Goal: Task Accomplishment & Management: Manage account settings

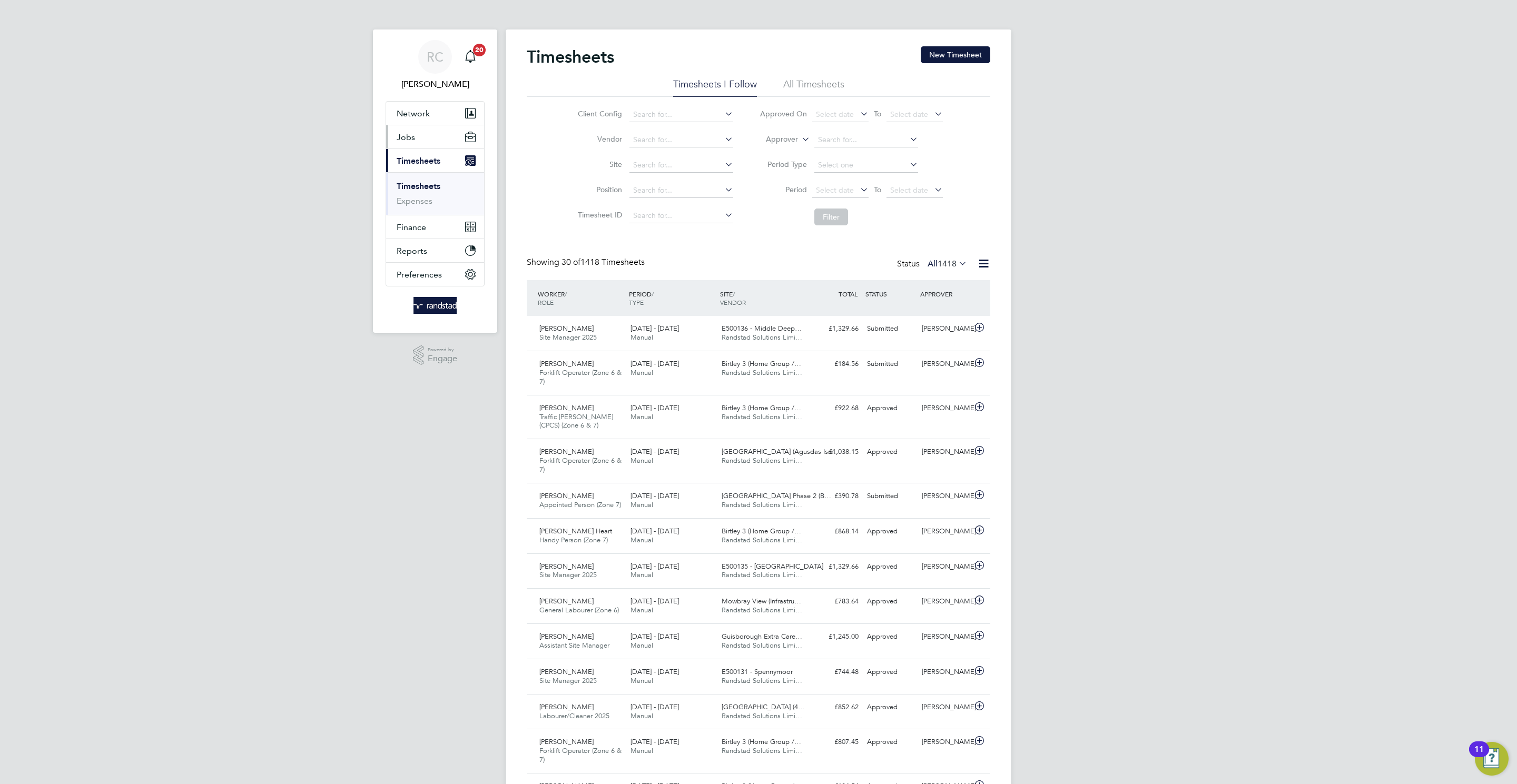
click at [410, 137] on span "Jobs" at bounding box center [406, 137] width 18 height 10
click at [425, 175] on link "Vacancies" at bounding box center [416, 177] width 38 height 10
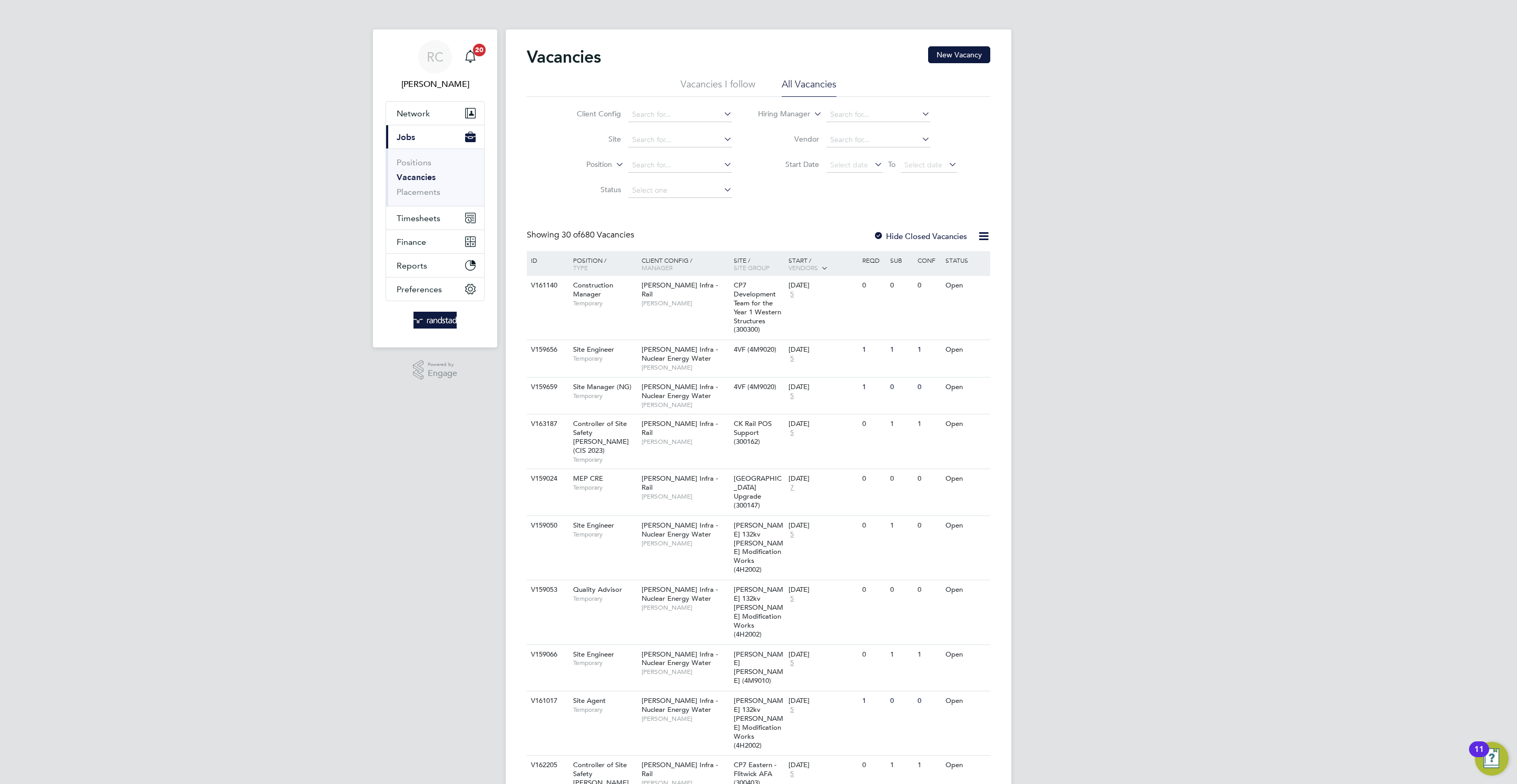
click at [419, 175] on link "Vacancies" at bounding box center [416, 177] width 39 height 10
click at [657, 133] on input at bounding box center [680, 139] width 104 height 15
type input "[GEOGRAPHIC_DATA] Phase 2 (Believe Housing / [GEOGRAPHIC_DATA])"
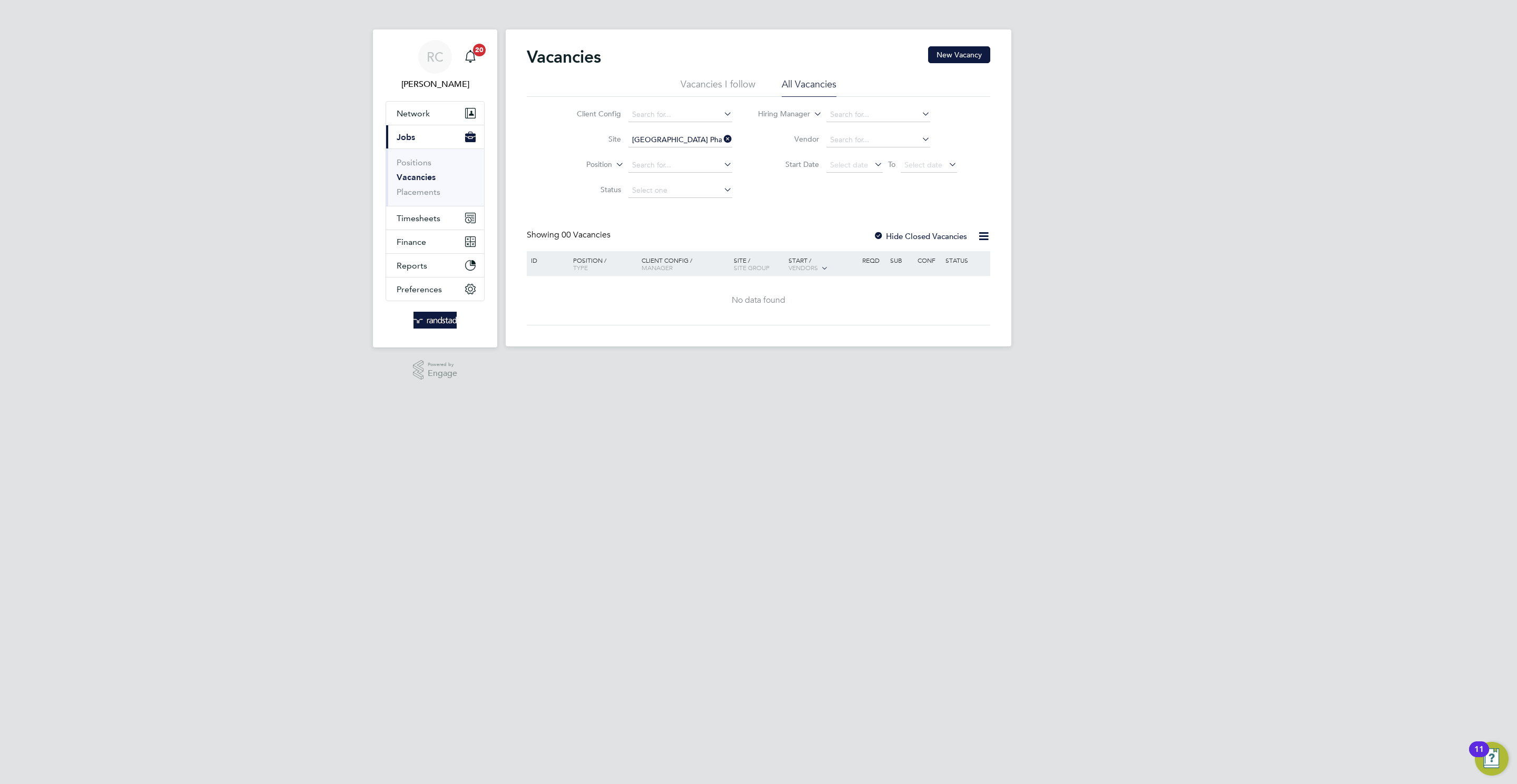
click at [877, 238] on div at bounding box center [879, 237] width 11 height 11
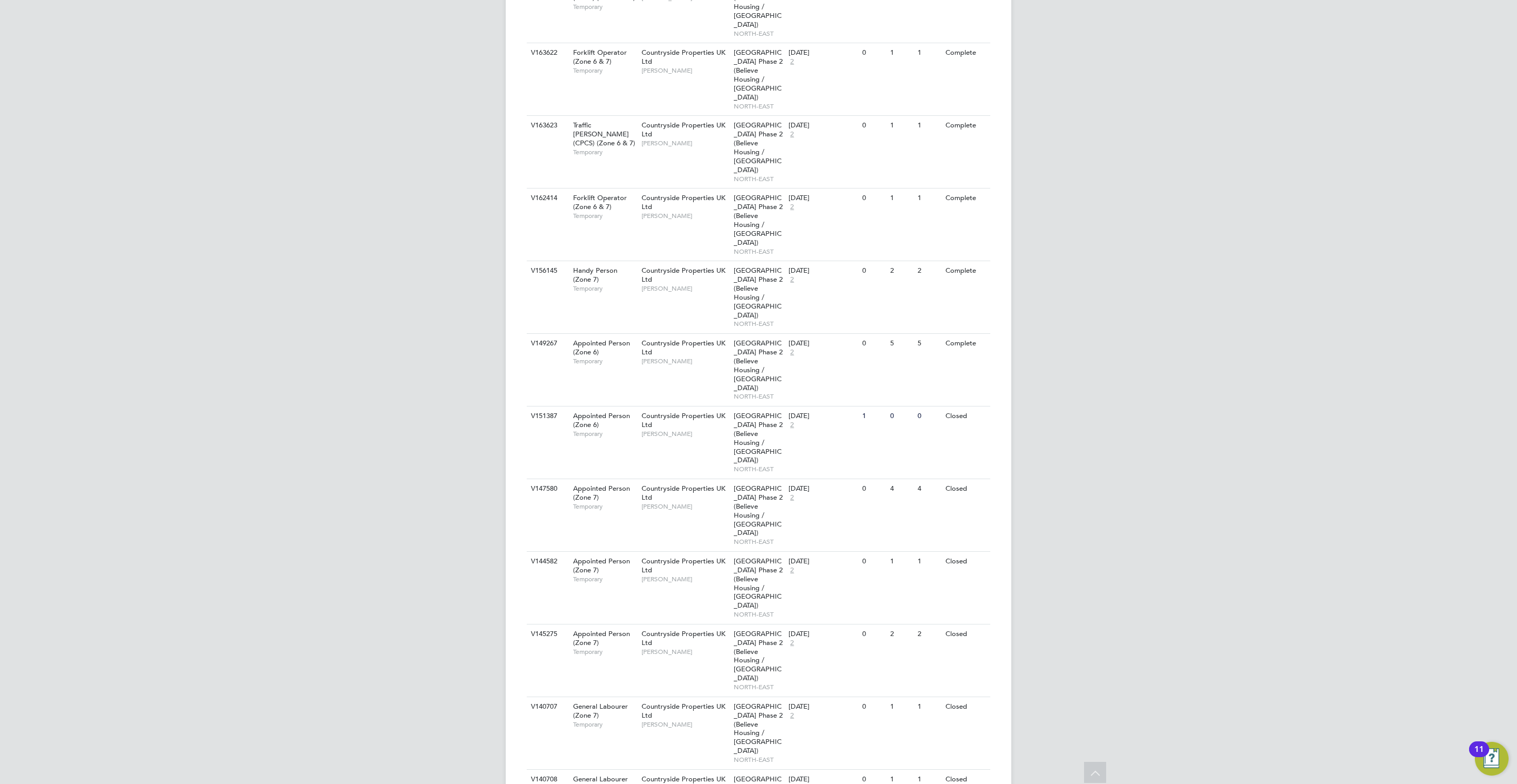
scroll to position [1130, 0]
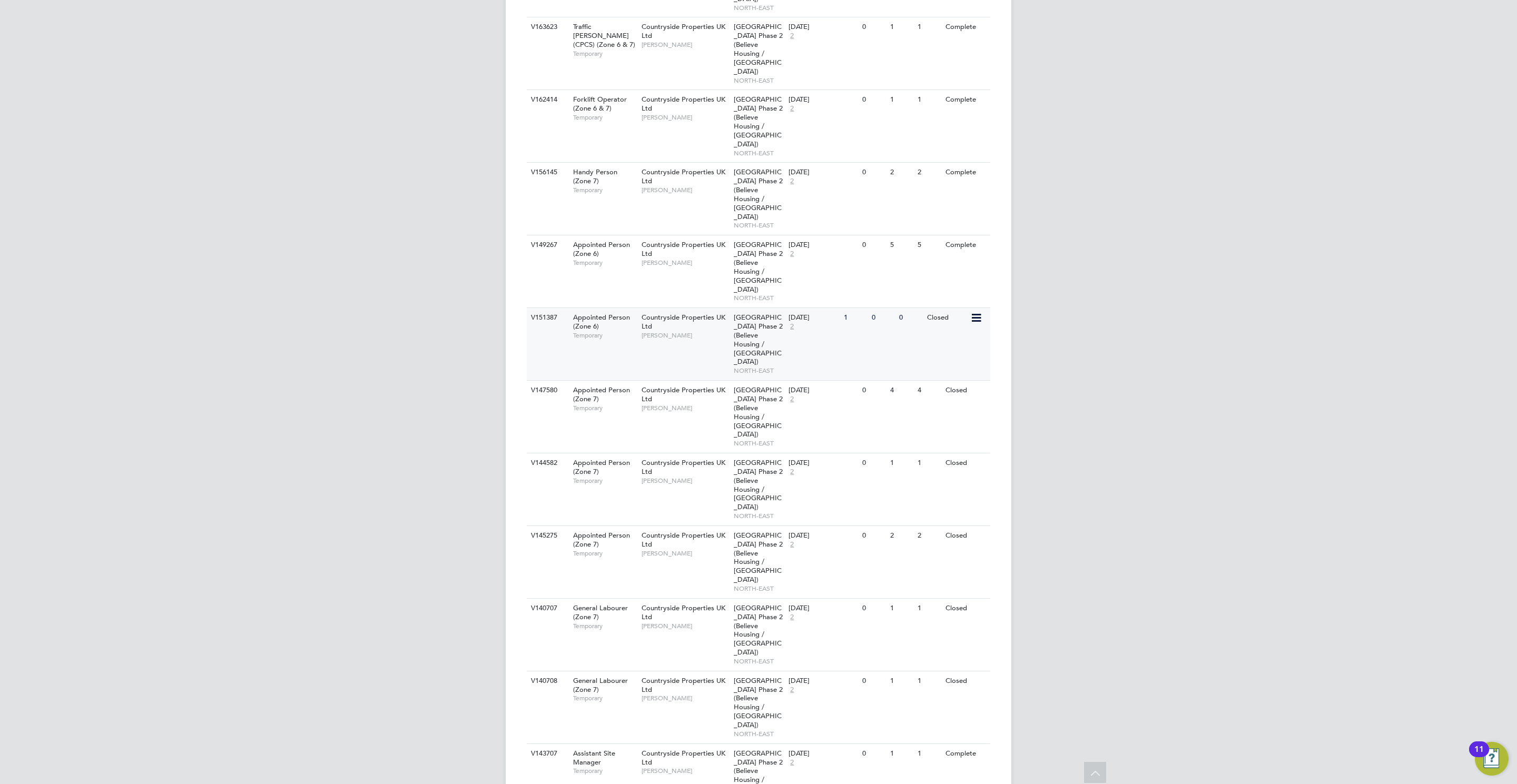
click at [587, 313] on span "Appointed Person (Zone 6)" at bounding box center [601, 321] width 57 height 18
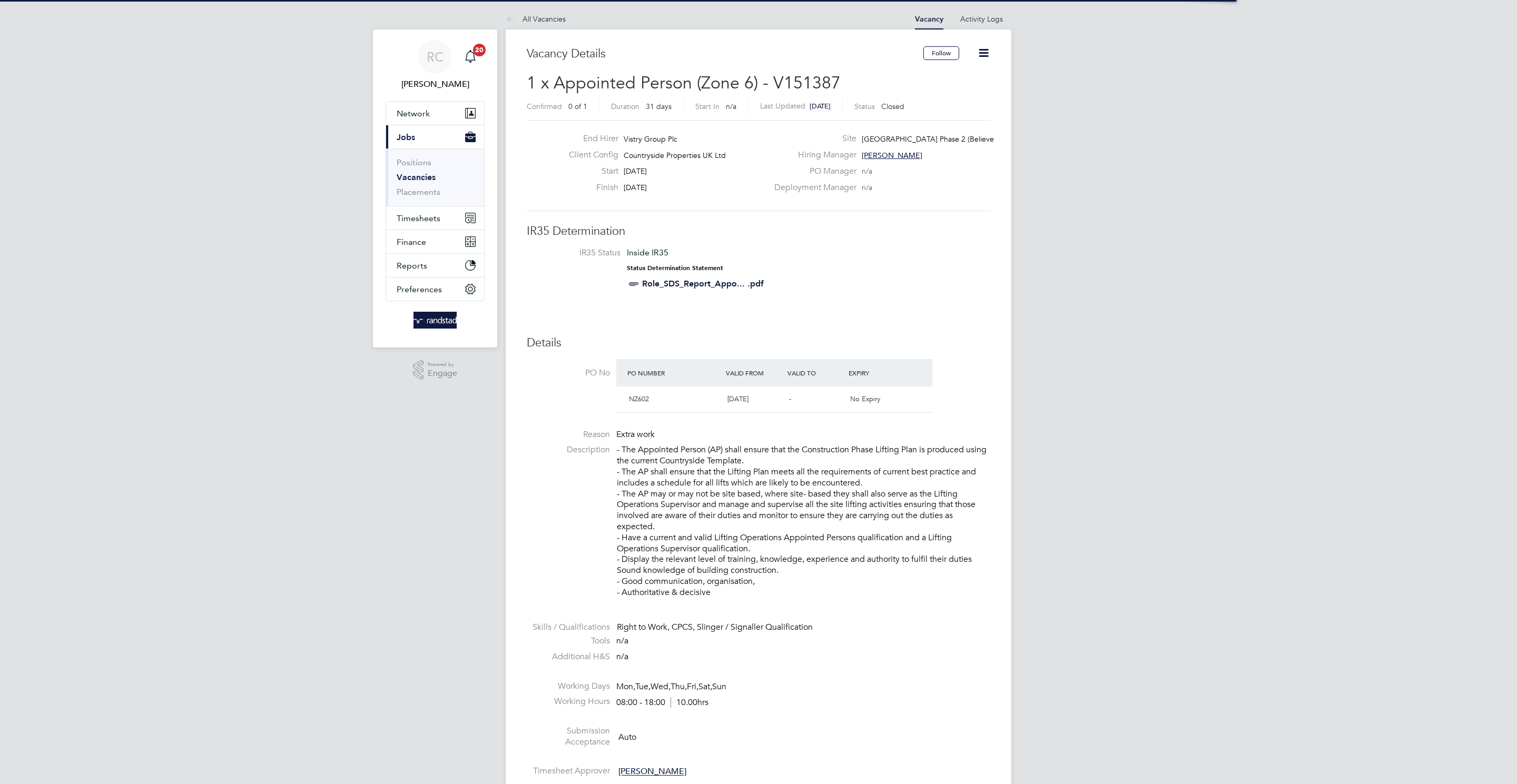
click at [982, 52] on icon at bounding box center [983, 53] width 13 height 13
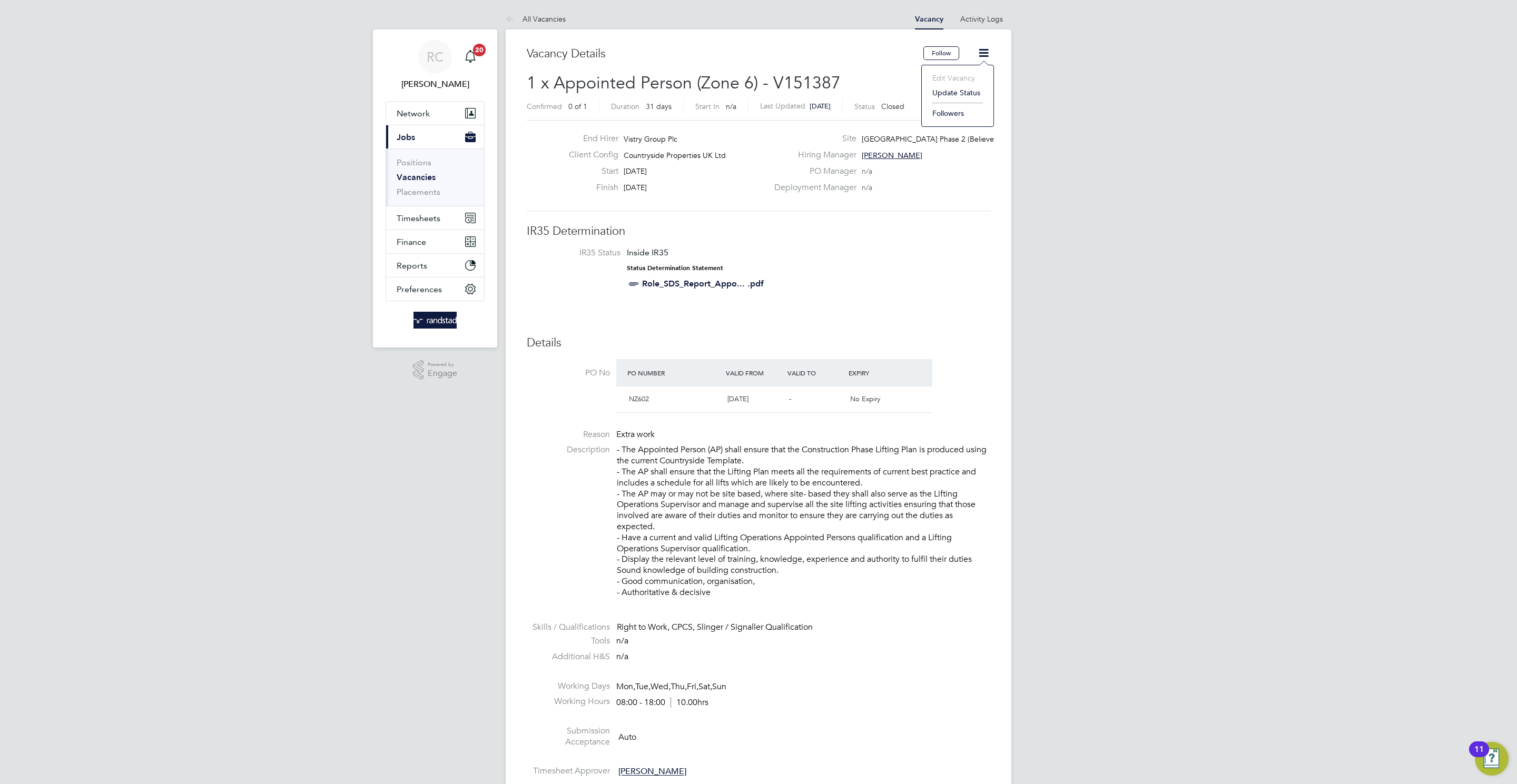
click at [941, 93] on li "Update Status" at bounding box center [958, 92] width 61 height 15
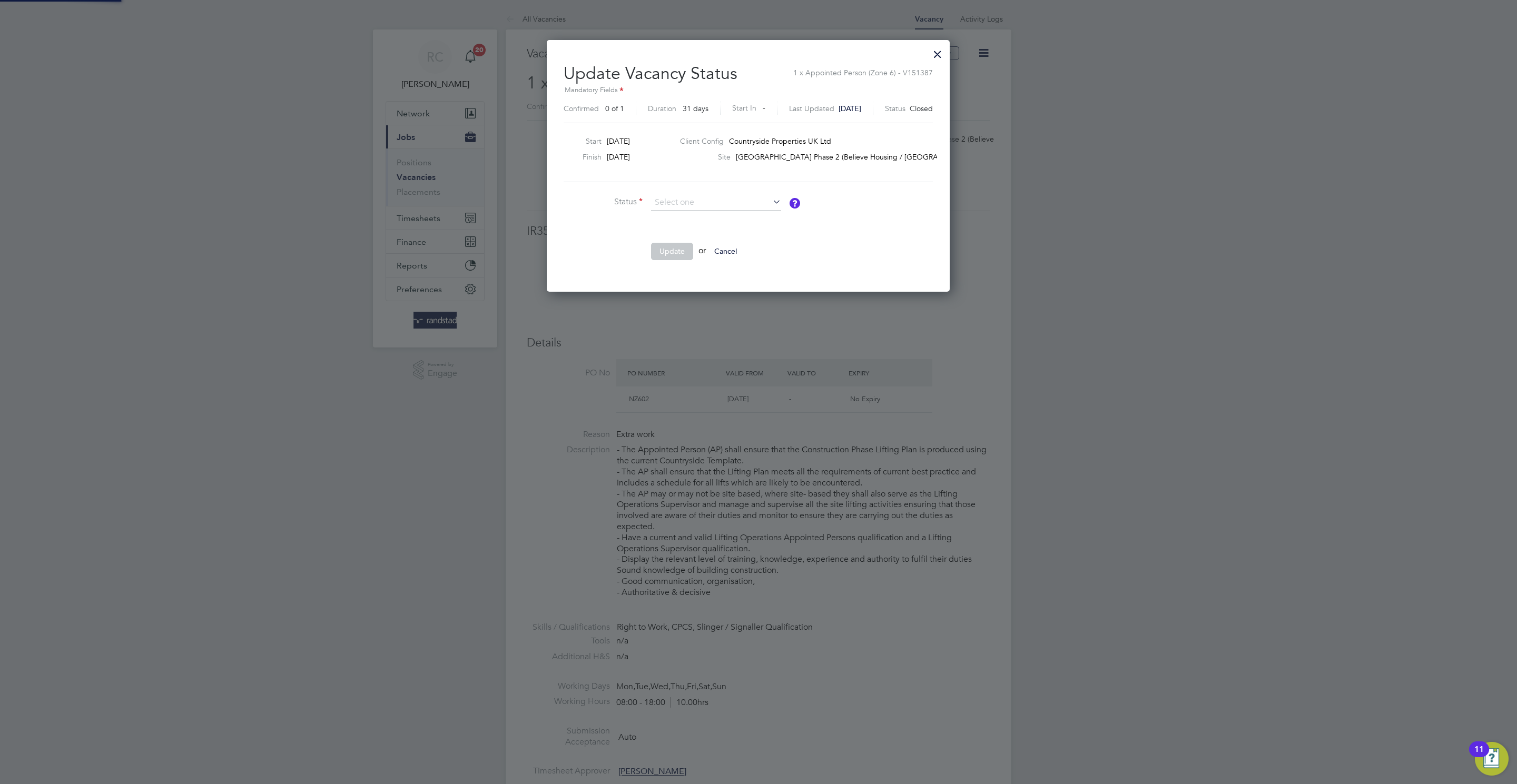
scroll to position [253, 424]
click at [690, 217] on li "Open" at bounding box center [716, 218] width 131 height 14
type input "Open"
click at [675, 251] on button "Update" at bounding box center [673, 251] width 42 height 17
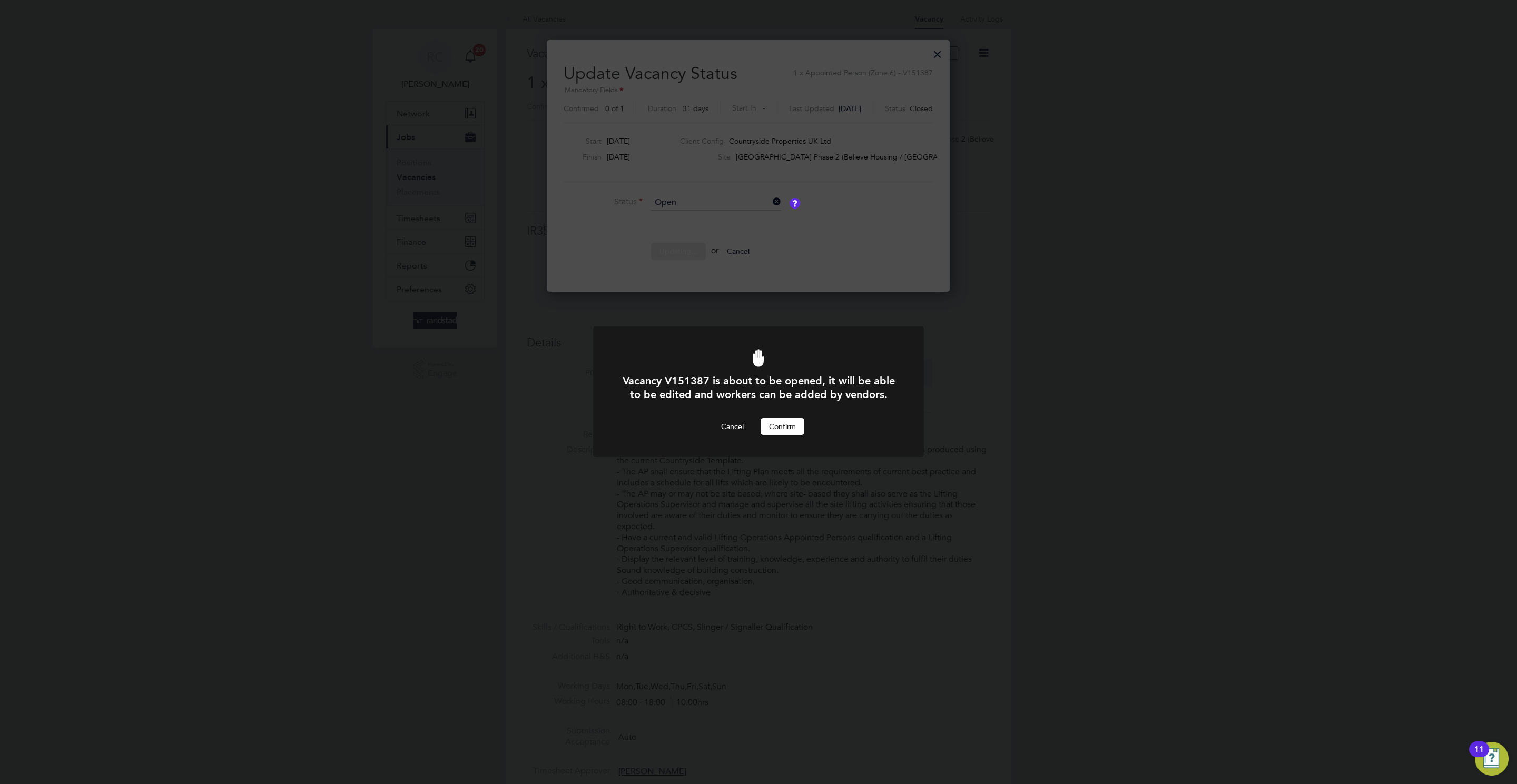
click at [775, 427] on button "Confirm" at bounding box center [783, 426] width 44 height 17
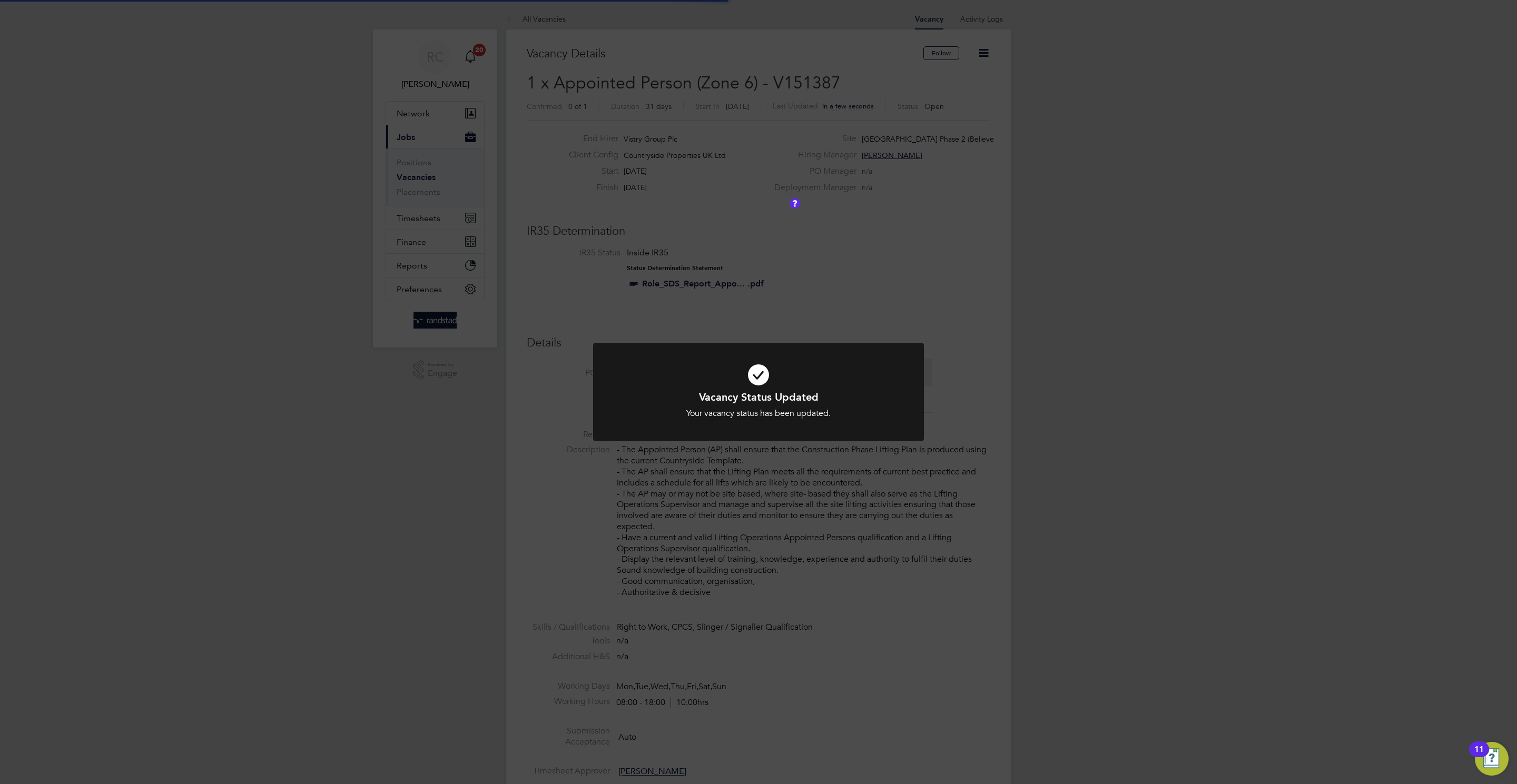
scroll to position [32, 74]
drag, startPoint x: 1187, startPoint y: 427, endPoint x: 1180, endPoint y: 432, distance: 8.6
click at [1189, 426] on div "Vacancy Status Updated Your vacancy status has been updated. Cancel Okay" at bounding box center [758, 392] width 1517 height 784
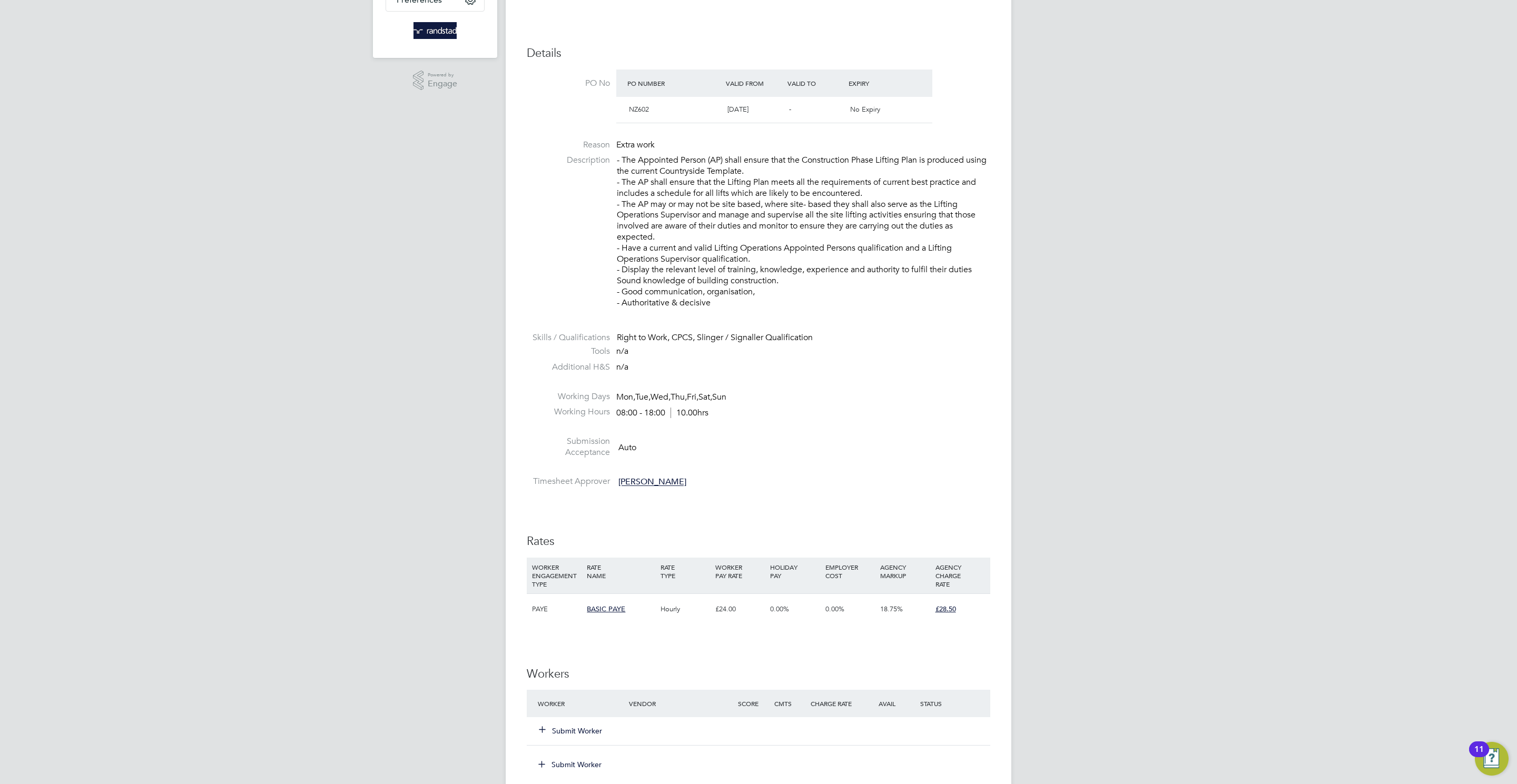
scroll to position [724, 0]
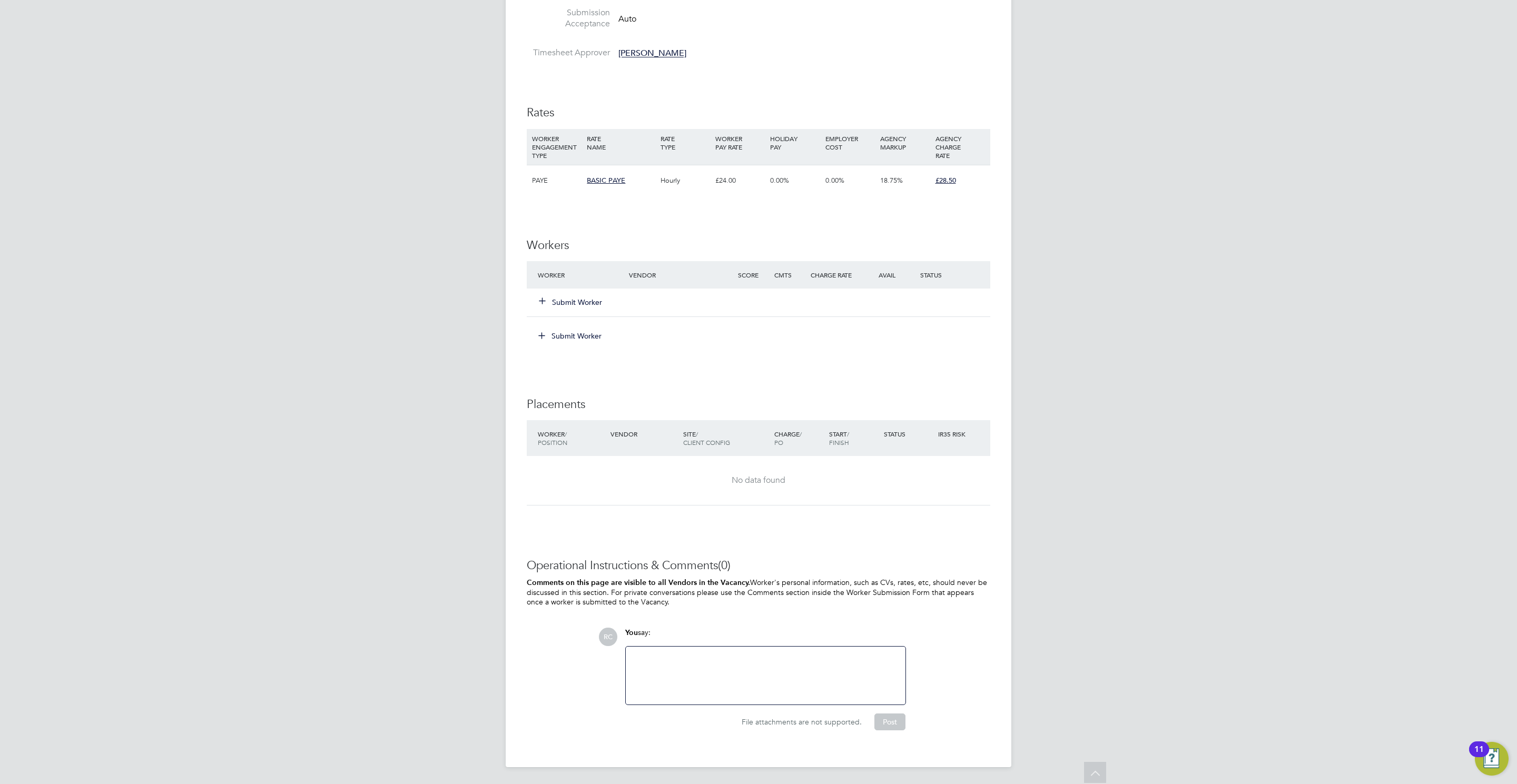
click at [573, 305] on button "Submit Worker" at bounding box center [571, 302] width 63 height 11
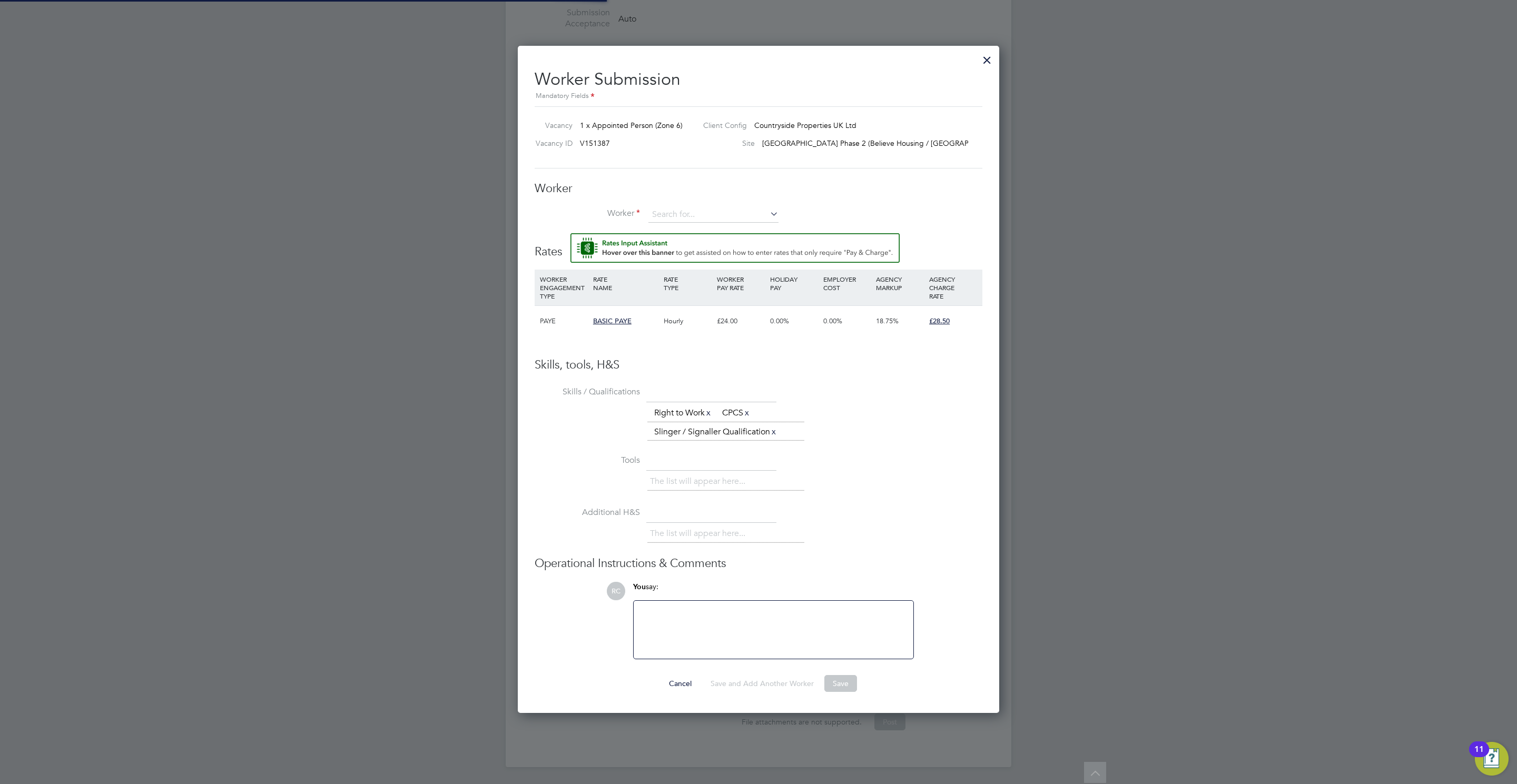
scroll to position [670, 482]
click at [683, 207] on input at bounding box center [713, 215] width 130 height 16
click at [751, 225] on li "Karam Kang (C-000821308)" at bounding box center [720, 230] width 144 height 14
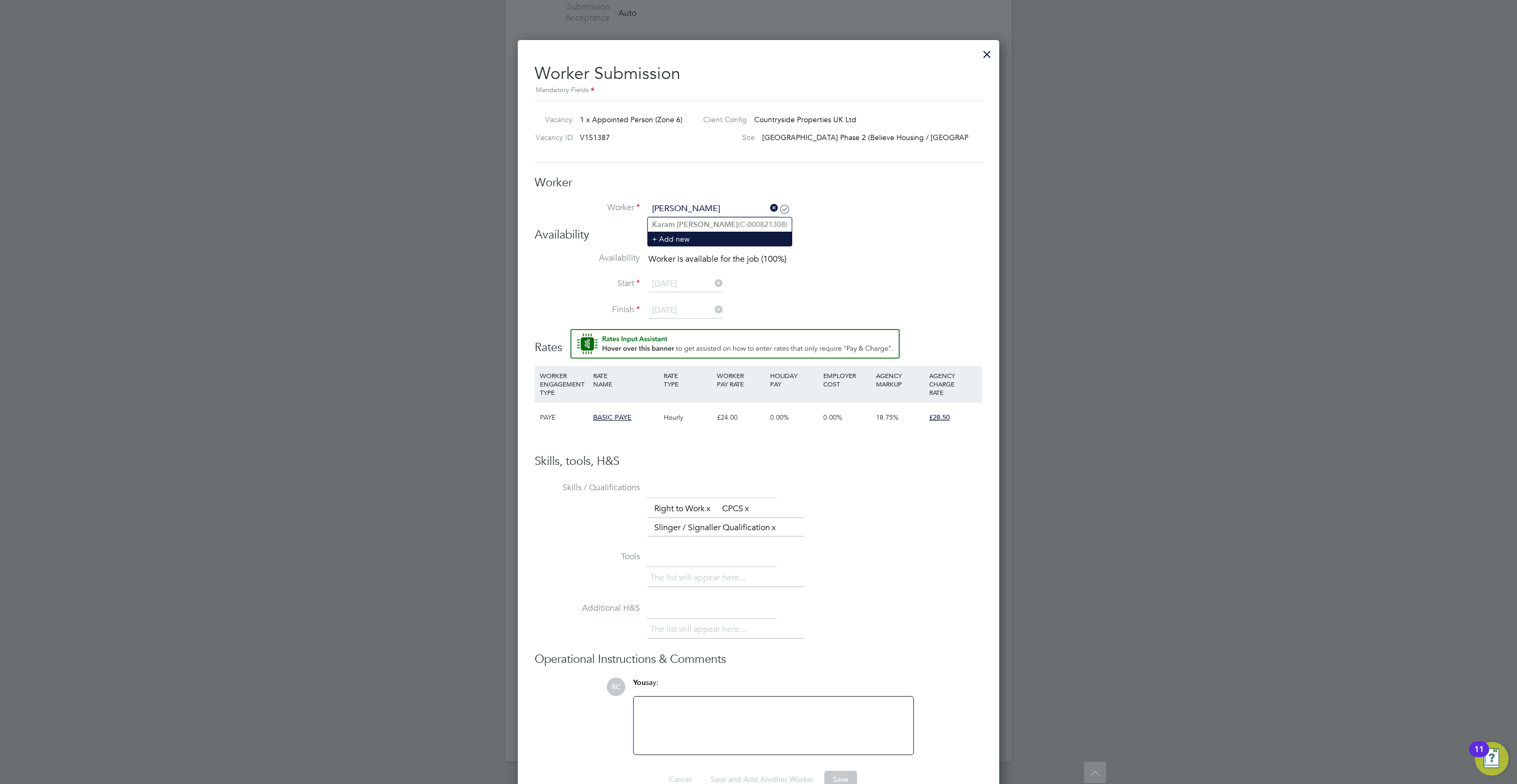
type input "Karam Kang (C-000821308)"
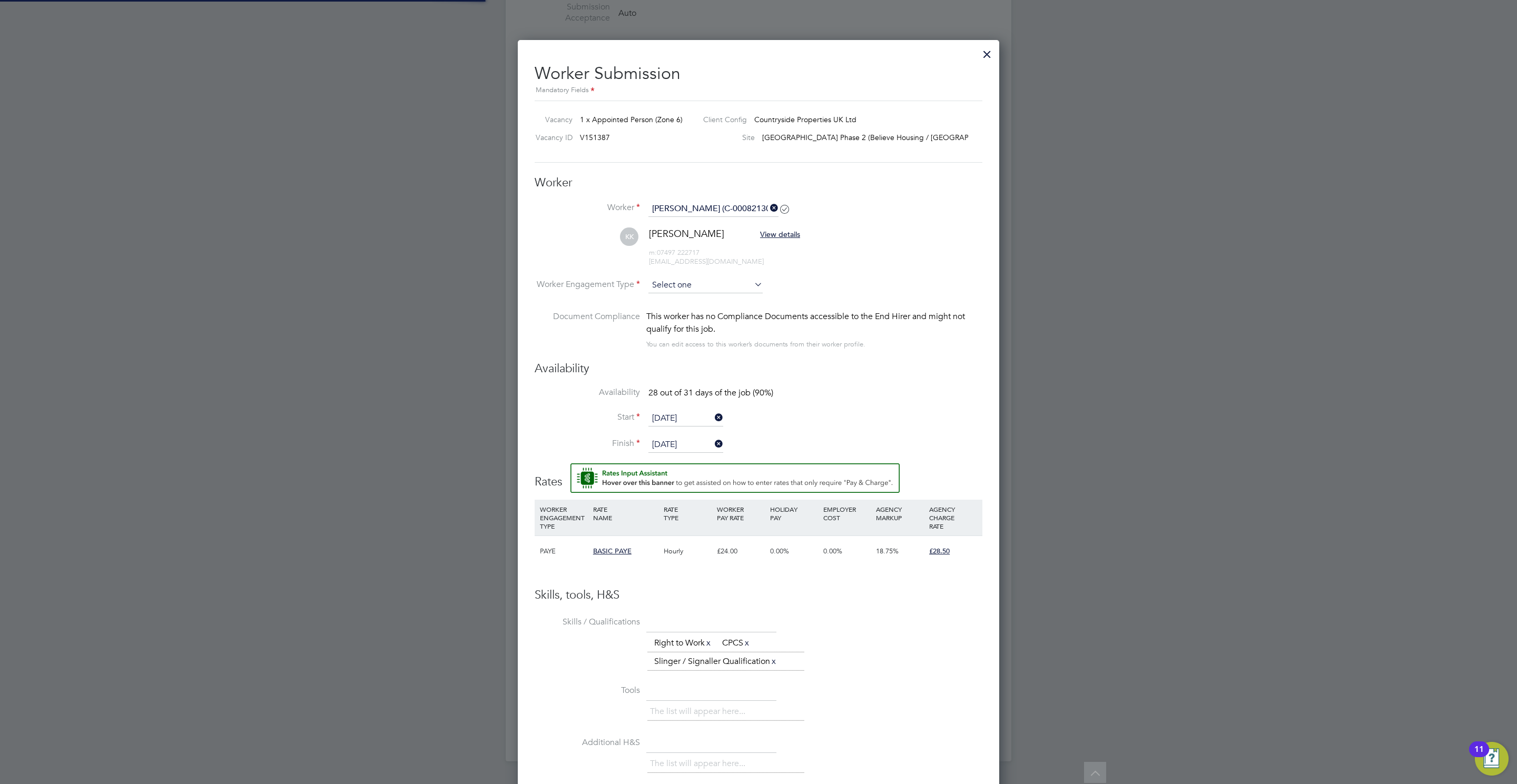
click at [674, 287] on input at bounding box center [705, 285] width 114 height 16
drag, startPoint x: 678, startPoint y: 310, endPoint x: 678, endPoint y: 283, distance: 27.0
click at [678, 300] on div "All Vacancies Vacancy Activity Logs Vacancy Activity Logs All Vacancies Vacancy…" at bounding box center [758, 22] width 506 height 1477
drag, startPoint x: 678, startPoint y: 283, endPoint x: 680, endPoint y: 292, distance: 9.2
click at [678, 284] on input at bounding box center [705, 285] width 114 height 16
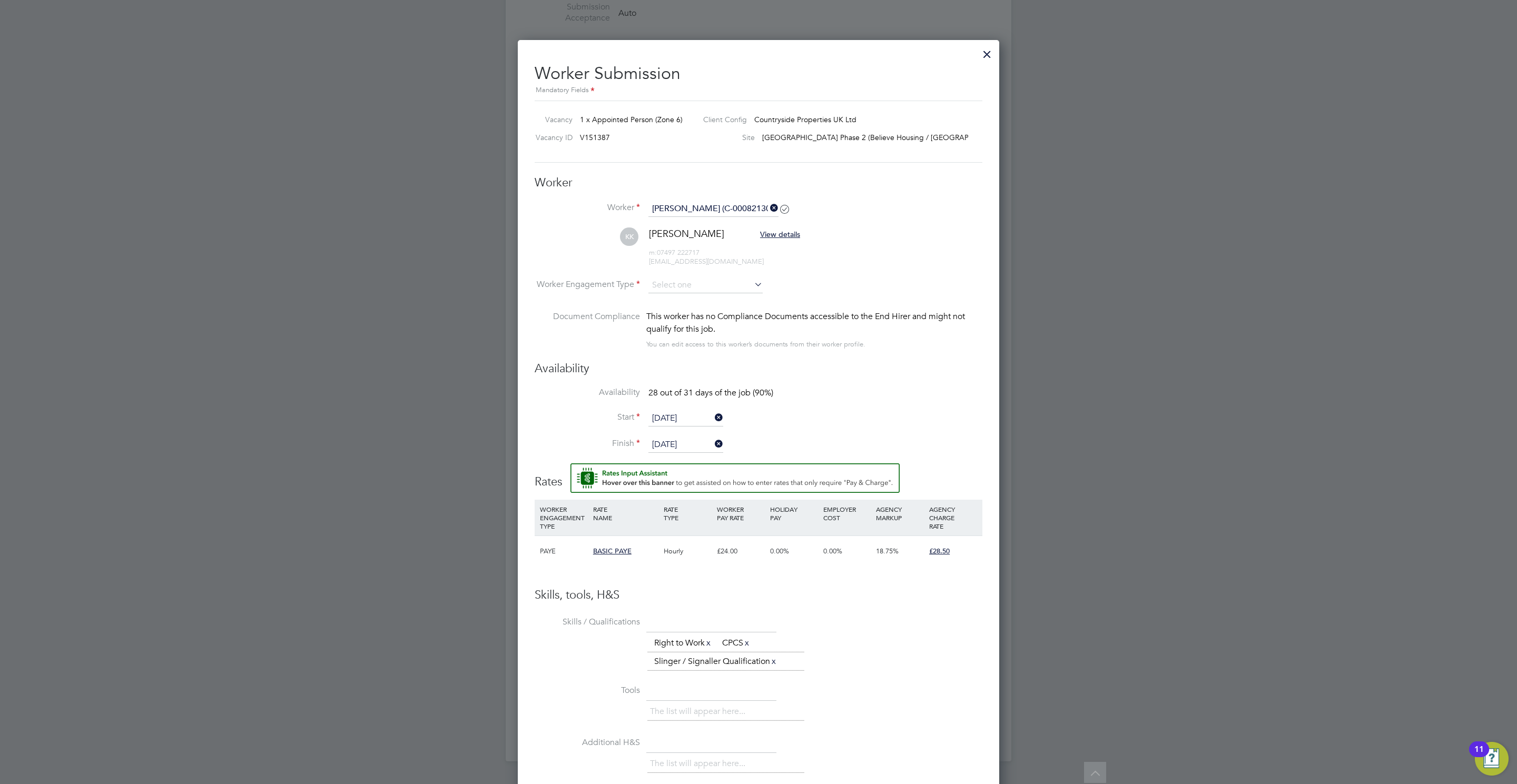
click at [680, 297] on li "Contract" at bounding box center [705, 300] width 115 height 14
type input "Contract"
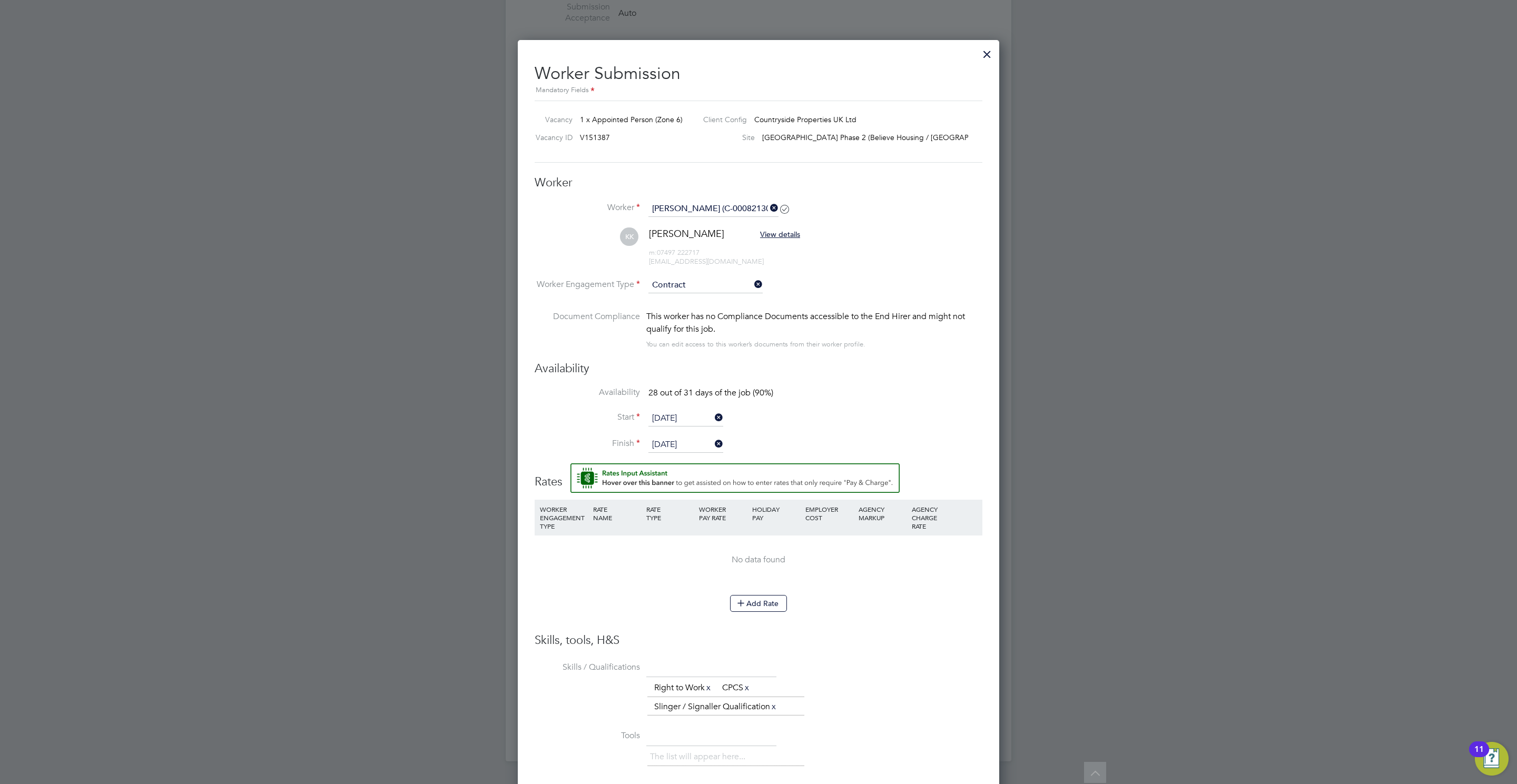
drag, startPoint x: 933, startPoint y: 690, endPoint x: 799, endPoint y: 630, distance: 146.8
click at [928, 686] on div "The list will appear here... Right to Work x CPCS x Slinger / Signaller Qualifi…" at bounding box center [814, 697] width 335 height 38
click at [771, 613] on li "Add Rate" at bounding box center [758, 609] width 448 height 28
click at [691, 446] on input "25 Dec 2024" at bounding box center [685, 444] width 75 height 16
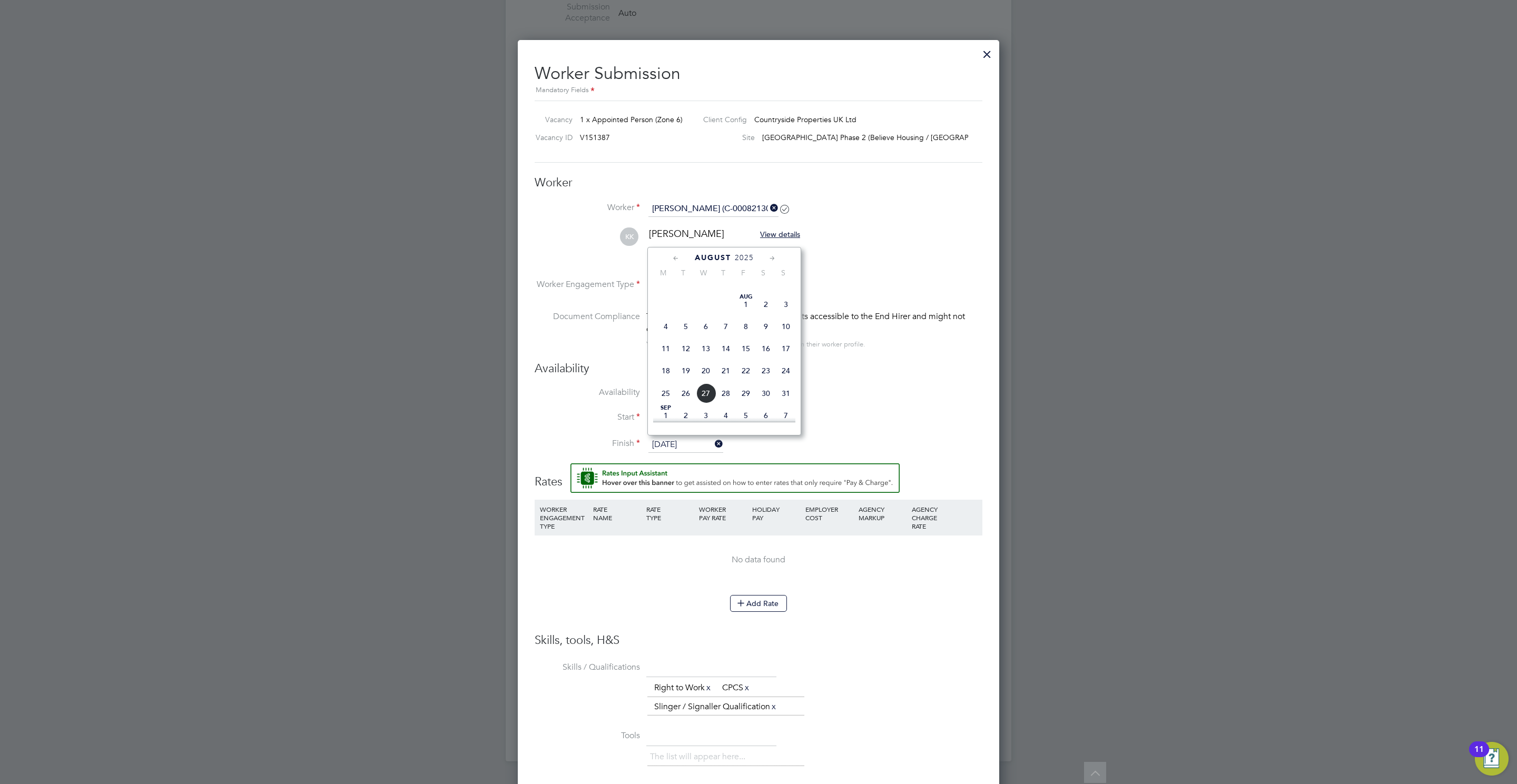
click at [791, 381] on span "24" at bounding box center [786, 371] width 20 height 20
type input "24 Aug 2025"
click at [699, 420] on input "[DATE]" at bounding box center [685, 418] width 75 height 16
click at [705, 353] on span "20" at bounding box center [706, 343] width 20 height 20
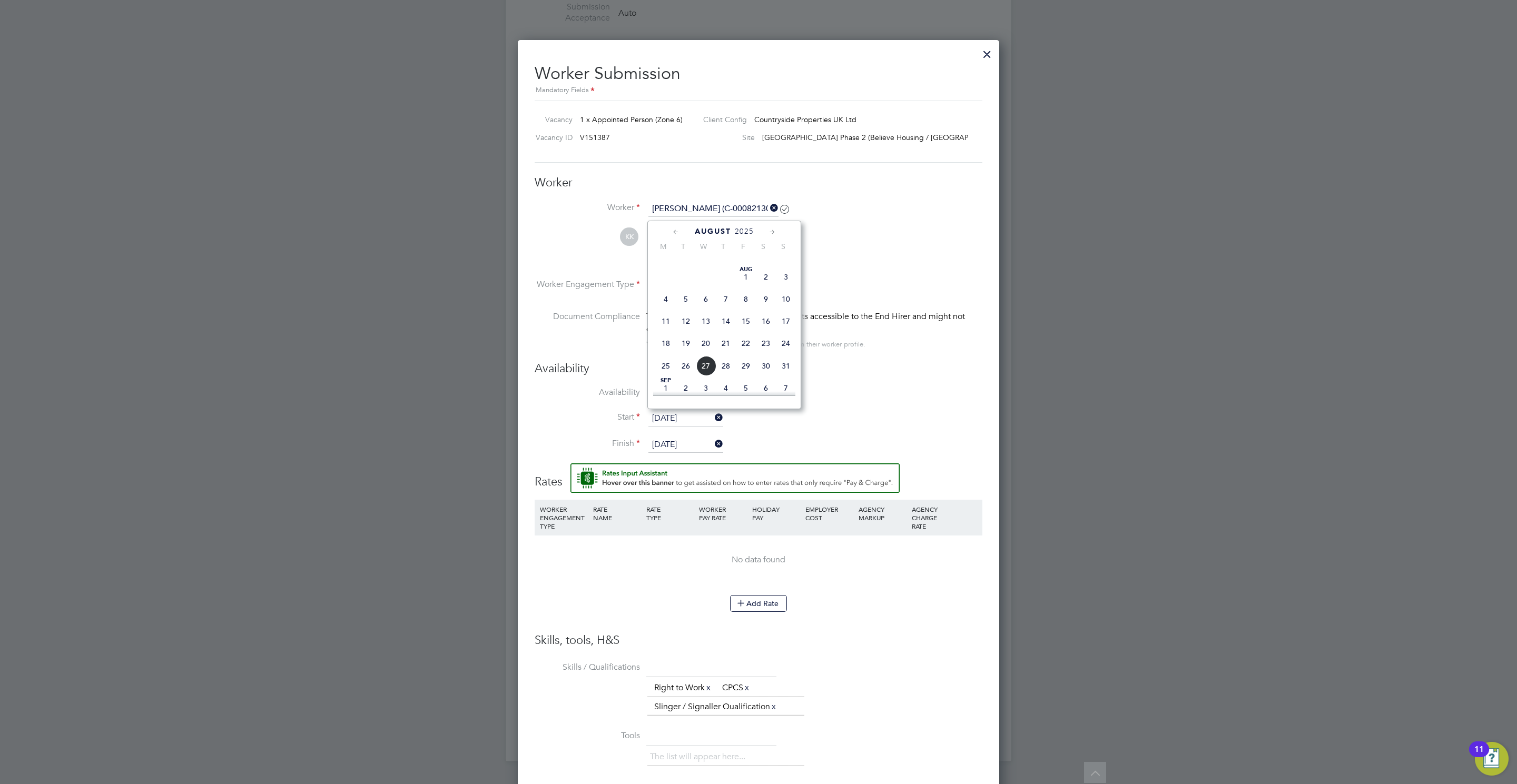
type input "20 Aug 2025"
drag, startPoint x: 786, startPoint y: 605, endPoint x: 913, endPoint y: 680, distance: 147.5
click at [946, 712] on ng-form "Worker Worker Karam Kang (C-000821308) KK Karam Kang View details m: 07497 2227…" at bounding box center [758, 571] width 448 height 791
click at [911, 679] on div "The list will appear here... Right to Work x CPCS x Slinger / Signaller Qualifi…" at bounding box center [814, 697] width 335 height 38
click at [755, 597] on button "Add Rate" at bounding box center [758, 603] width 57 height 17
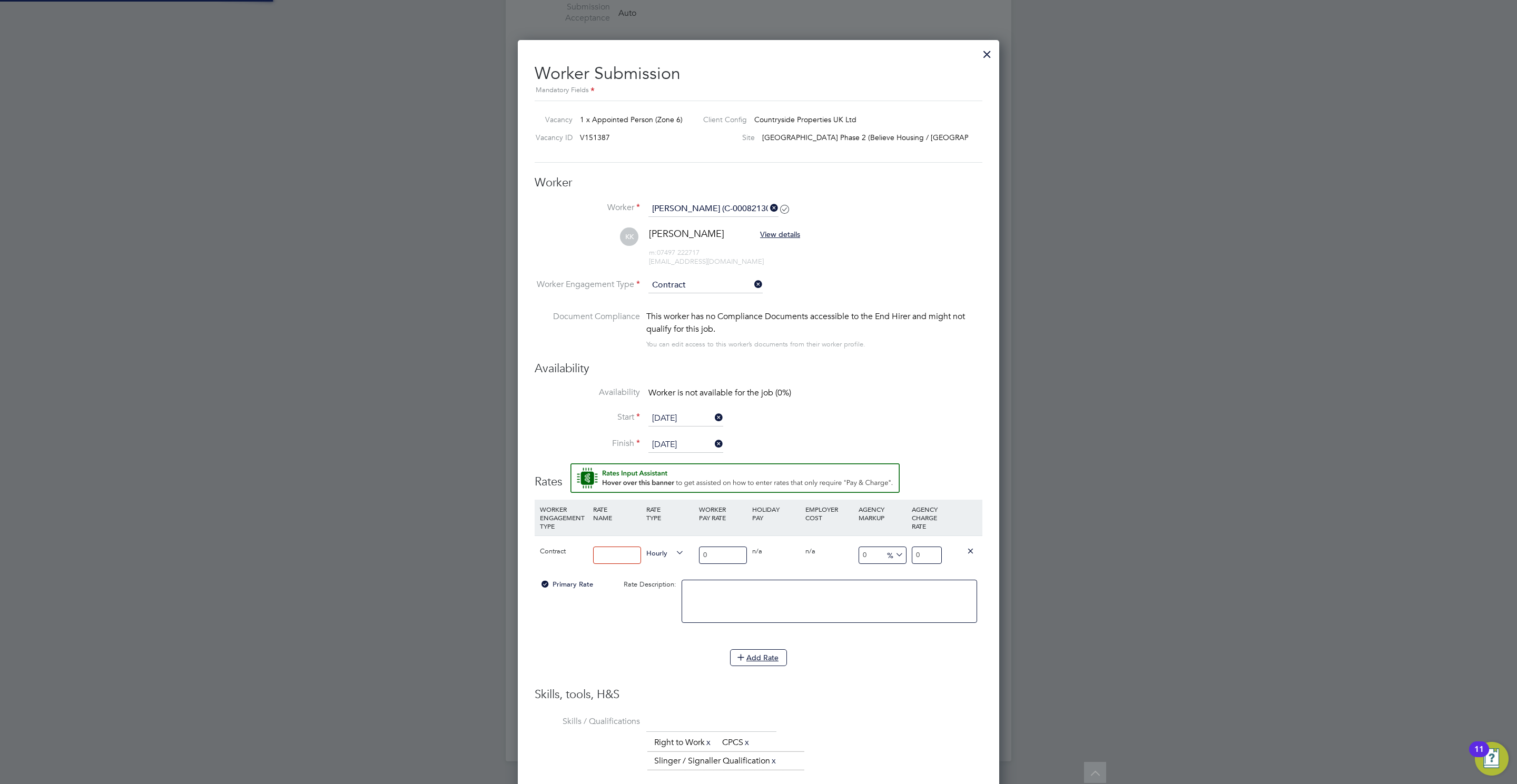
scroll to position [1005, 482]
drag, startPoint x: 630, startPoint y: 542, endPoint x: 635, endPoint y: 550, distance: 9.4
click at [630, 544] on div at bounding box center [617, 555] width 53 height 38
click at [635, 550] on input at bounding box center [617, 555] width 48 height 18
type input "umb"
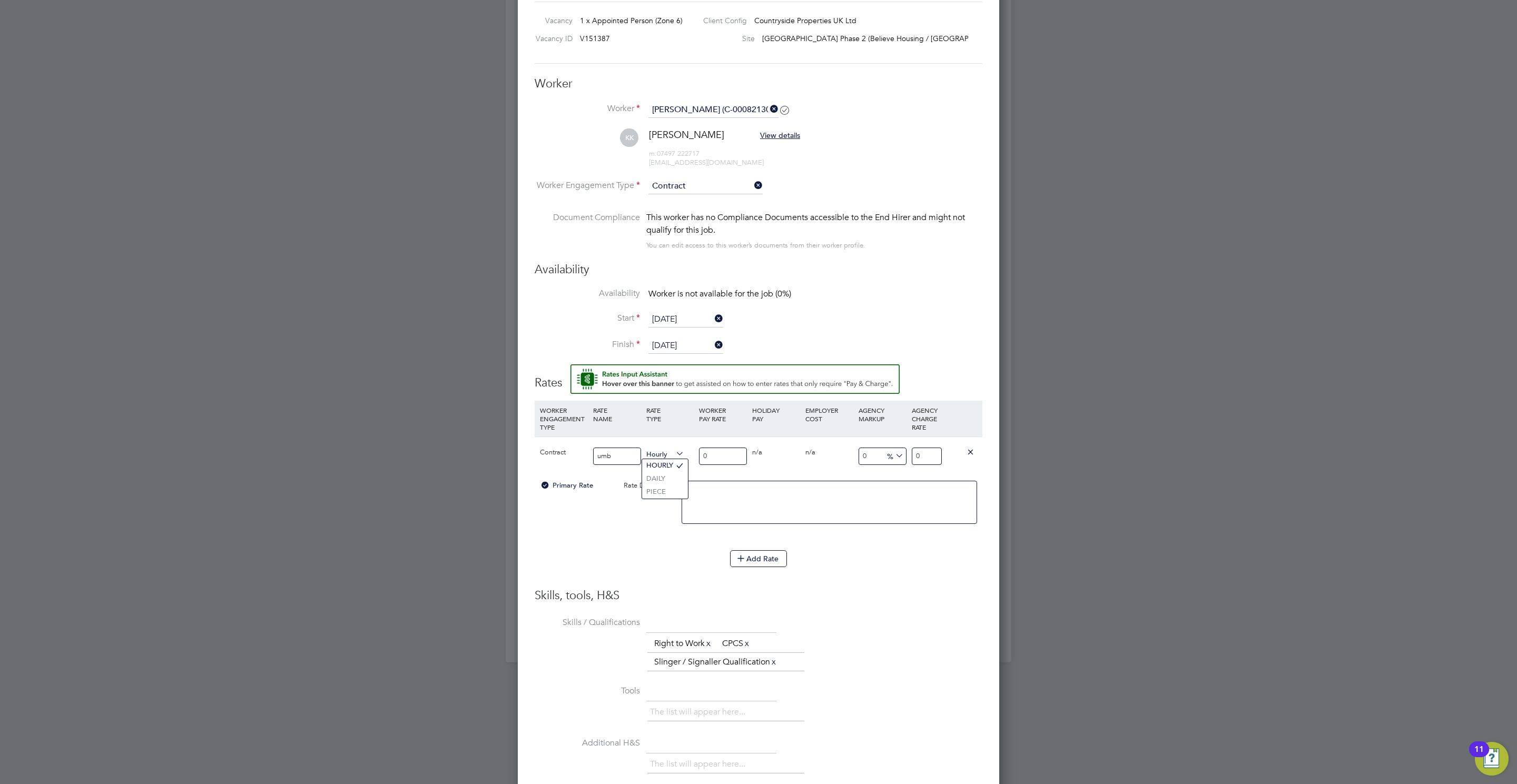
scroll to position [985, 0]
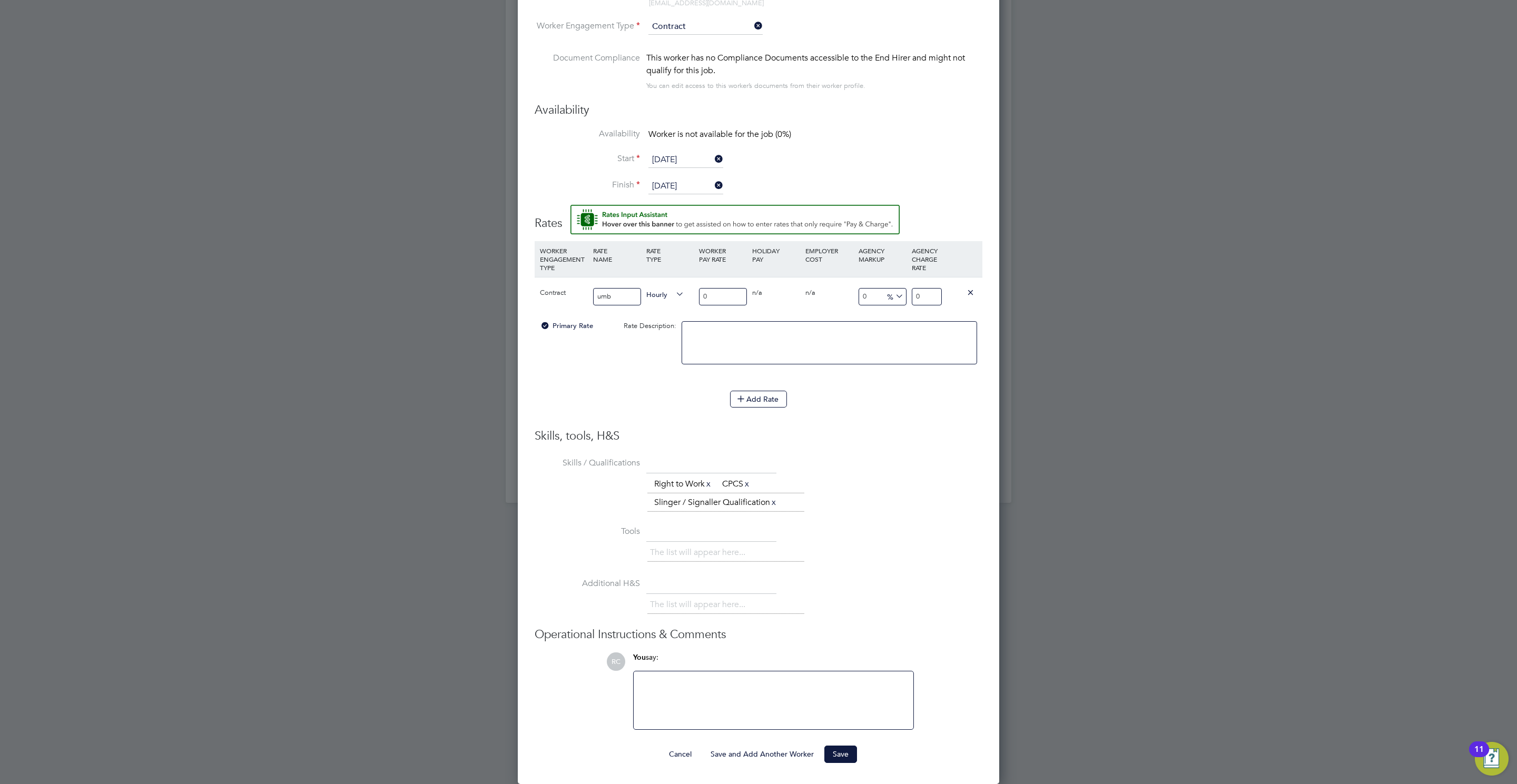
click at [723, 301] on input "0" at bounding box center [723, 297] width 48 height 18
type input "1"
type input "19"
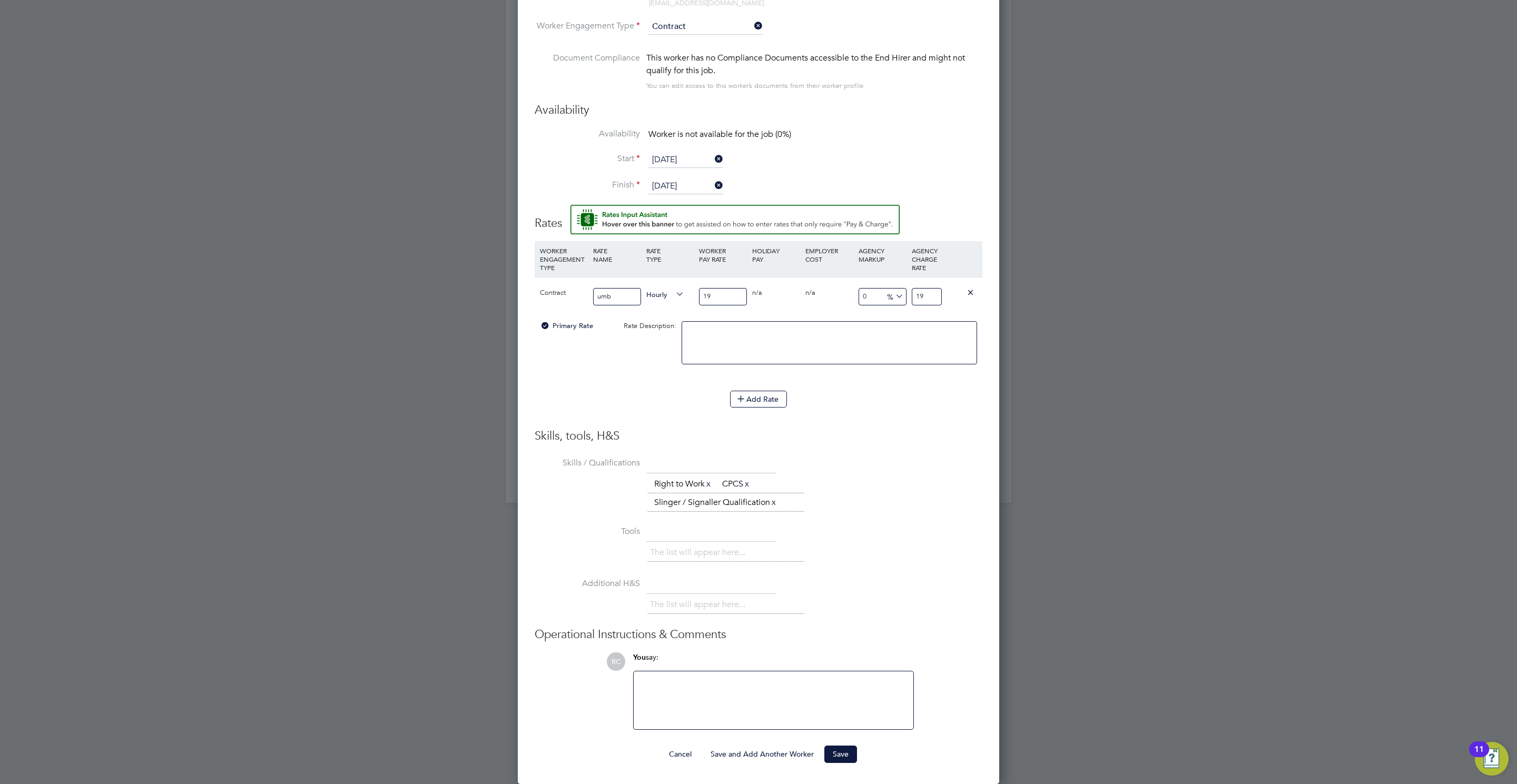
type input "19"
click at [933, 295] on input "19" at bounding box center [926, 297] width 30 height 18
type input "1"
type input "-94.73684210526316"
type input "-89.47368421052632"
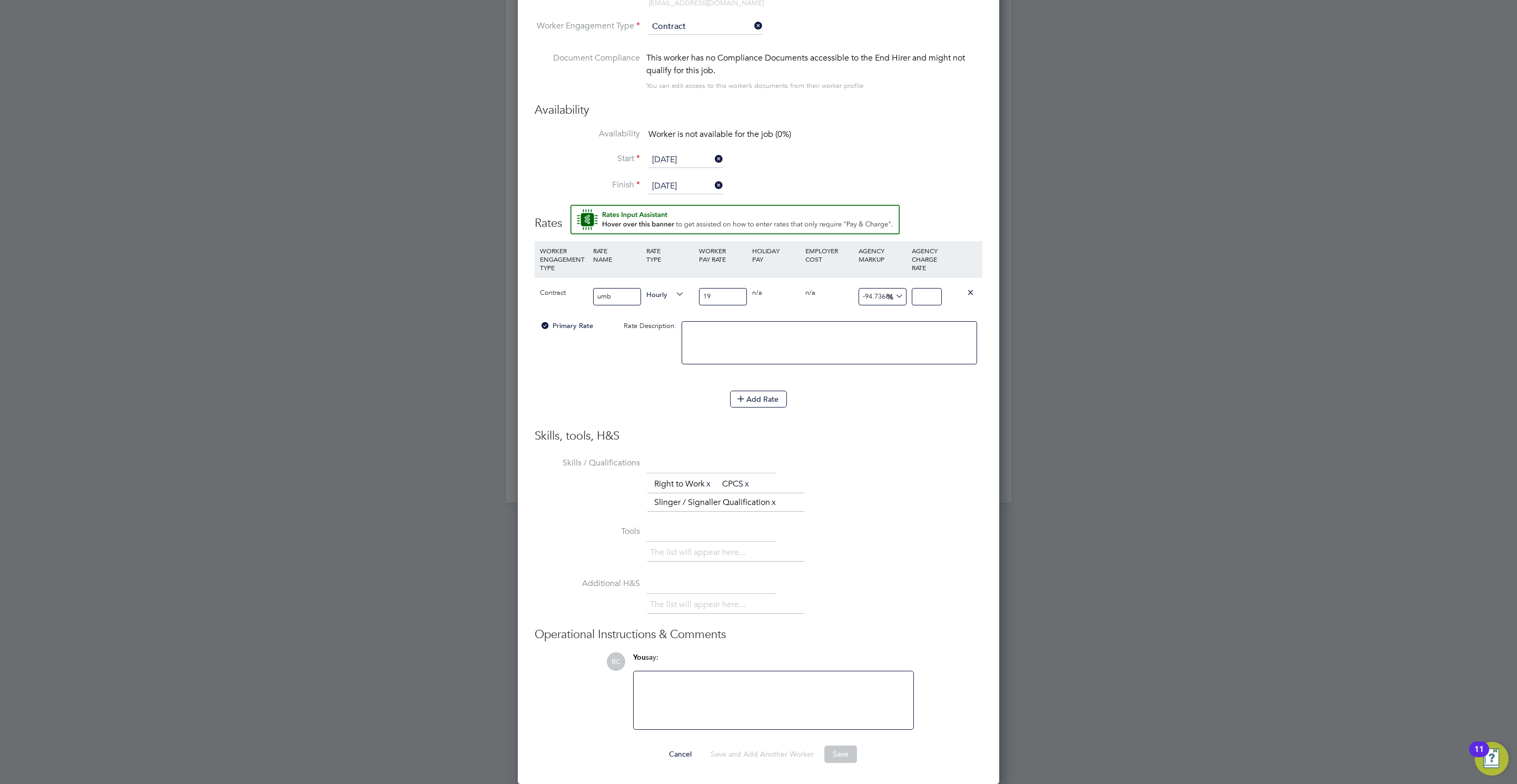
type input "2"
type input "10.526315789473685"
type input "21.7"
type input "14.263157894736842"
type input "21.71"
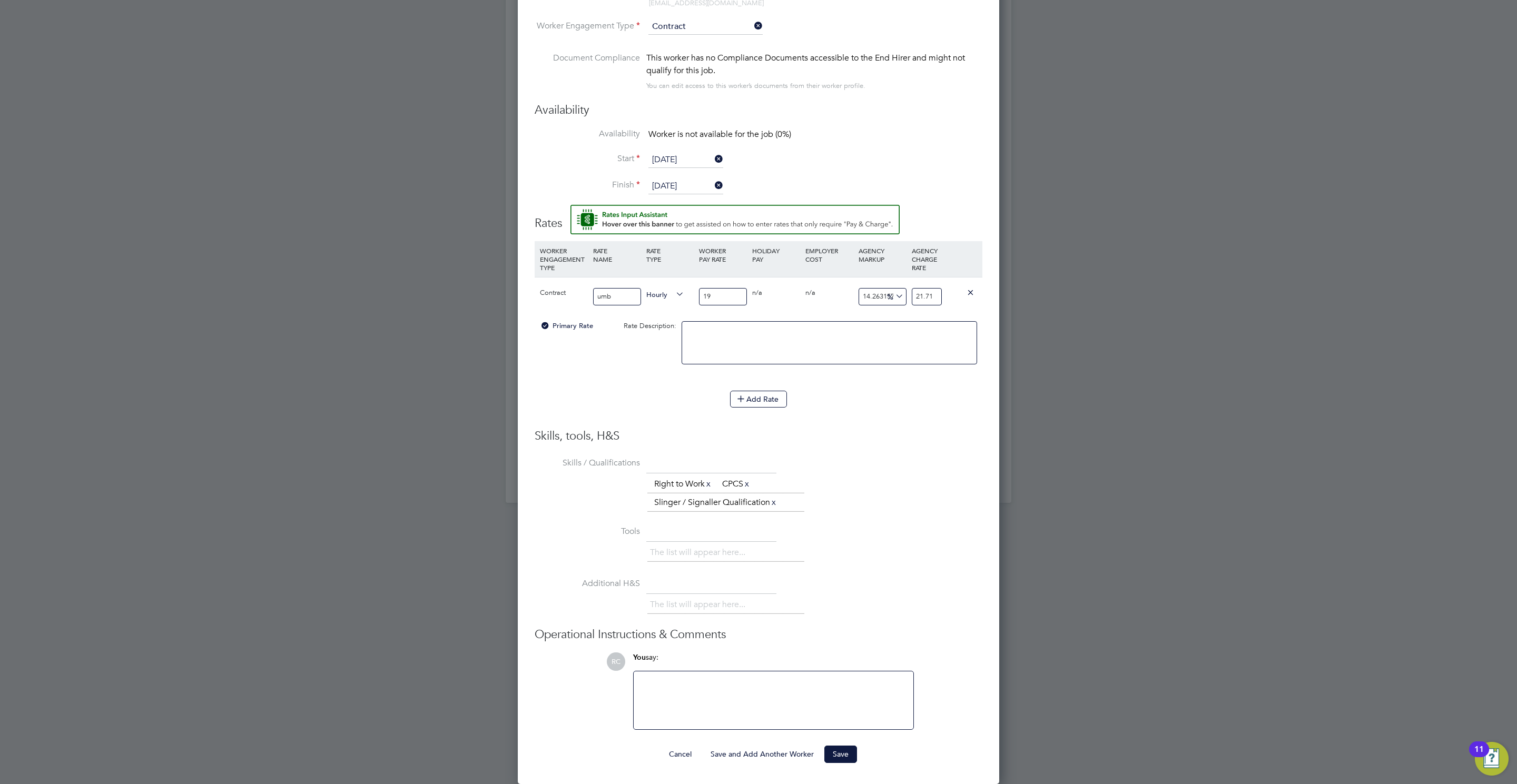
click at [840, 563] on div "The list will appear here..." at bounding box center [814, 554] width 335 height 21
click at [843, 758] on button "Save" at bounding box center [840, 754] width 32 height 17
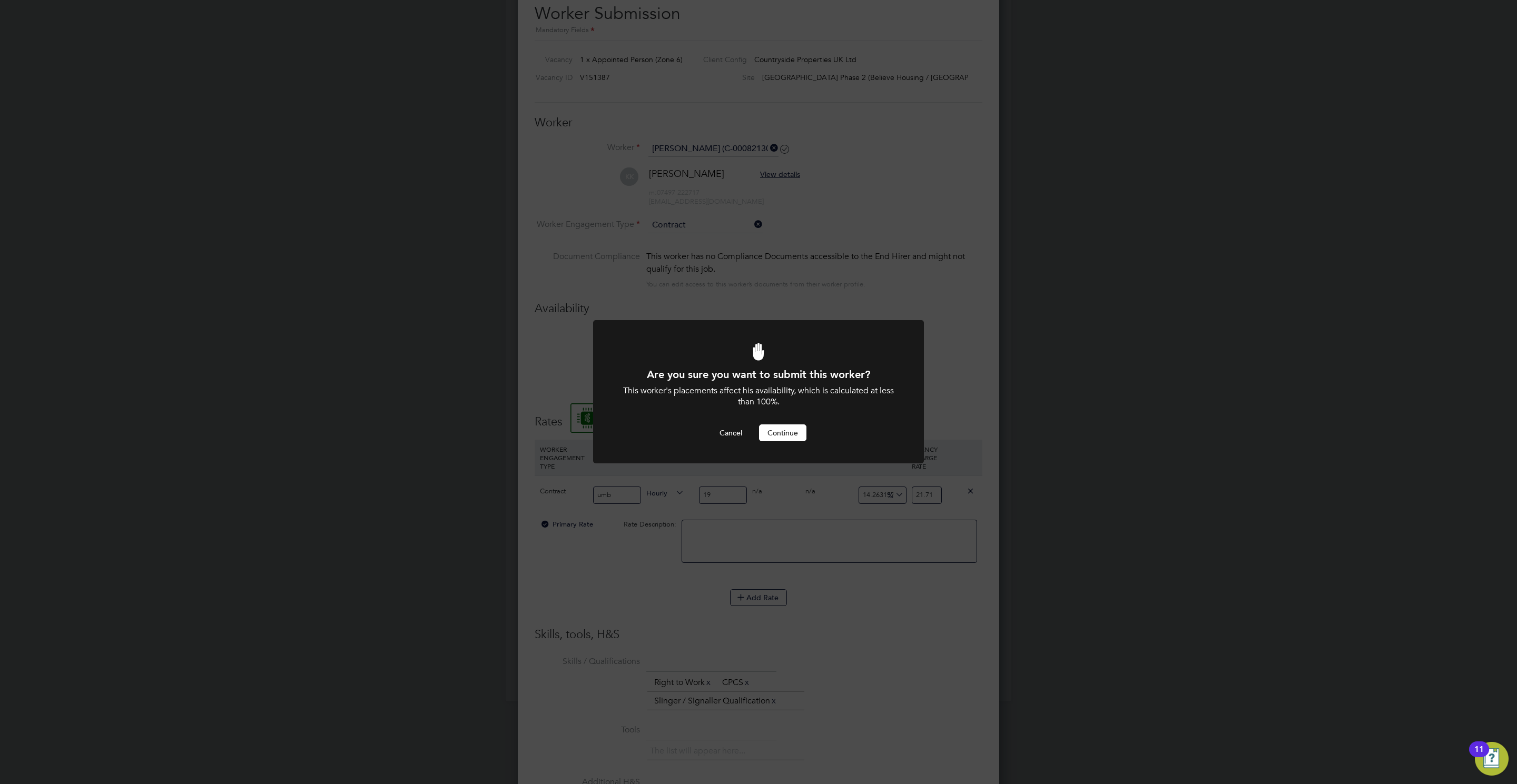
drag, startPoint x: 785, startPoint y: 434, endPoint x: 780, endPoint y: 431, distance: 5.8
click at [779, 436] on button "Continue" at bounding box center [783, 433] width 47 height 17
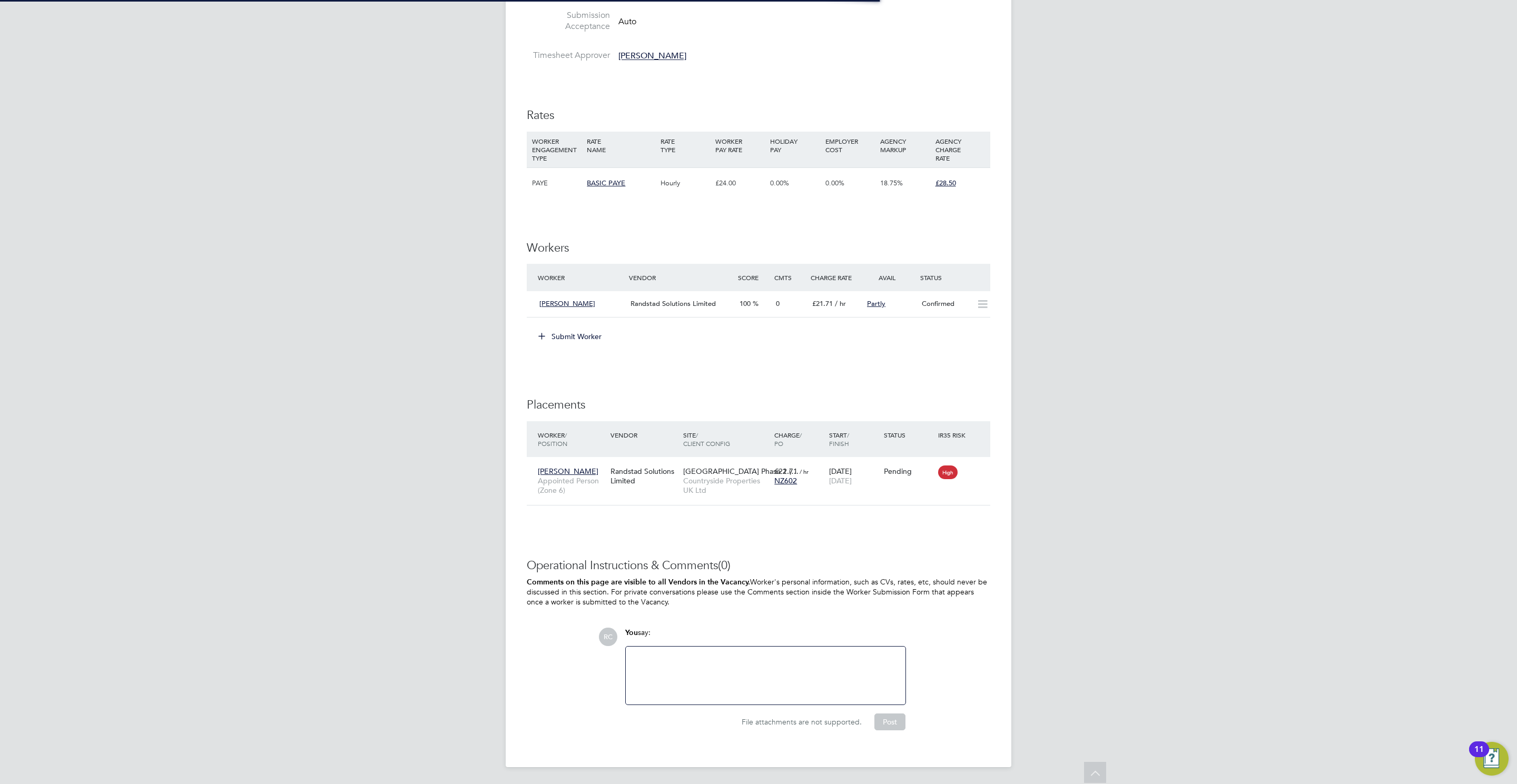
scroll to position [40, 73]
click at [960, 302] on div "Confirmed" at bounding box center [945, 304] width 55 height 18
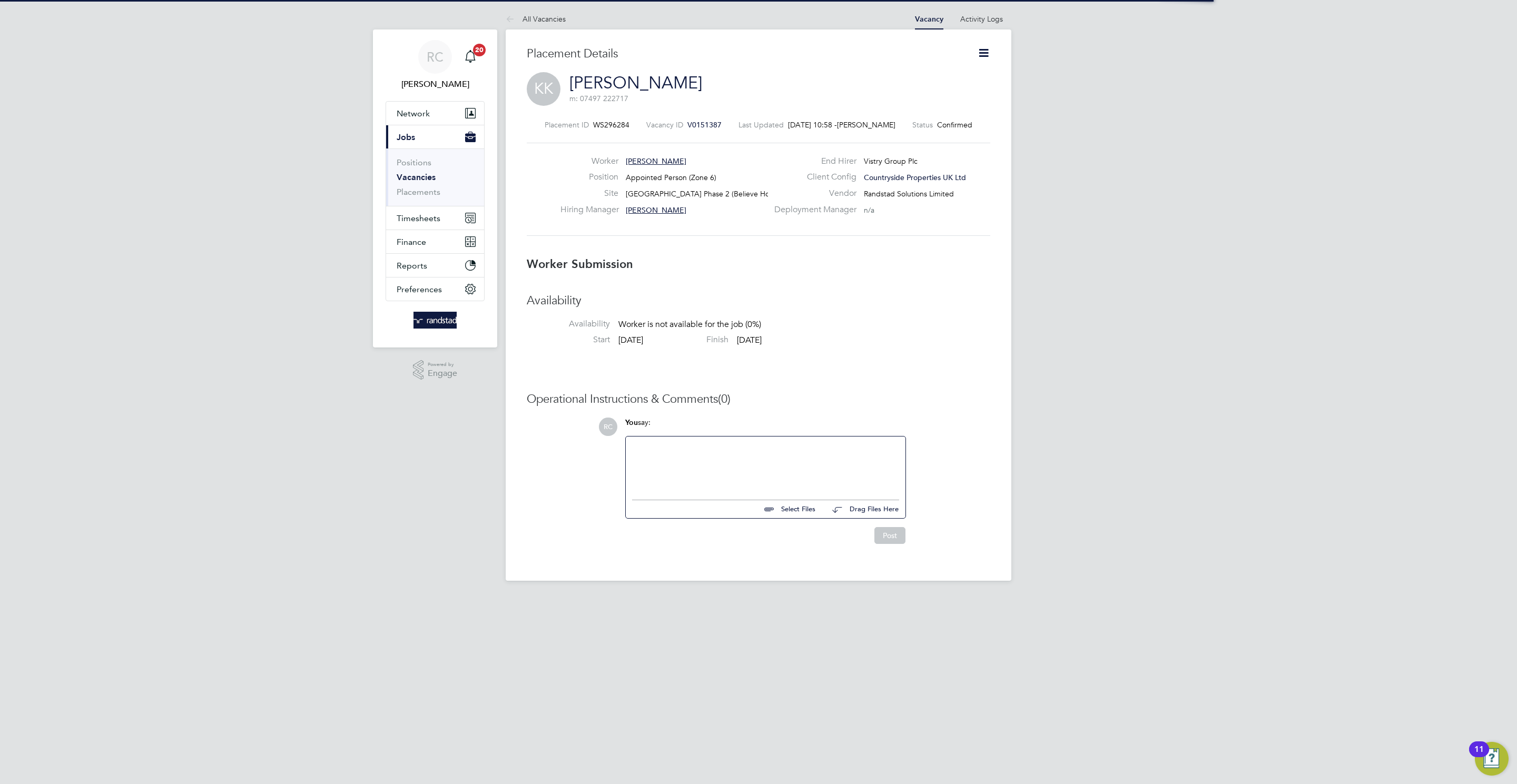
scroll to position [5, 5]
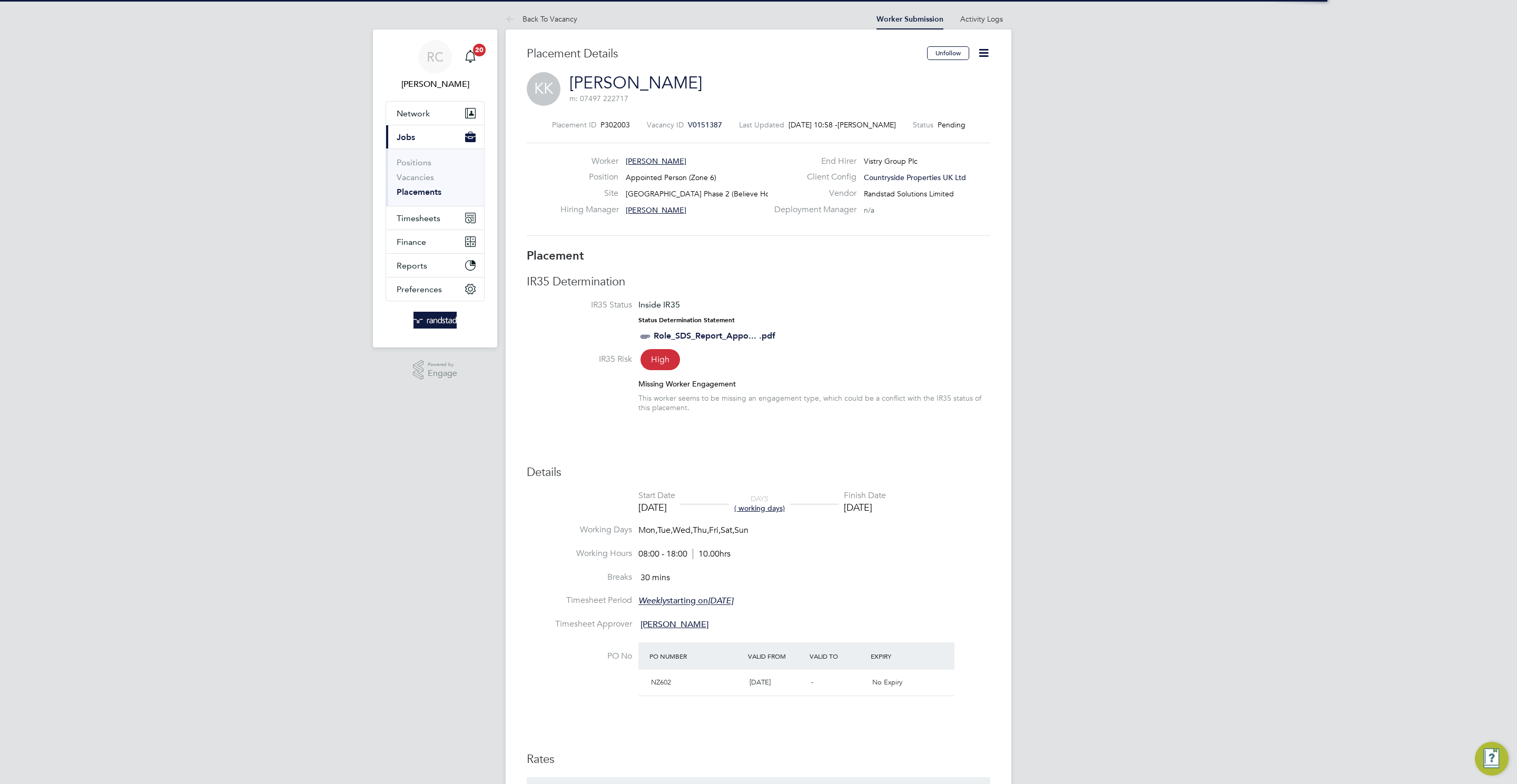
click at [984, 48] on icon at bounding box center [983, 53] width 13 height 13
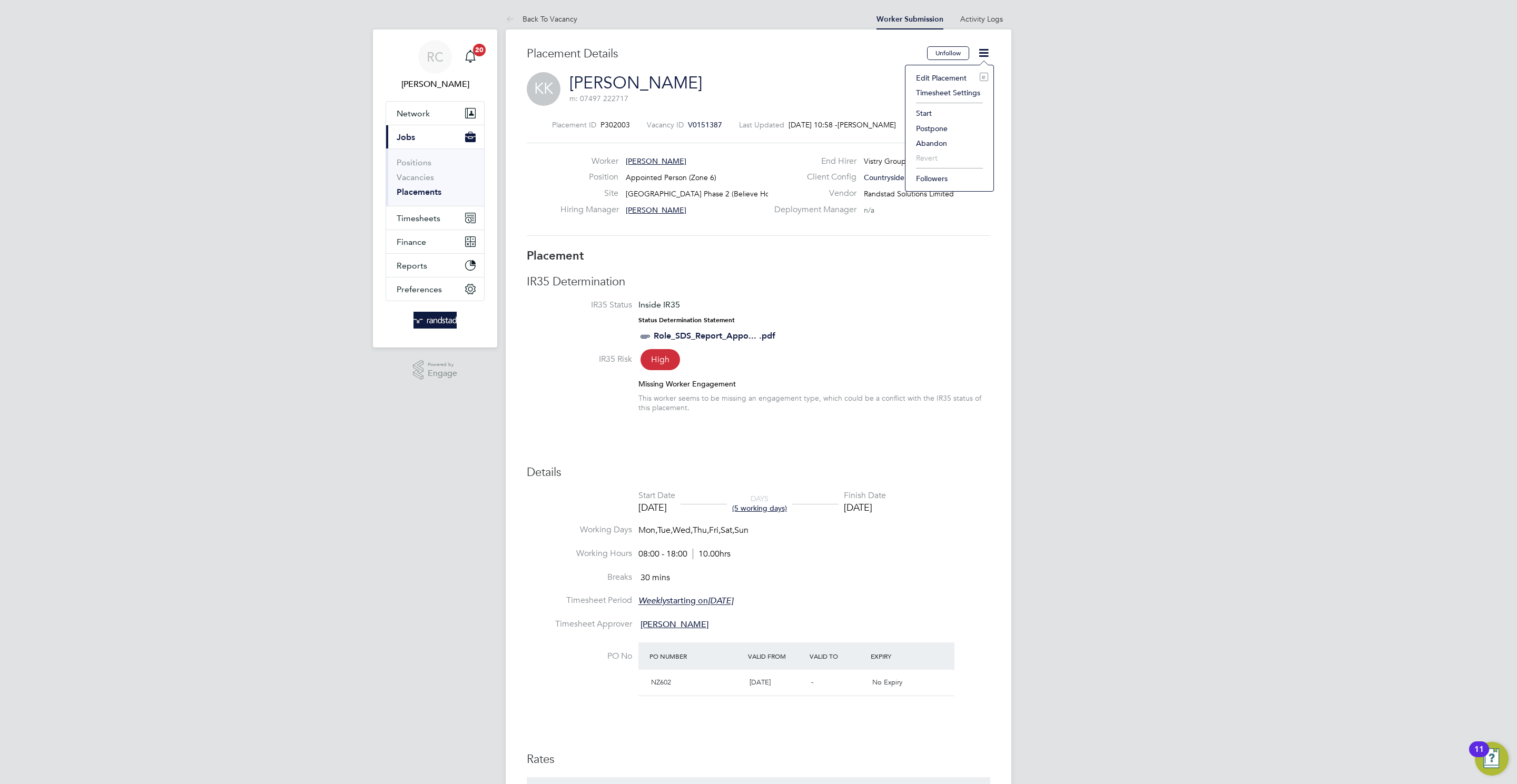
click at [920, 118] on li "Start" at bounding box center [949, 113] width 77 height 15
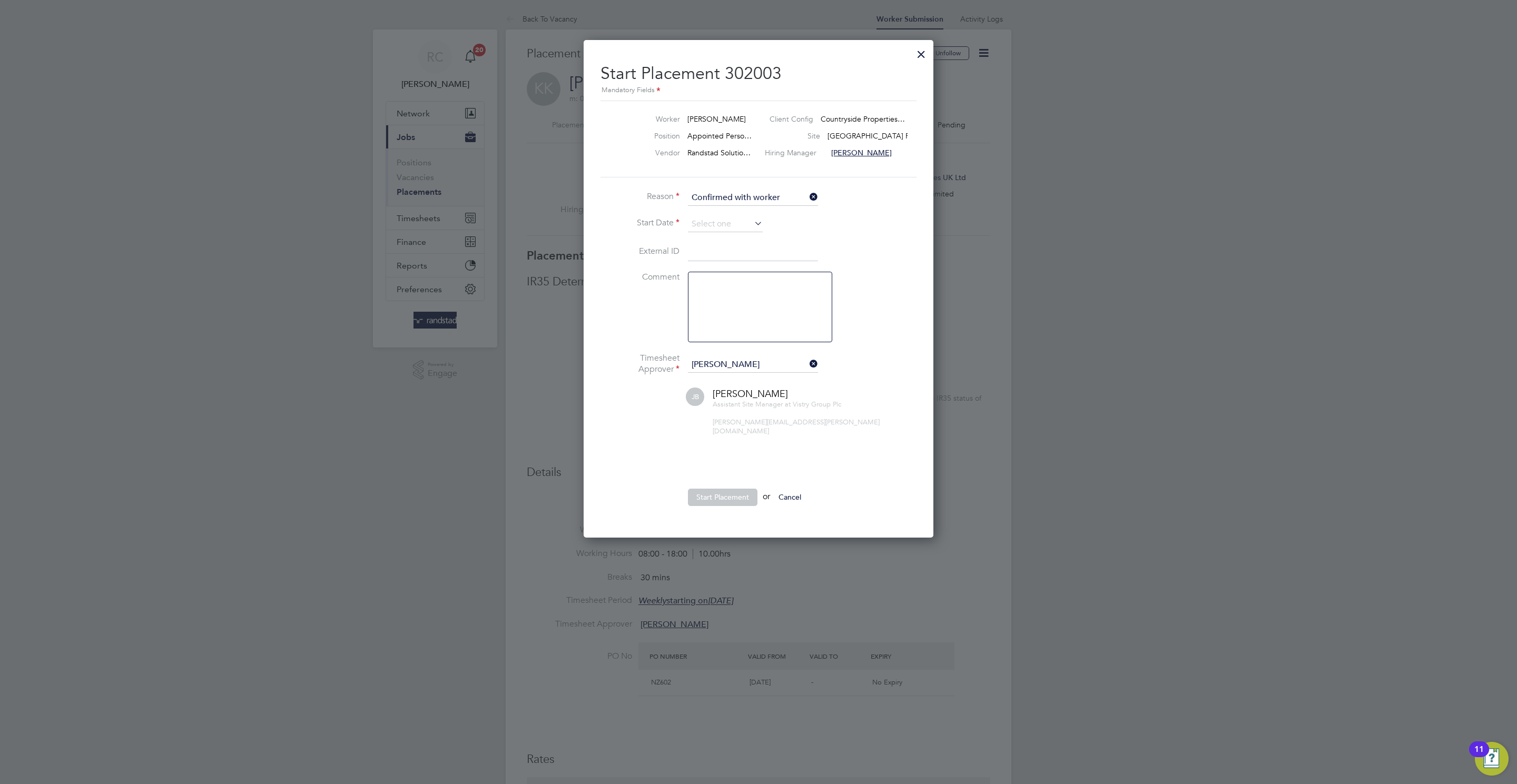
click at [710, 220] on input at bounding box center [725, 224] width 75 height 16
click at [736, 306] on span "20" at bounding box center [746, 300] width 20 height 20
type input "20 Aug 2025"
click at [726, 478] on ul "Reason Confirmed with worker Start Date 20 Aug 2025 External ID Comment Timeshe…" at bounding box center [758, 353] width 316 height 327
click at [807, 363] on icon at bounding box center [807, 364] width 0 height 15
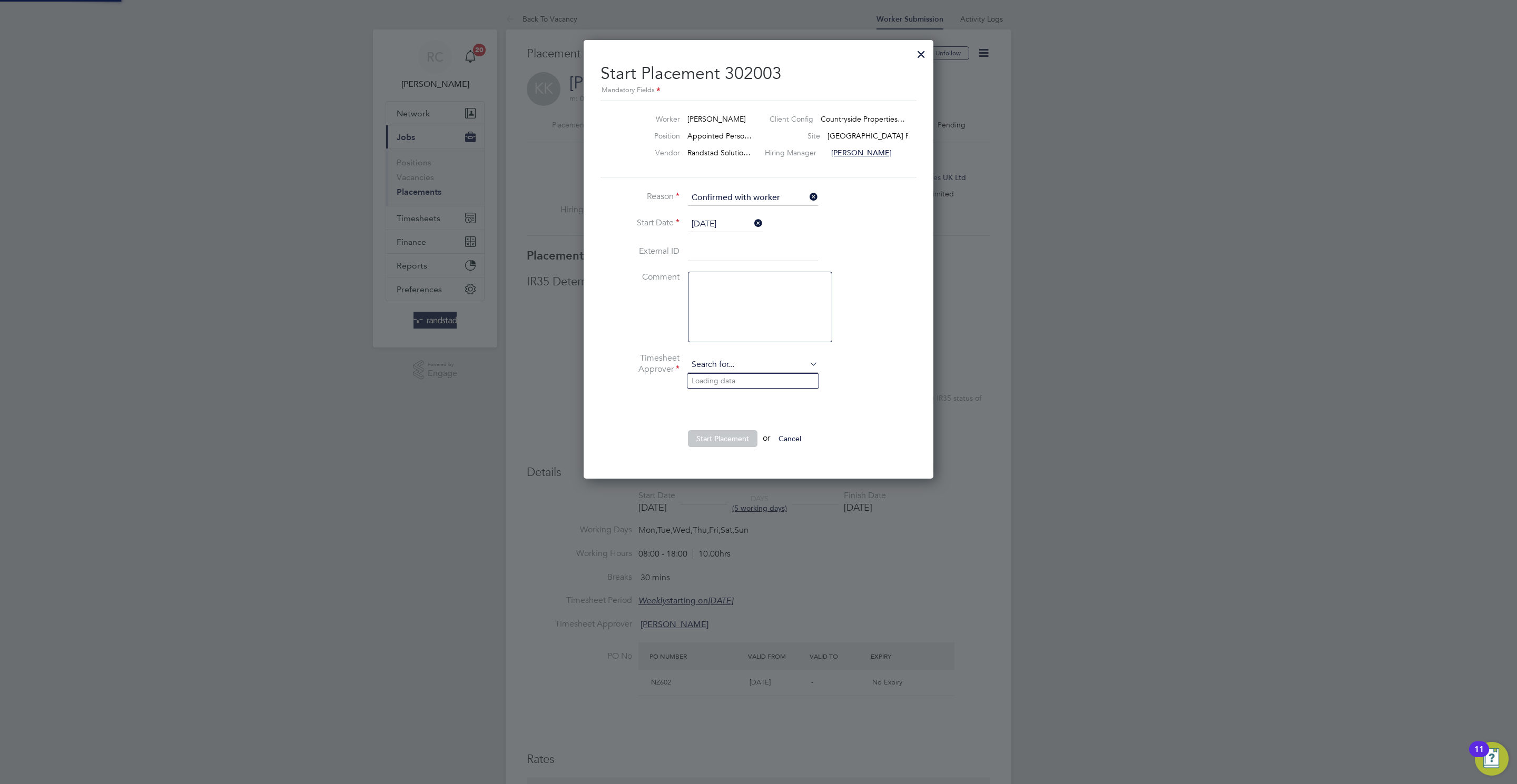
click at [721, 361] on input at bounding box center [753, 364] width 130 height 16
type input "i"
click at [764, 383] on li "Will Robson" at bounding box center [753, 381] width 131 height 14
type input "[PERSON_NAME]"
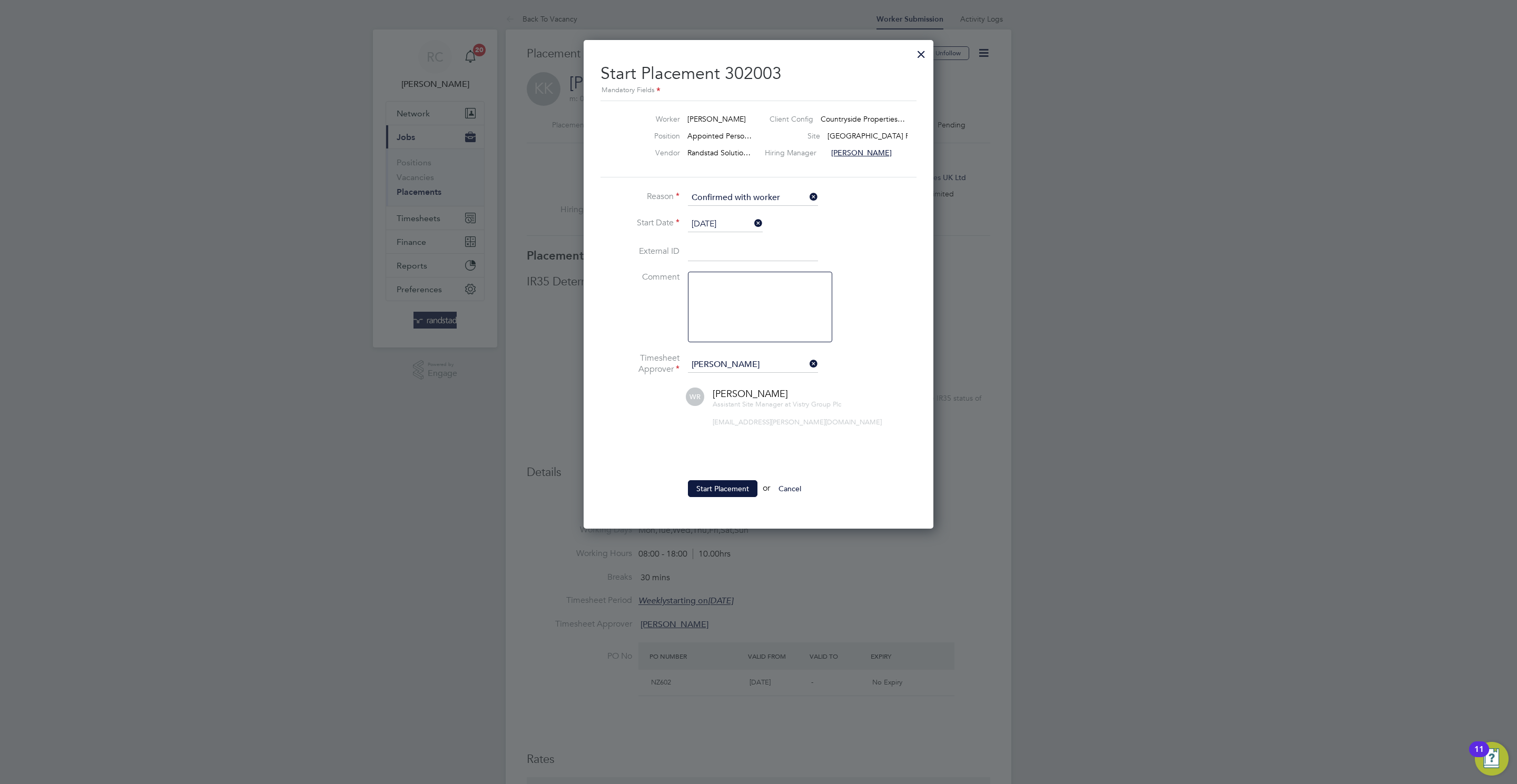
drag, startPoint x: 716, startPoint y: 490, endPoint x: 707, endPoint y: 496, distance: 10.8
click at [716, 493] on button "Start Placement" at bounding box center [723, 489] width 69 height 17
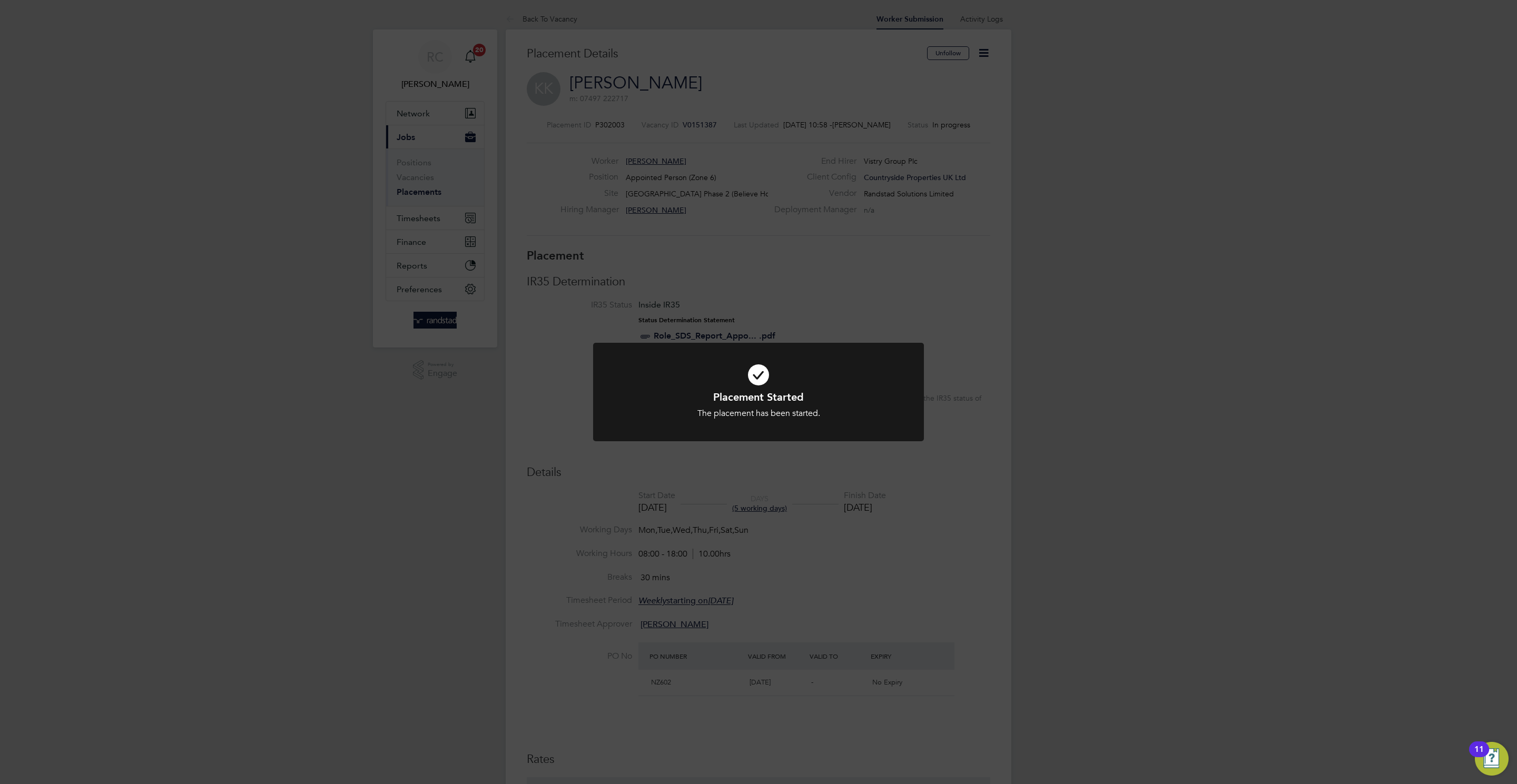
scroll to position [10, 62]
drag, startPoint x: 1187, startPoint y: 321, endPoint x: 1089, endPoint y: 418, distance: 137.9
click at [1181, 320] on div "Placement Started The placement has been started. Cancel Okay" at bounding box center [758, 392] width 1517 height 784
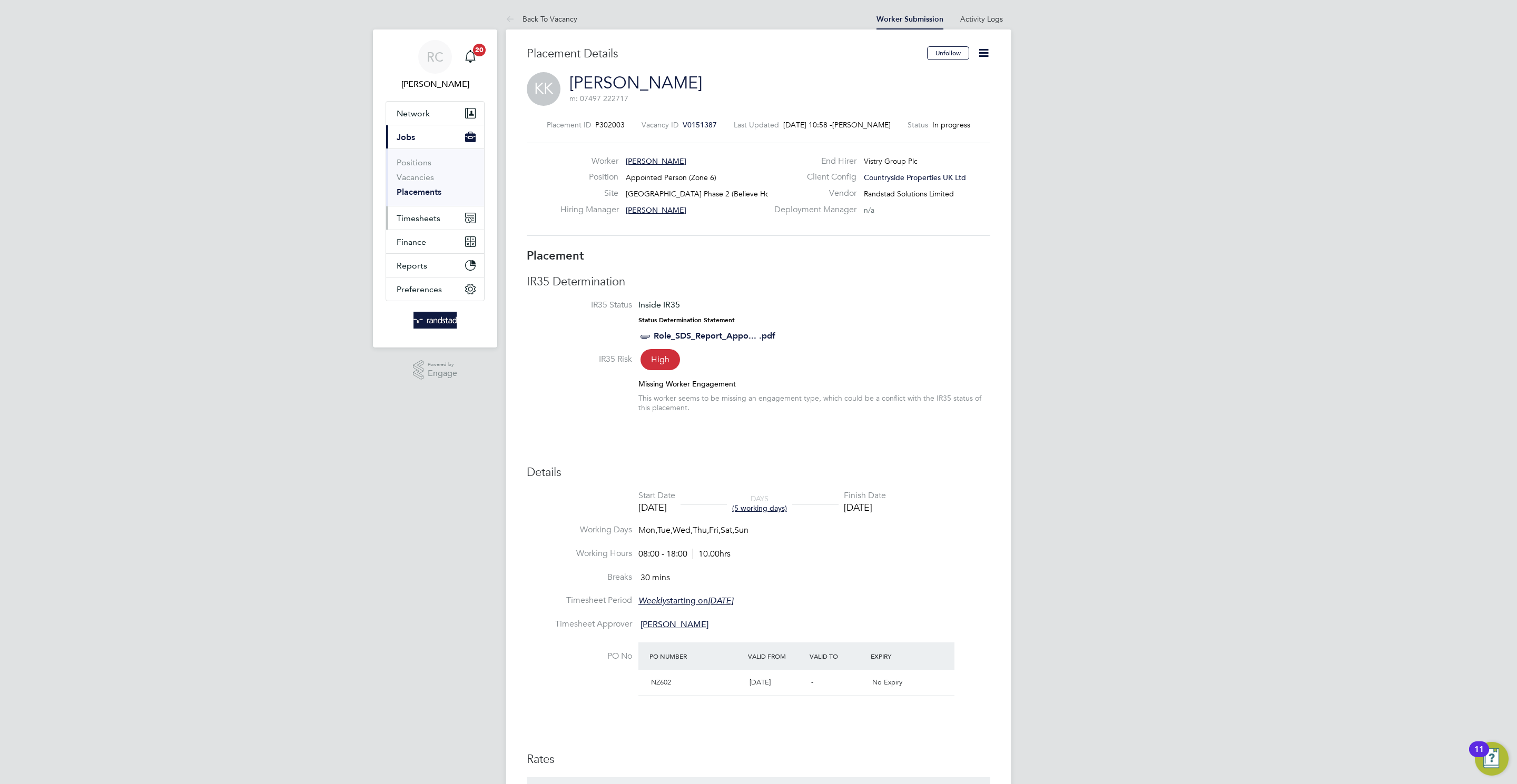
click at [446, 219] on button "Timesheets" at bounding box center [435, 218] width 98 height 23
click at [426, 227] on button "Timesheets" at bounding box center [435, 218] width 98 height 23
click at [425, 191] on link "Timesheets" at bounding box center [419, 186] width 44 height 10
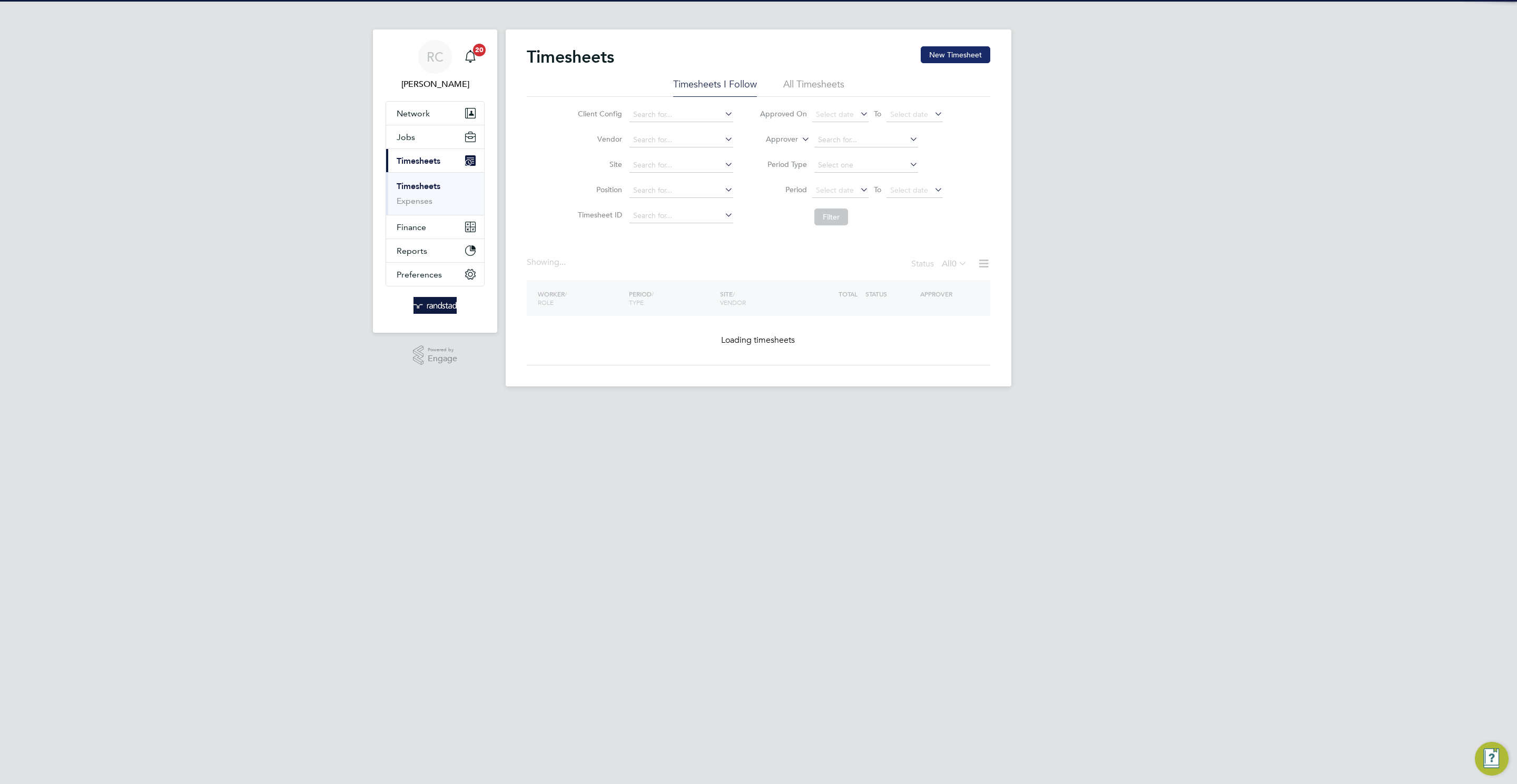
click at [936, 55] on button "New Timesheet" at bounding box center [955, 55] width 69 height 17
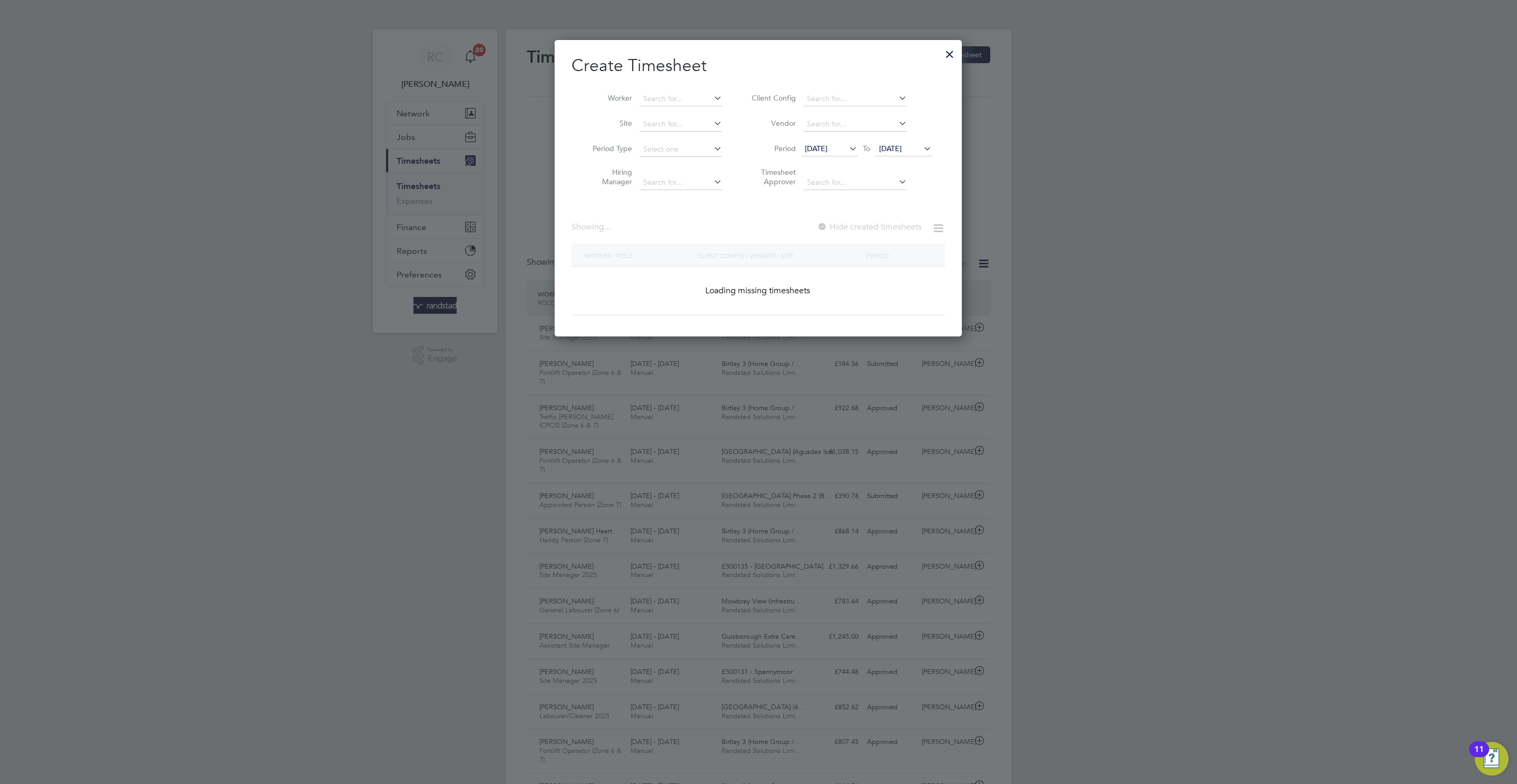
scroll to position [35, 92]
click at [959, 52] on div at bounding box center [950, 52] width 19 height 19
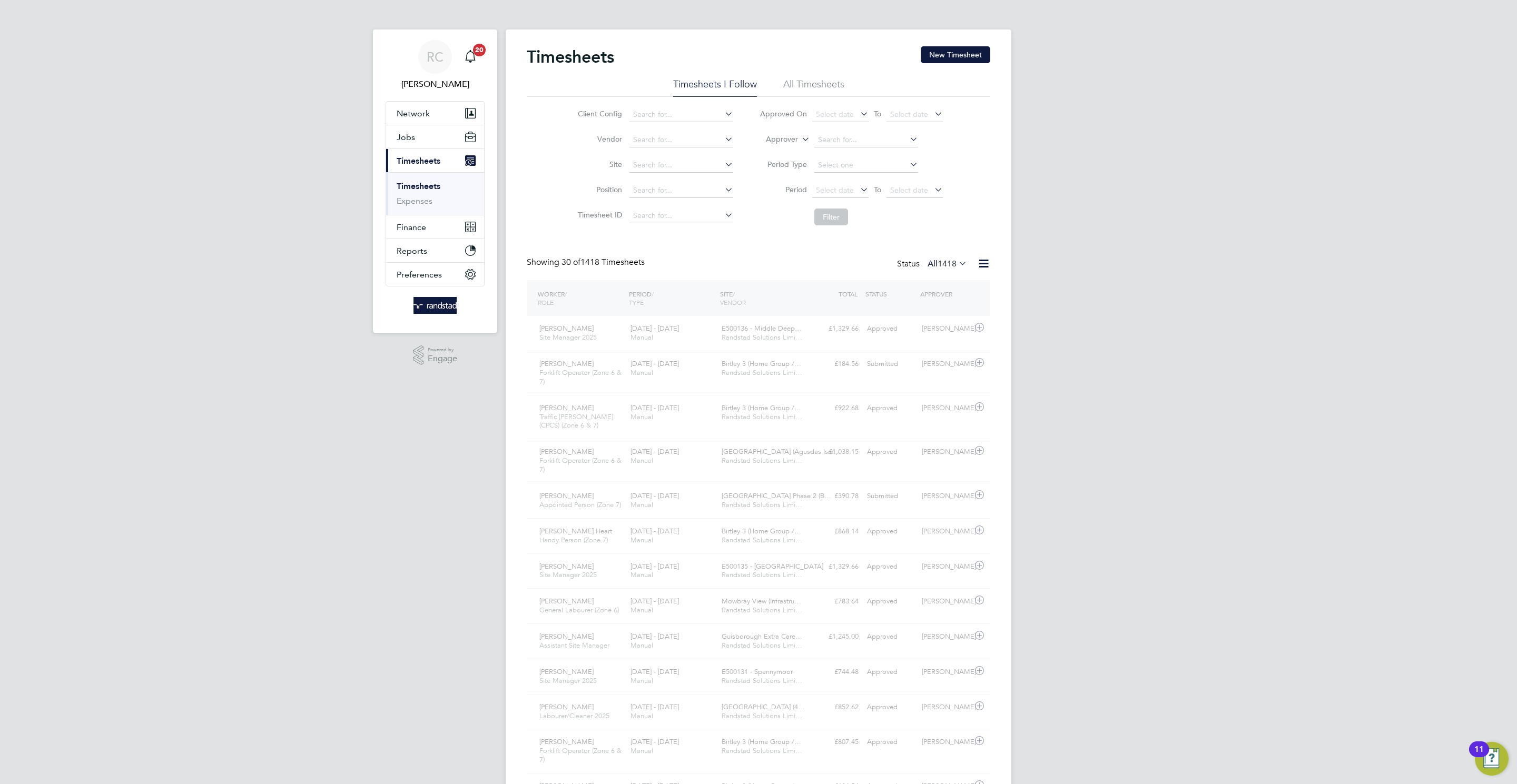
click at [661, 87] on li "Worker" at bounding box center [653, 99] width 164 height 25
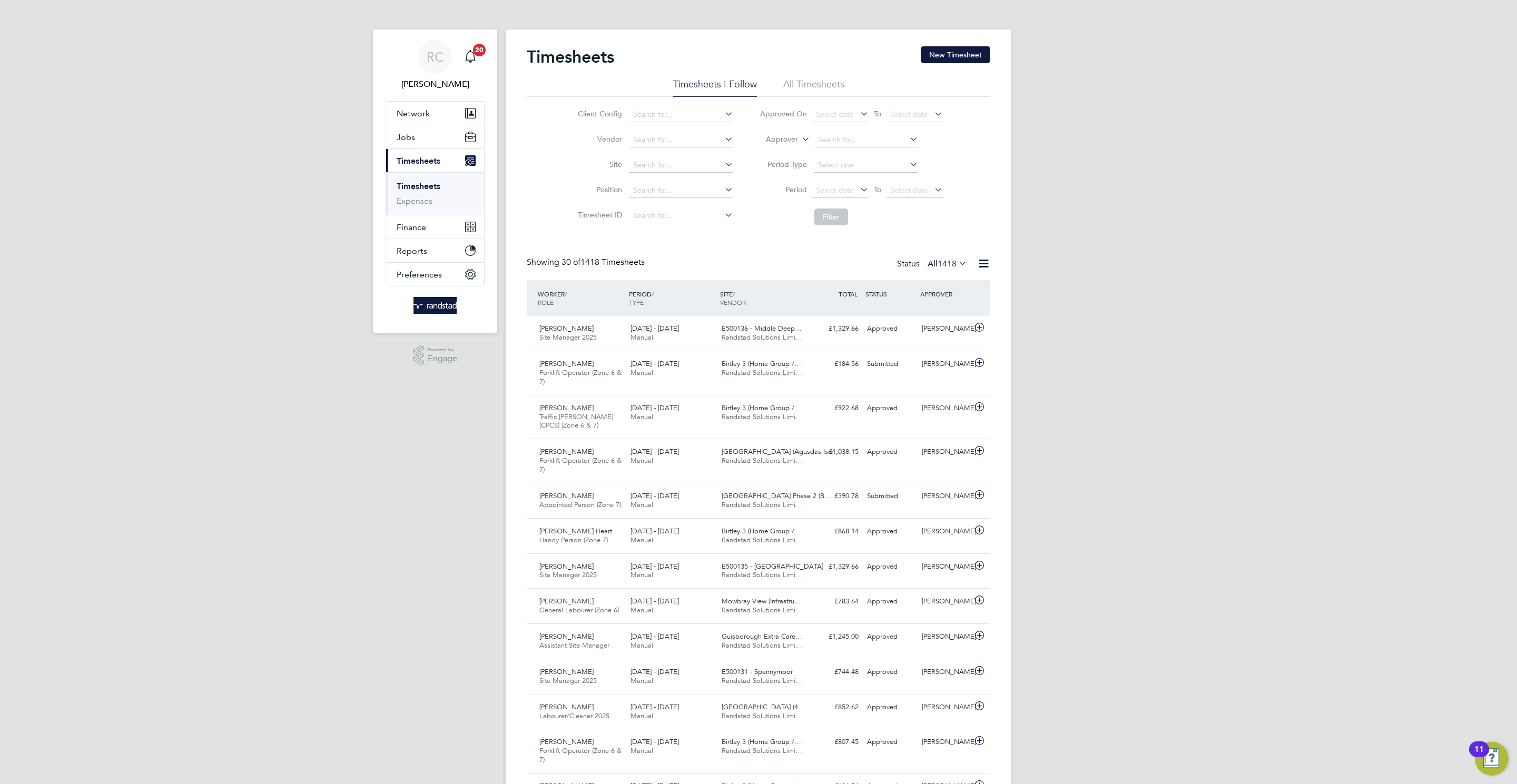
click at [956, 66] on div "Timesheets New Timesheet" at bounding box center [758, 62] width 463 height 32
click at [945, 51] on button "New Timesheet" at bounding box center [955, 55] width 69 height 17
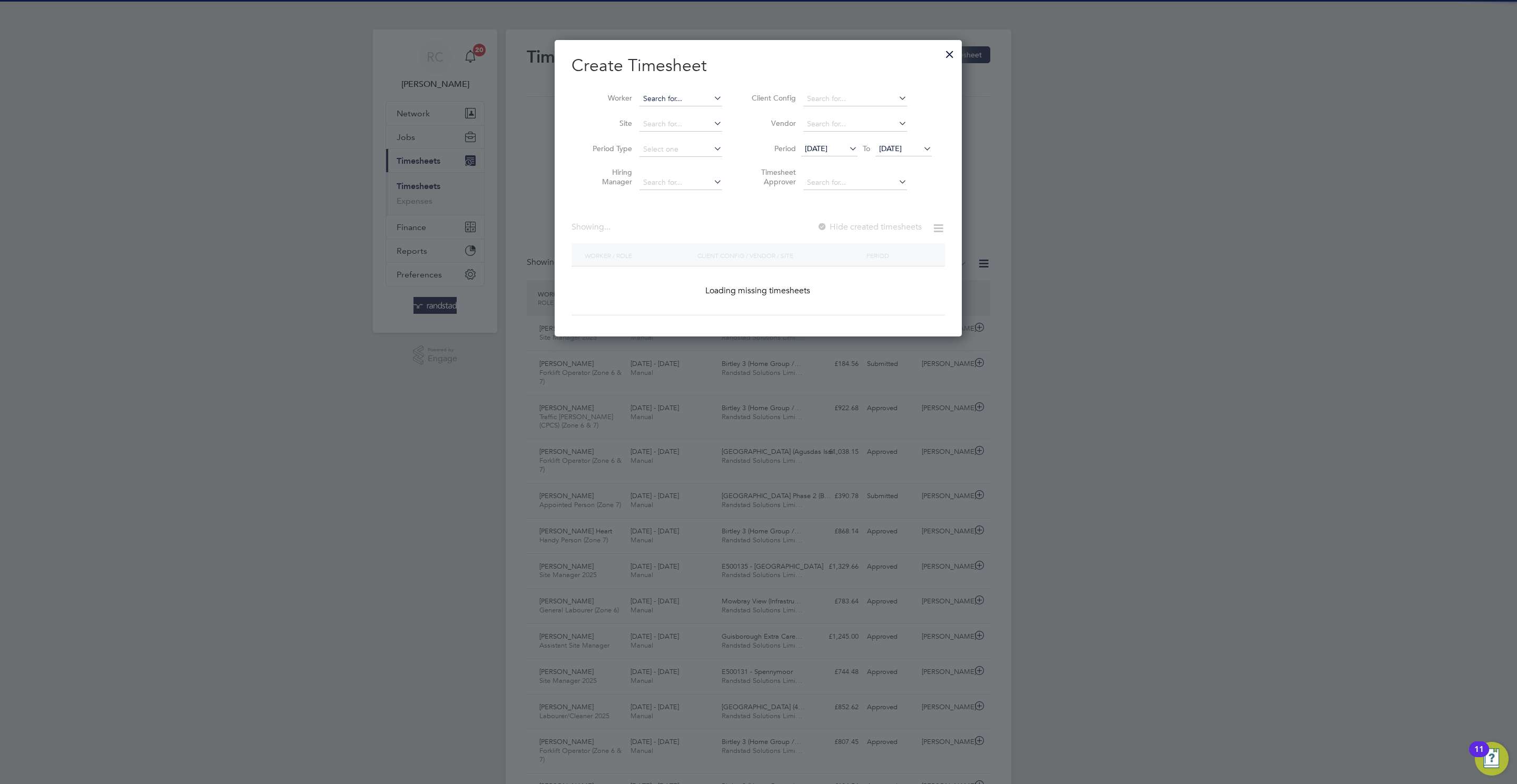
click at [661, 100] on input at bounding box center [681, 99] width 82 height 15
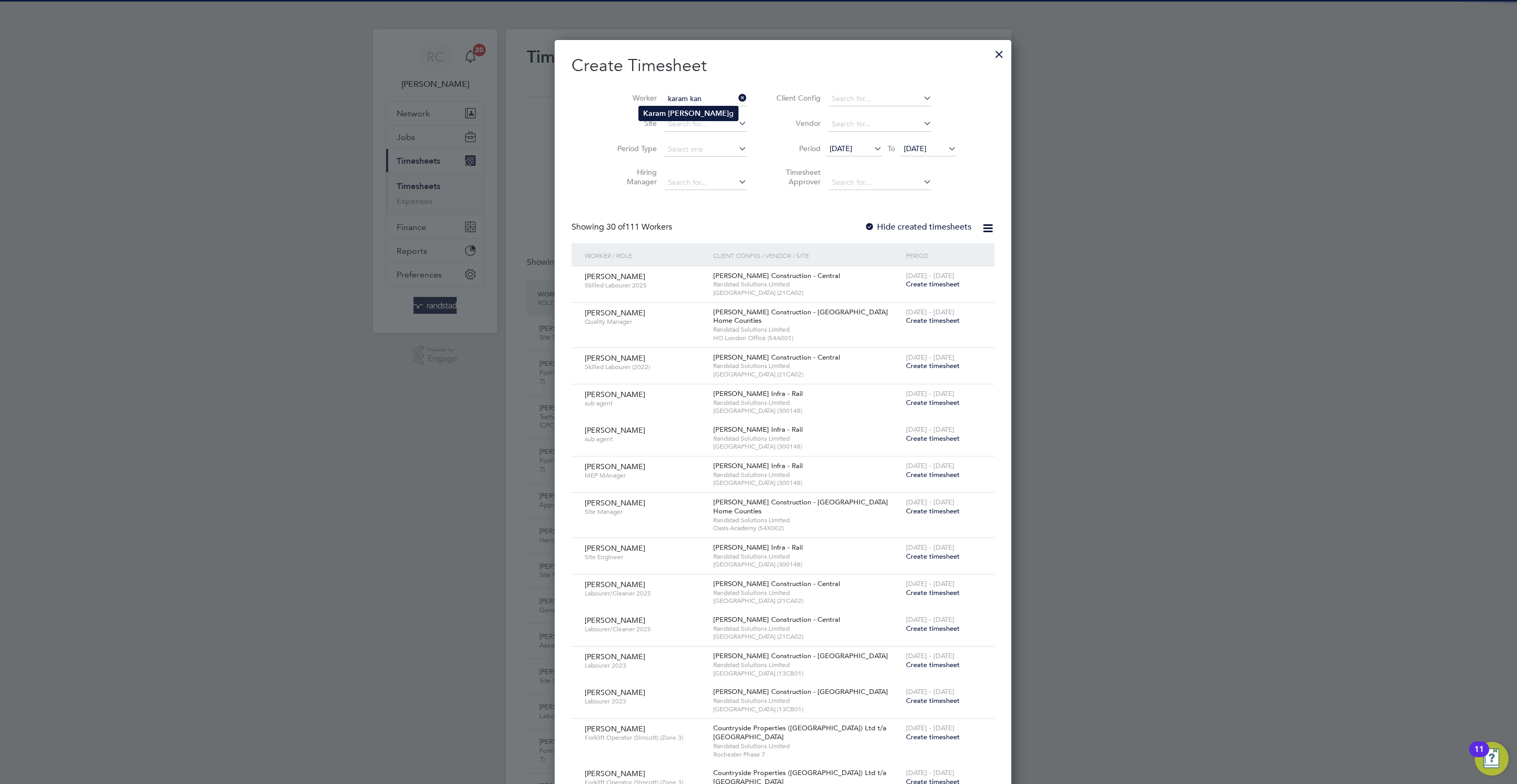
type input "Karam Kang"
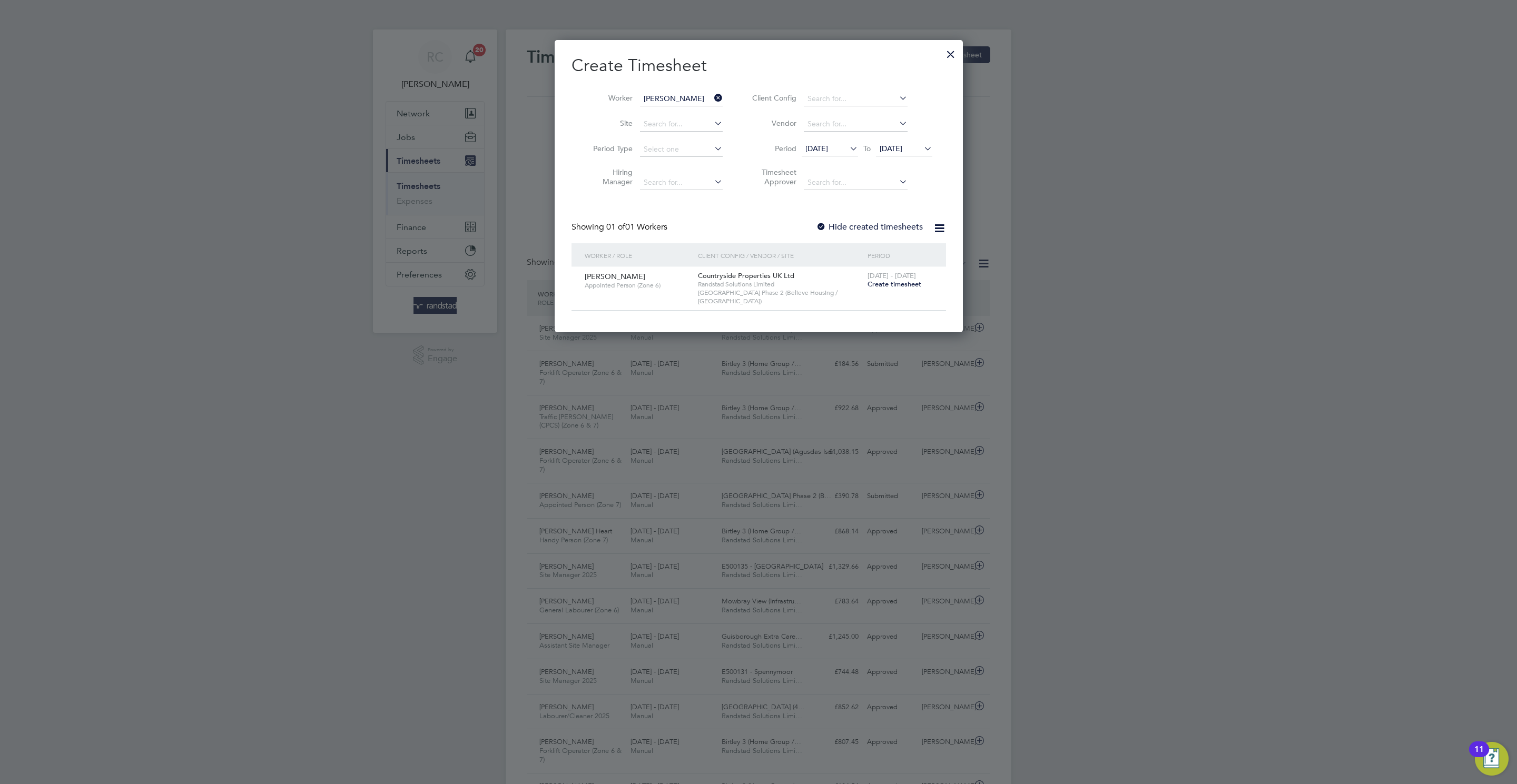
click at [906, 280] on span "Create timesheet" at bounding box center [894, 284] width 54 height 9
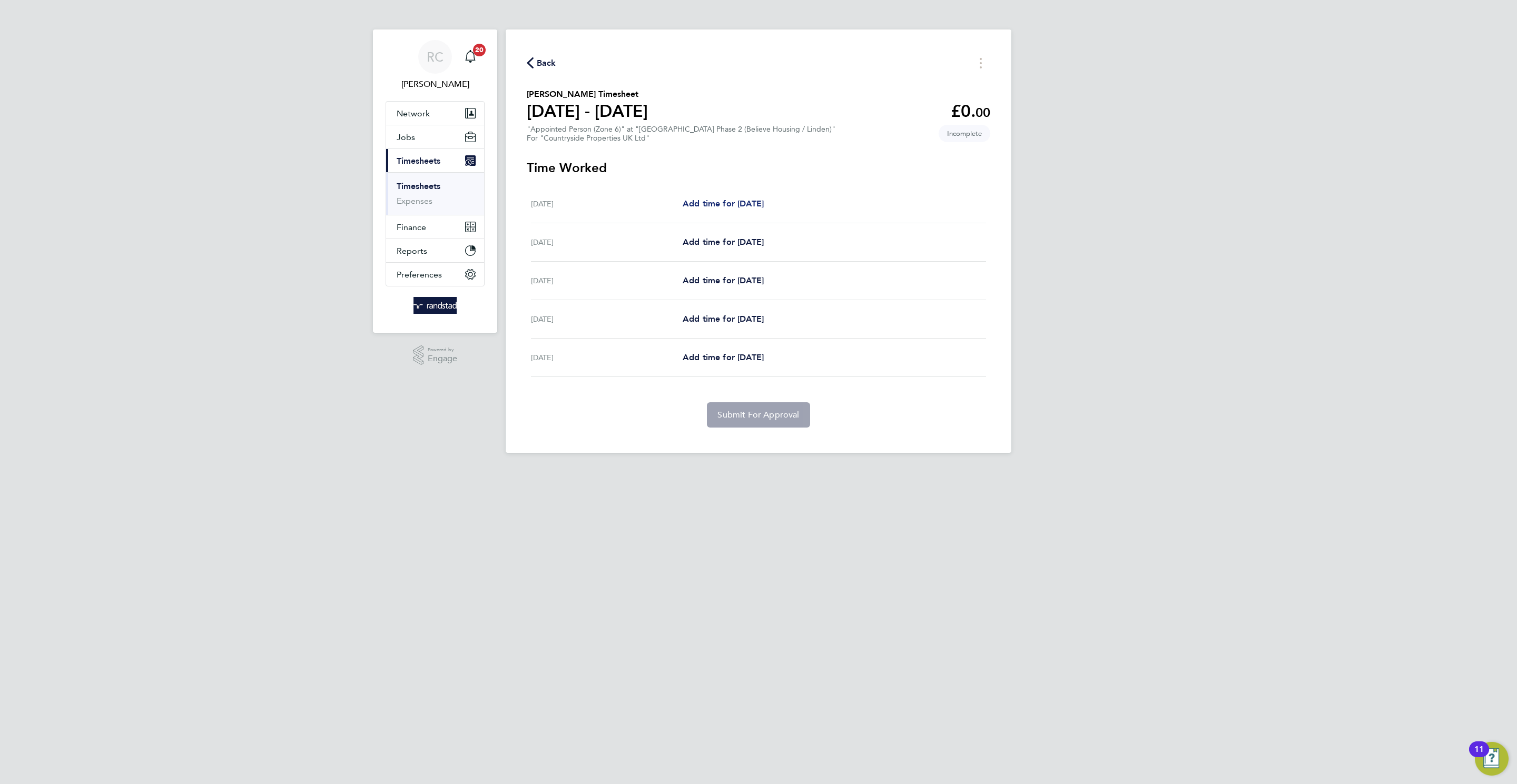
click at [764, 198] on span "Add time for Wed 20 Aug" at bounding box center [723, 203] width 81 height 10
select select "30"
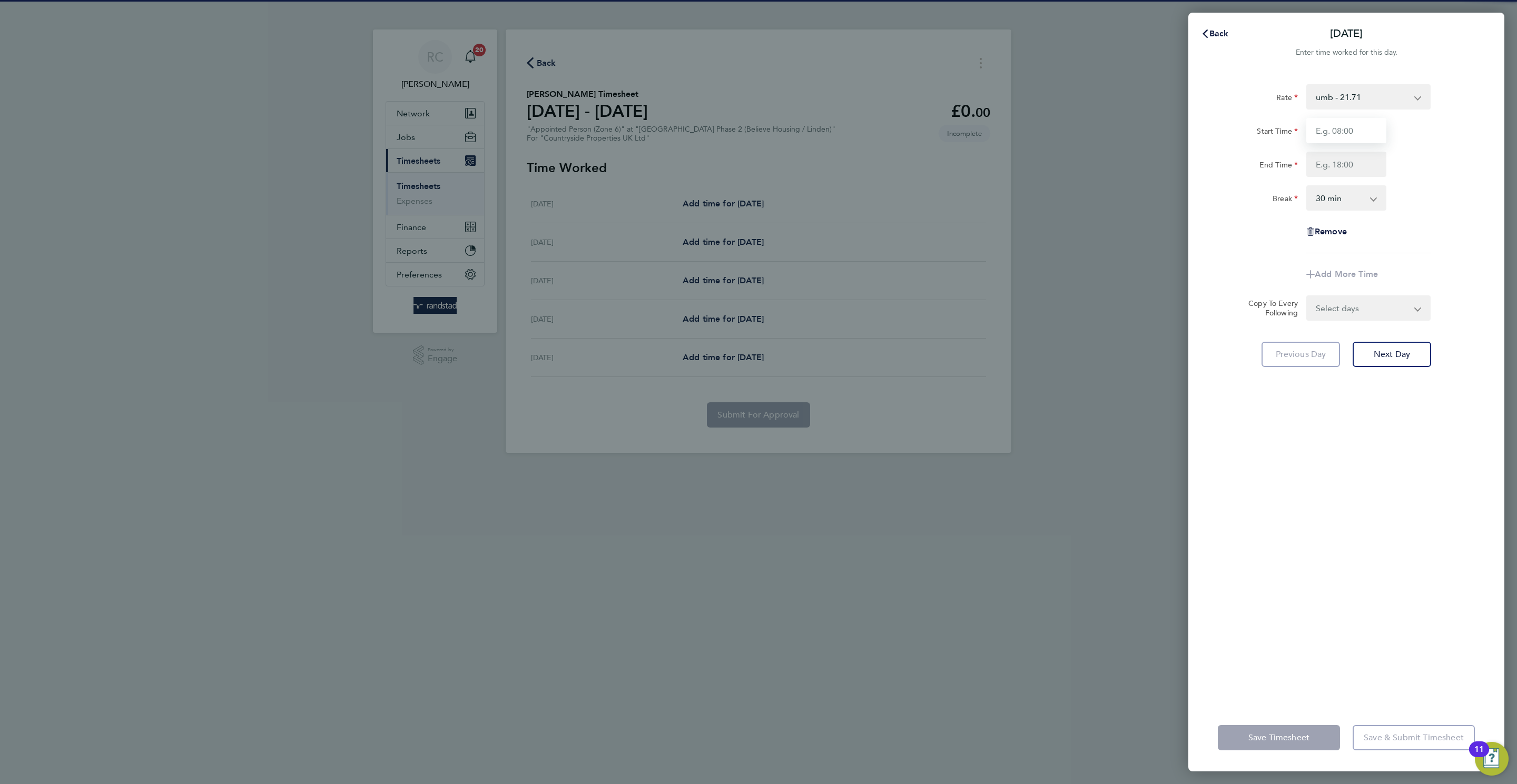
click at [1346, 137] on input "Start Time" at bounding box center [1346, 130] width 80 height 25
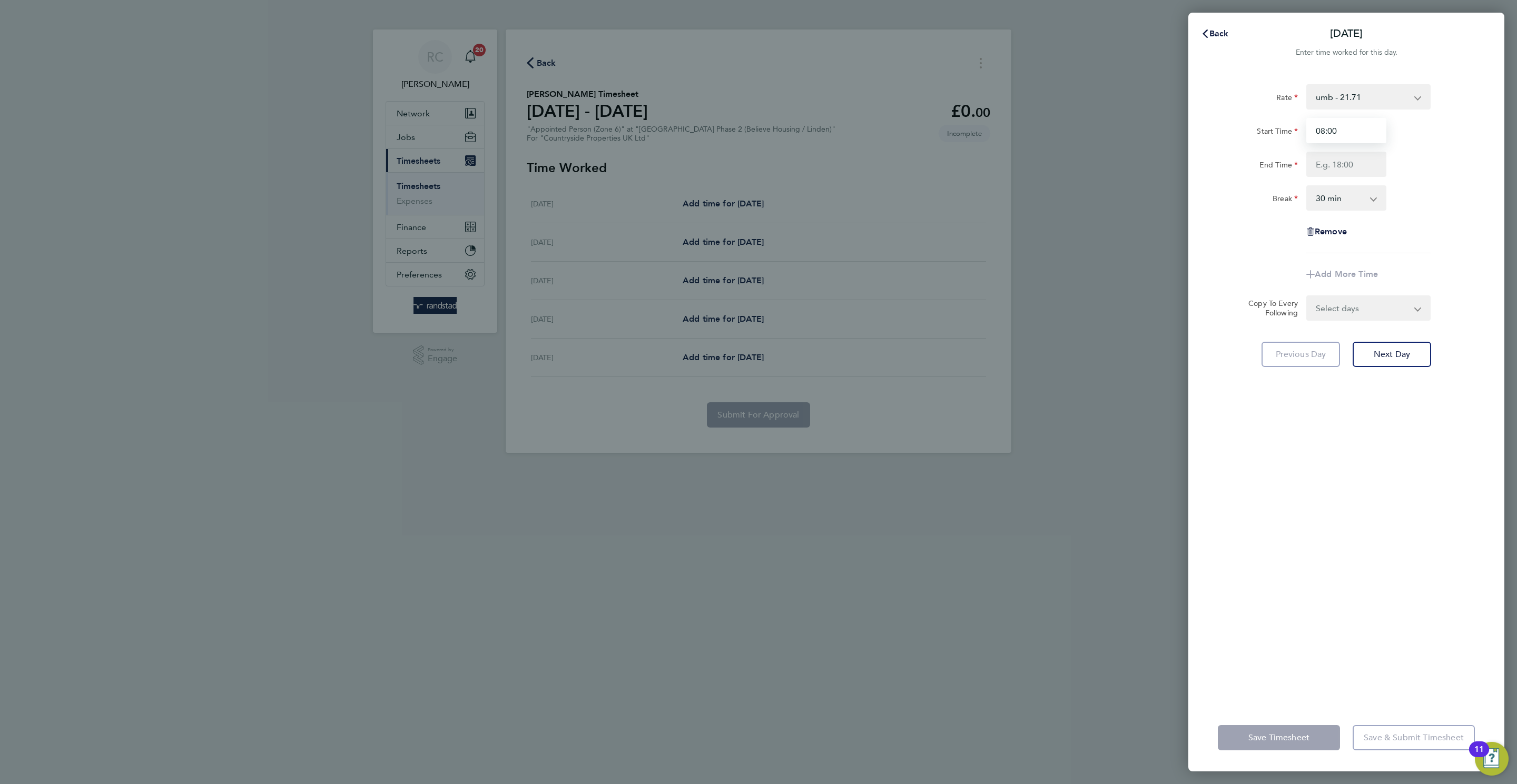
type input "08:00"
type input "16:30"
click at [1365, 309] on form "Rate umb - 21.71 Start Time 08:00 End Time 16:30 Break 0 min 15 min 30 min 45 m…" at bounding box center [1346, 202] width 257 height 237
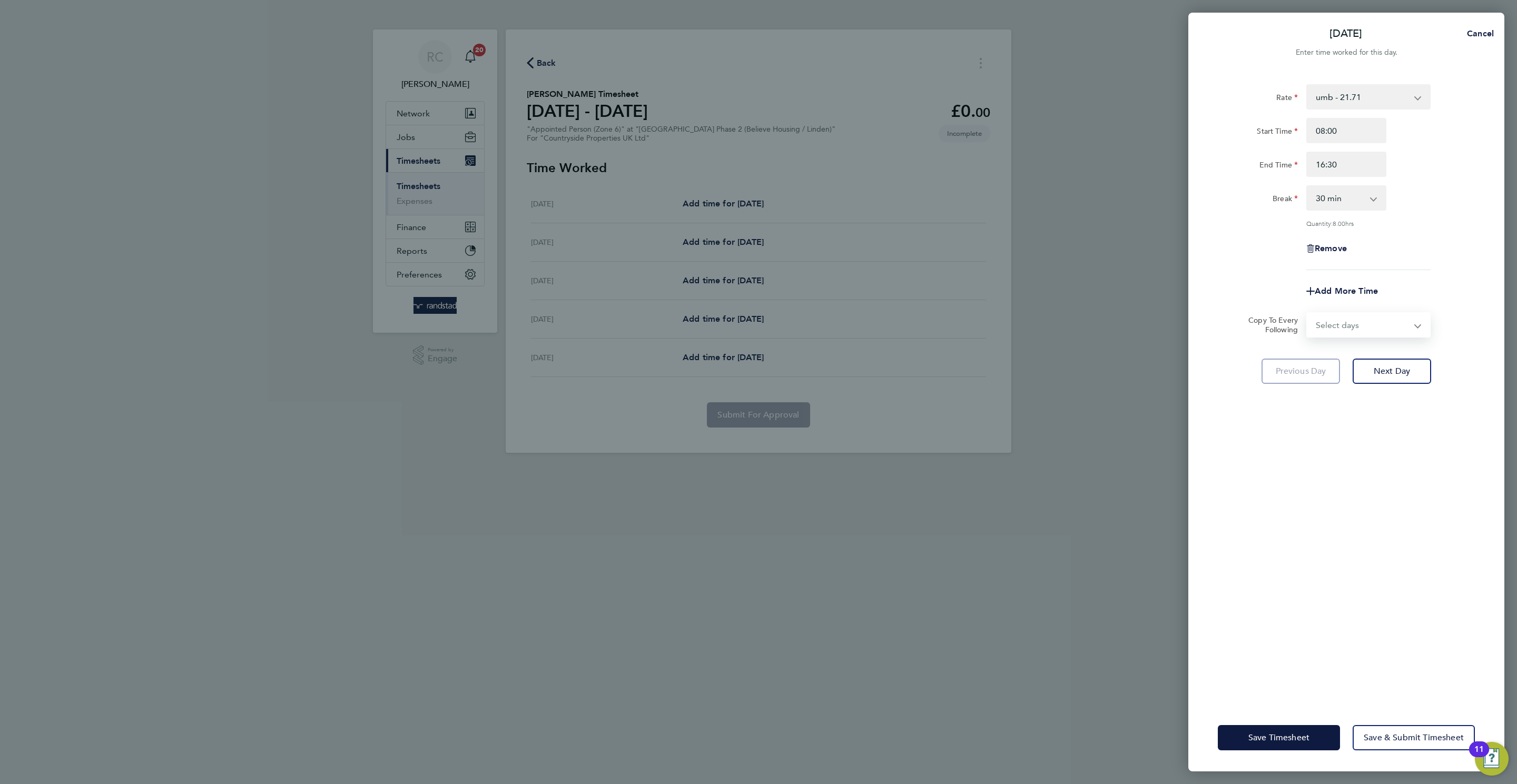
select select "THU"
click at [1307, 313] on select "Select days Day Weekday (Mon-Fri) Weekend (Sat-Sun) Thursday Friday Saturday Su…" at bounding box center [1363, 324] width 111 height 23
select select "2025-08-24"
click at [1392, 426] on div "Rate umb - 21.71 Start Time 08:00 End Time 16:30 Break 0 min 15 min 30 min 45 m…" at bounding box center [1346, 388] width 316 height 632
drag, startPoint x: 1403, startPoint y: 418, endPoint x: 1407, endPoint y: 414, distance: 5.7
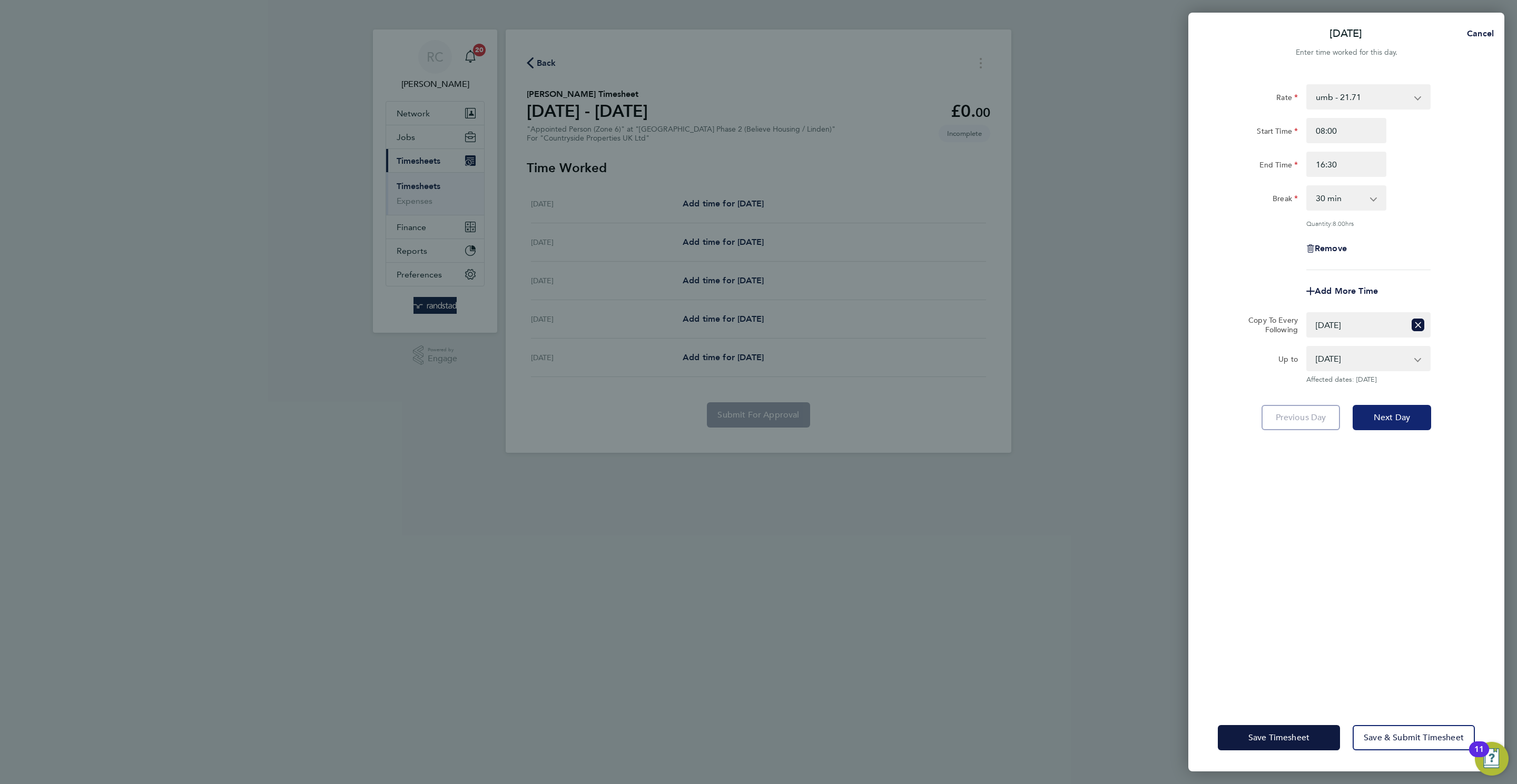
click at [1405, 417] on span "Next Day" at bounding box center [1392, 417] width 37 height 11
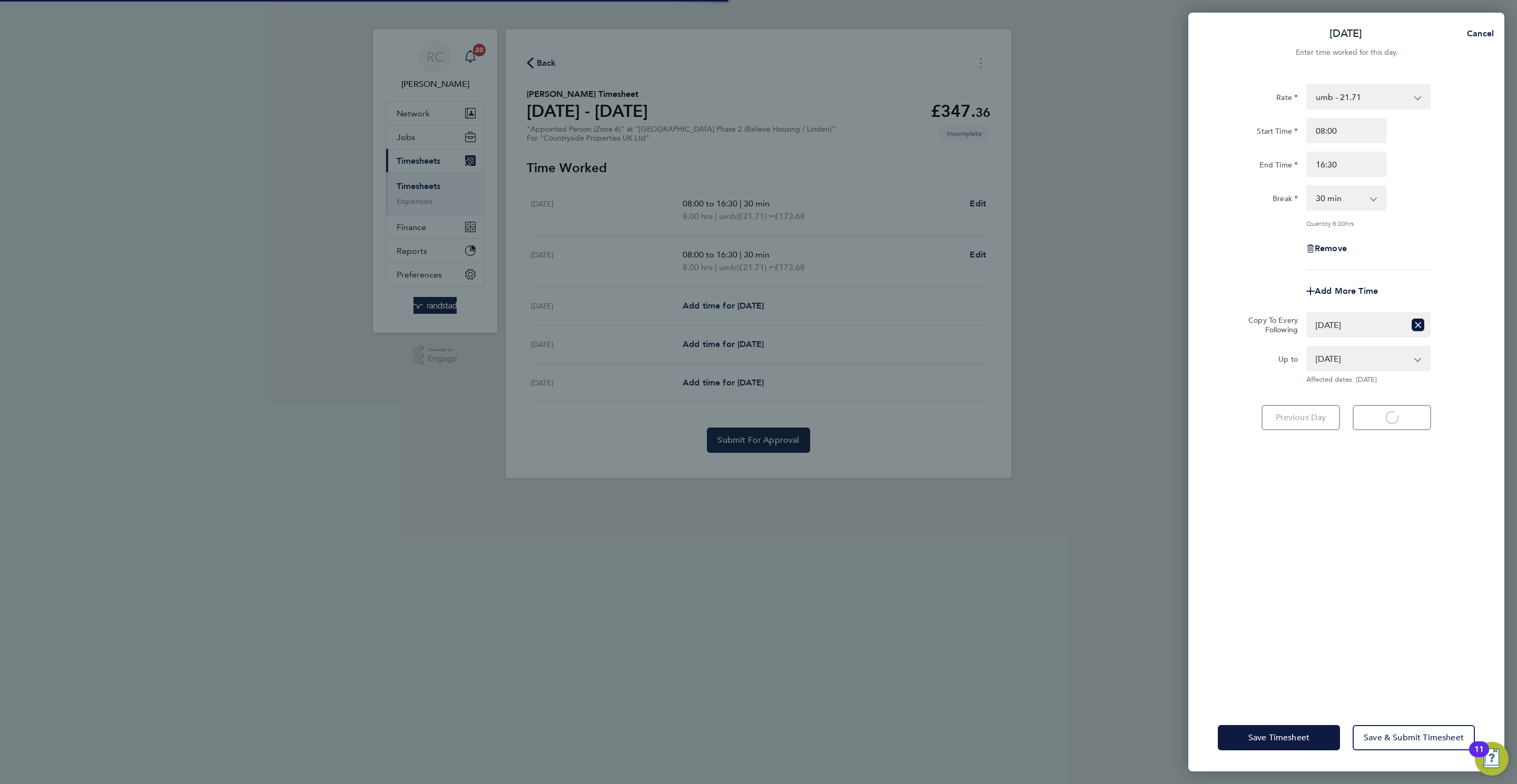
select select "30"
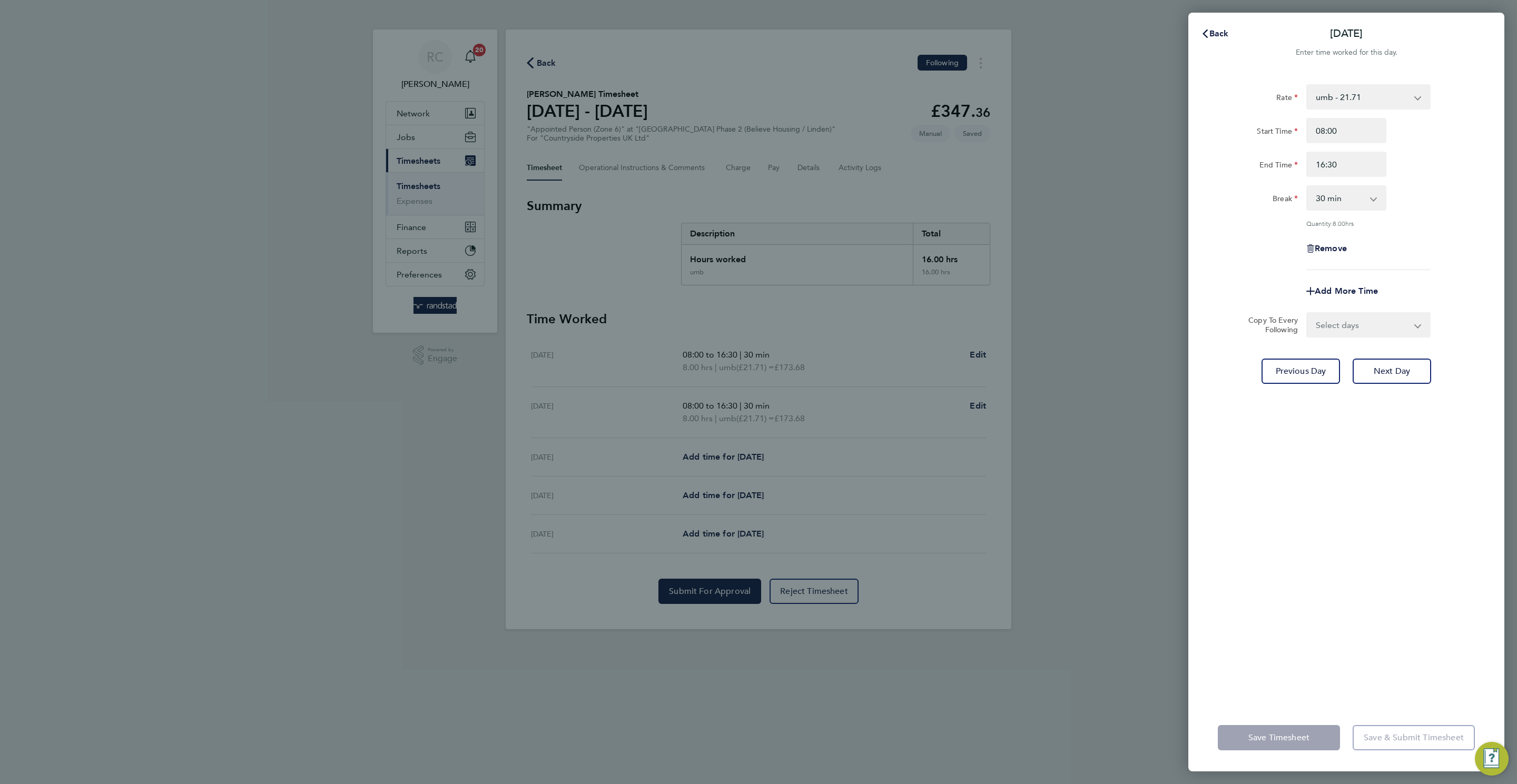
drag, startPoint x: 971, startPoint y: 388, endPoint x: 1095, endPoint y: 258, distance: 179.7
click at [976, 381] on div "Back Thu 21 Aug Enter time worked for this day. Rate umb - 21.71 Start Time 08:…" at bounding box center [758, 392] width 1517 height 784
click at [1215, 31] on span "Back" at bounding box center [1219, 33] width 19 height 10
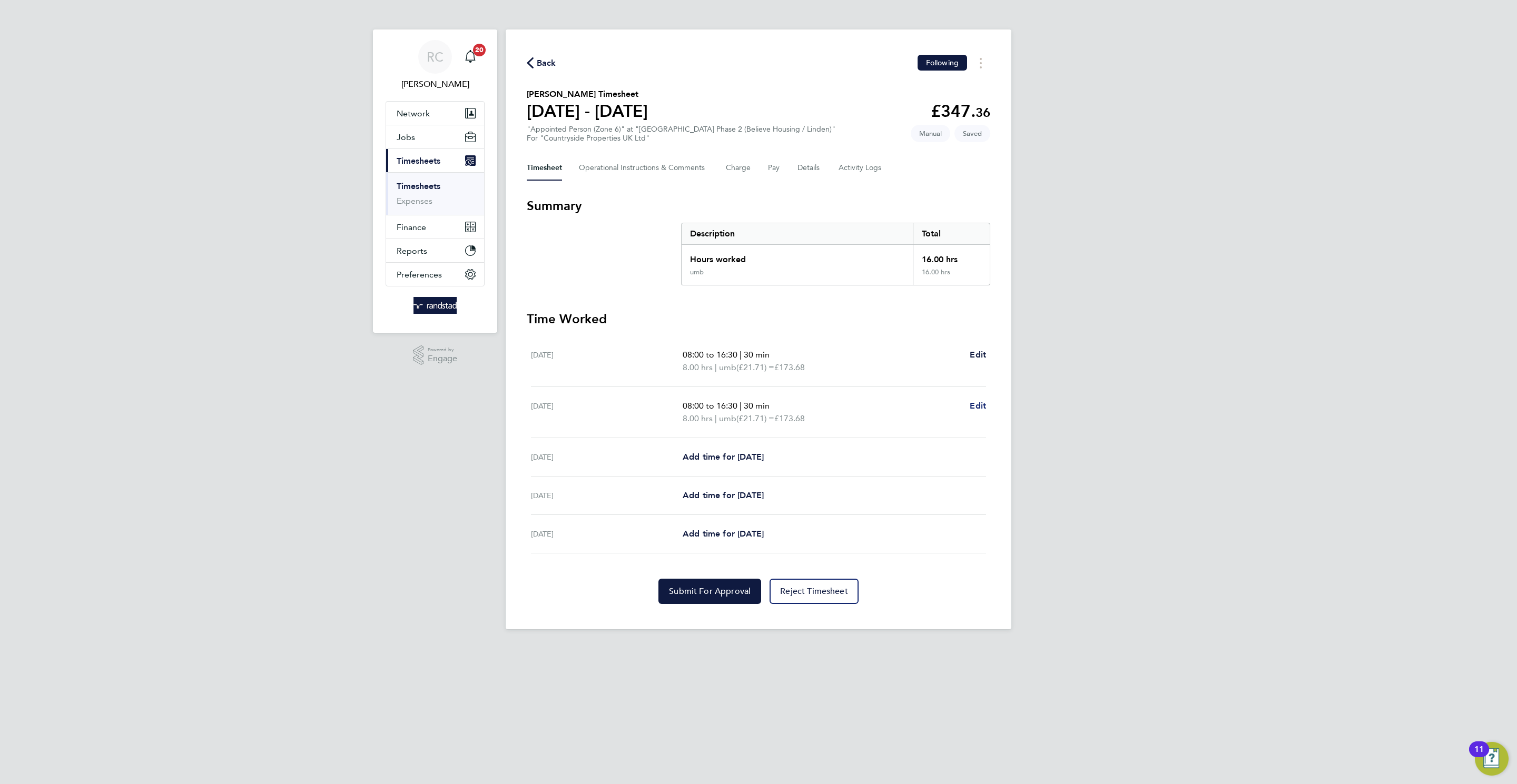
click at [974, 406] on span "Edit" at bounding box center [978, 406] width 16 height 10
select select "30"
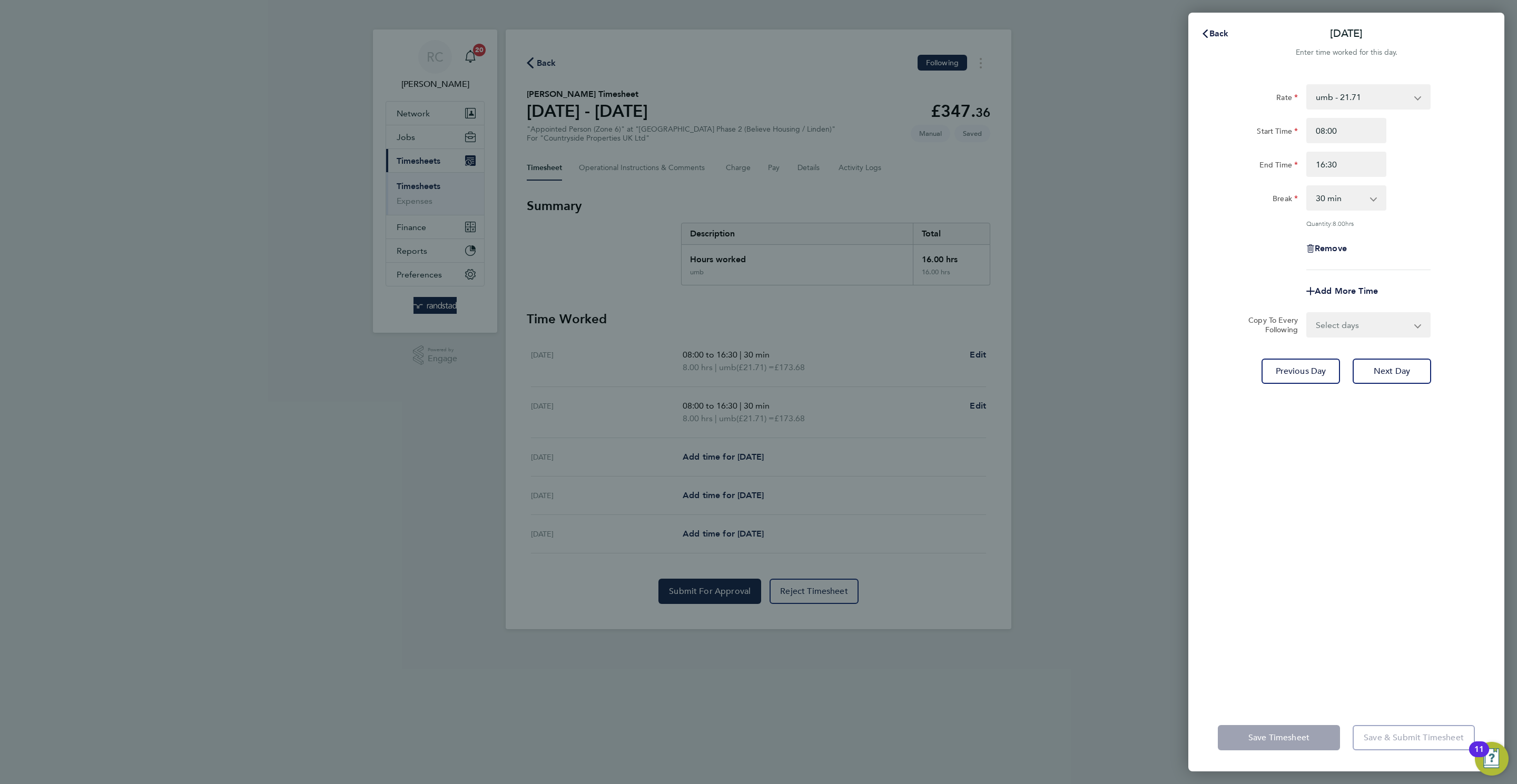
click at [1379, 320] on select "Select days Day Weekend (Sat-Sun) Friday Saturday Sunday" at bounding box center [1363, 324] width 111 height 23
select select "FRI"
click at [1307, 313] on select "Select days Day Weekend (Sat-Sun) Friday Saturday Sunday" at bounding box center [1363, 324] width 111 height 23
select select "2025-08-24"
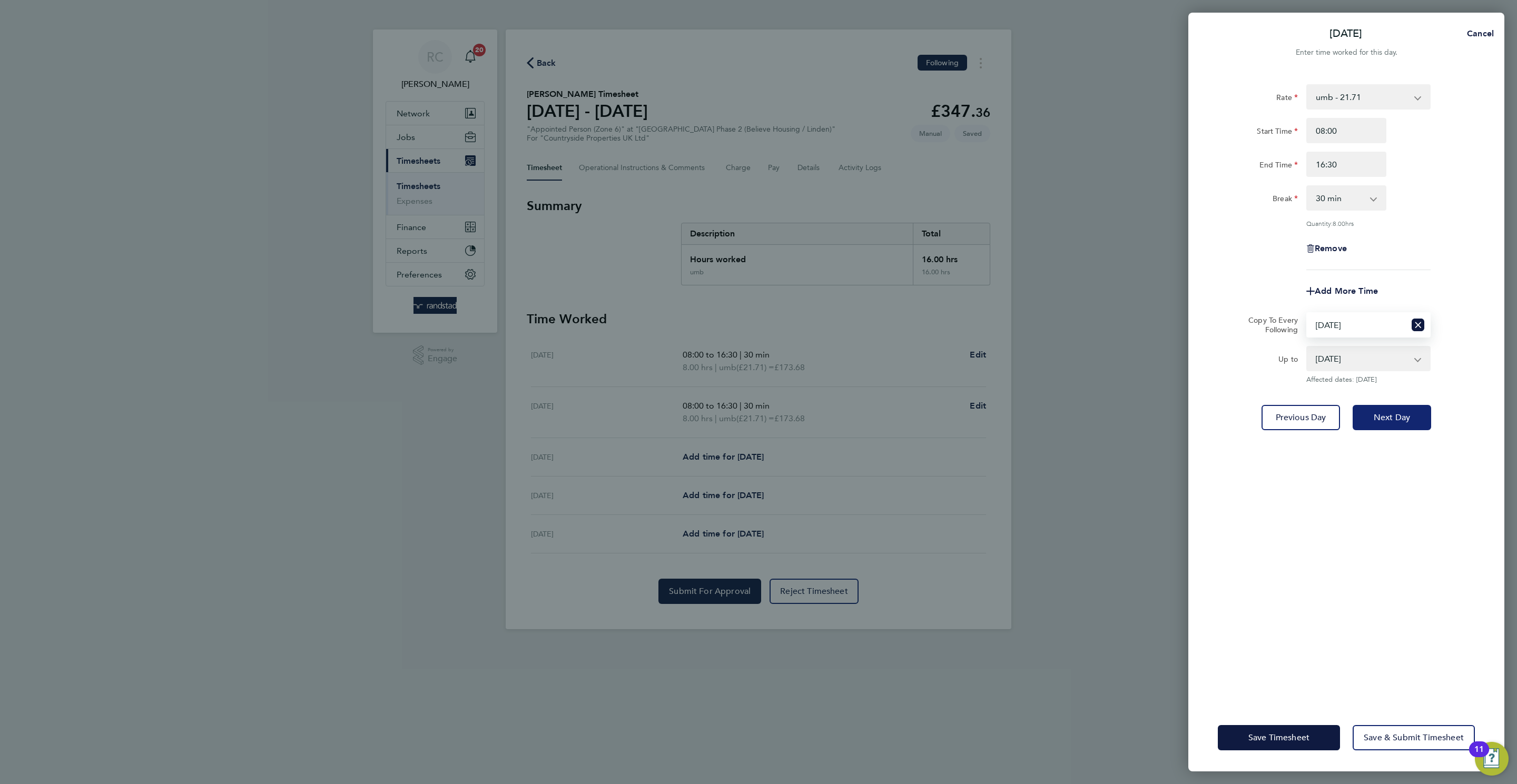
click at [1407, 408] on button "Next Day" at bounding box center [1392, 417] width 78 height 25
select select "0: null"
select select "30"
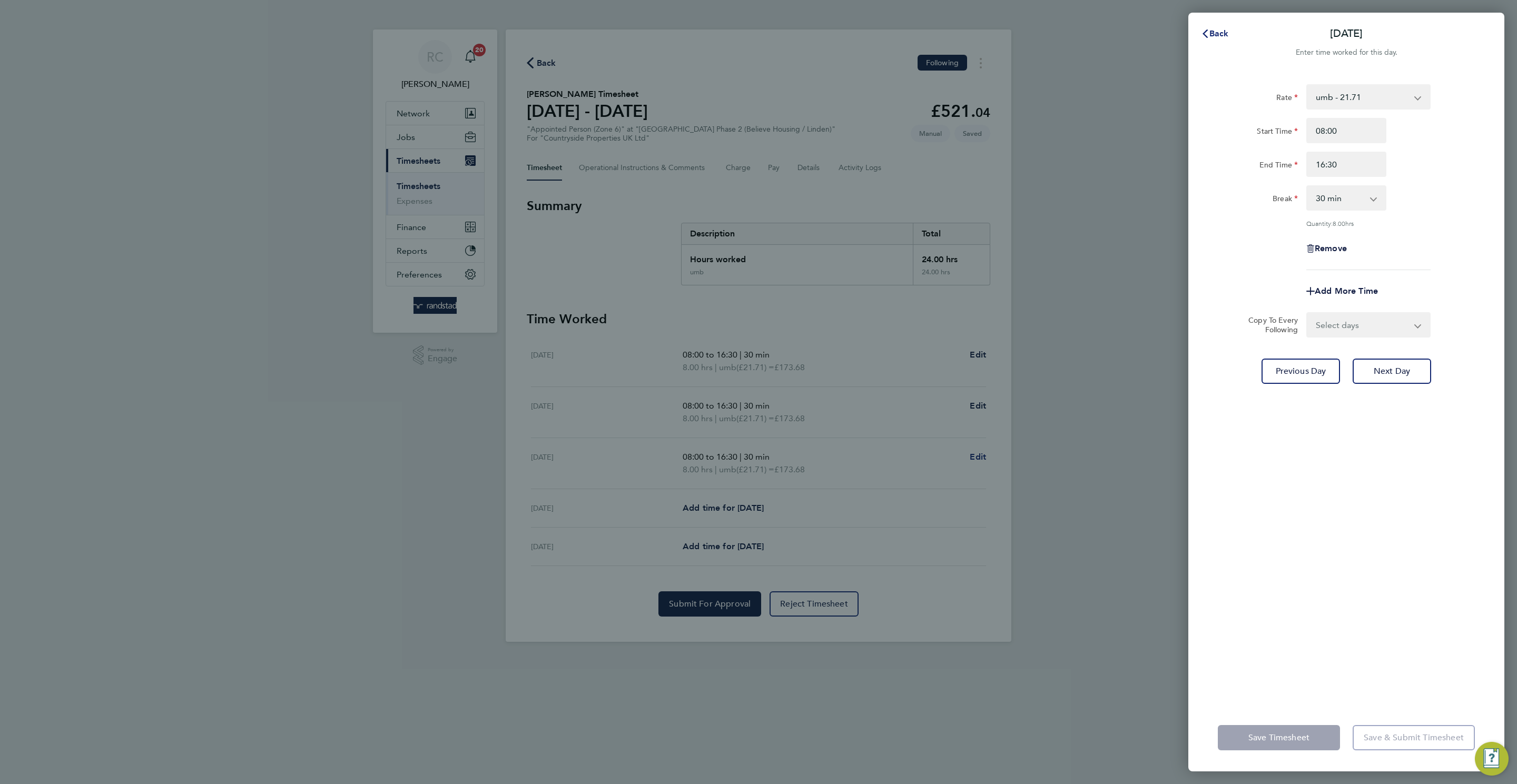
click at [1221, 33] on span "Back" at bounding box center [1219, 33] width 19 height 10
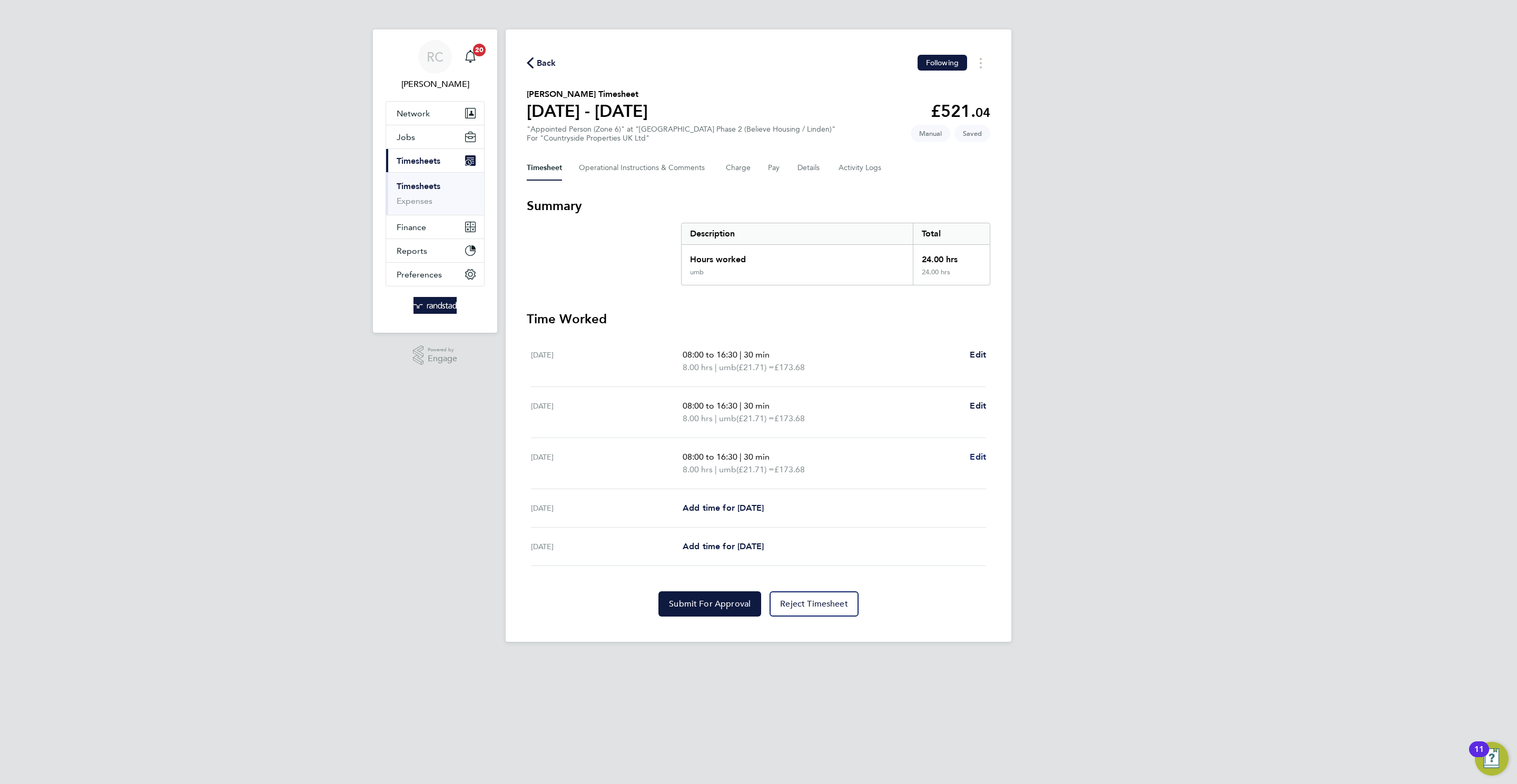
click at [974, 459] on span "Edit" at bounding box center [978, 456] width 16 height 10
select select "30"
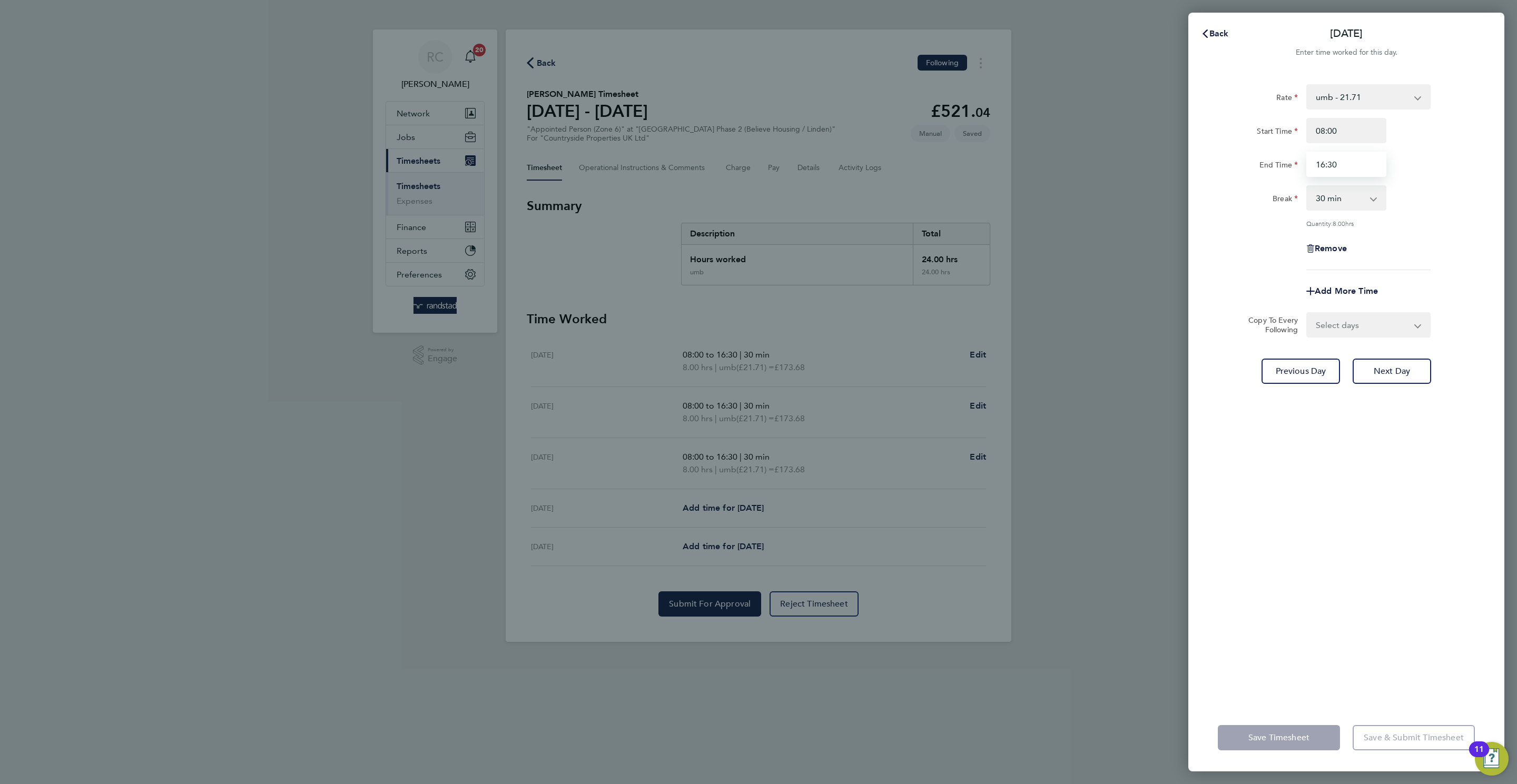
click at [1323, 165] on input "16:30" at bounding box center [1346, 164] width 80 height 25
type input "15:30"
click at [1395, 437] on div "Rate umb - 21.71 Start Time 08:00 End Time 15:30 Break 0 min 15 min 30 min 45 m…" at bounding box center [1346, 388] width 316 height 632
click at [1285, 722] on div "Save Timesheet Save & Submit Timesheet" at bounding box center [1346, 738] width 316 height 67
click at [1254, 730] on button "Save Timesheet" at bounding box center [1279, 738] width 122 height 25
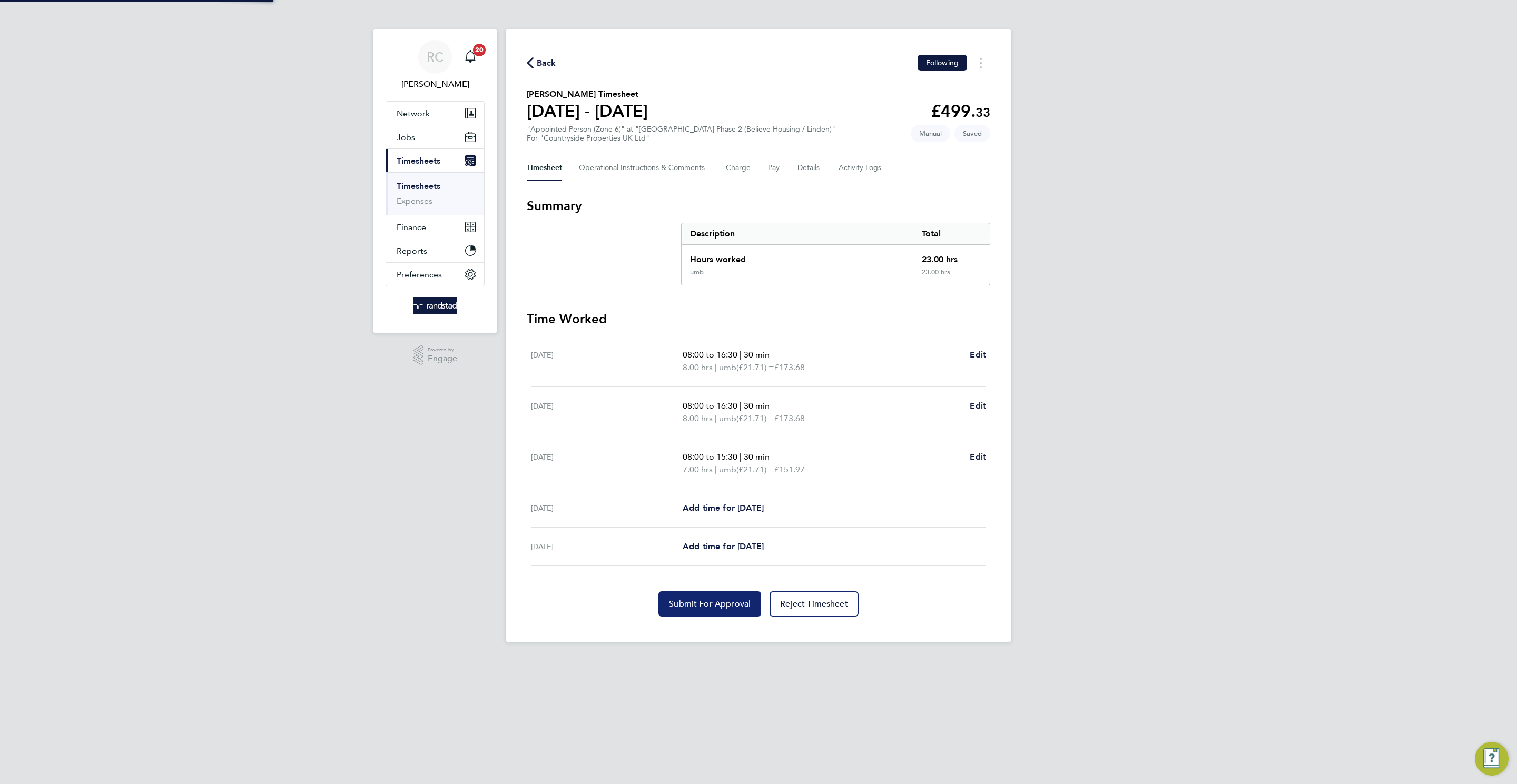
click at [689, 603] on span "Submit For Approval" at bounding box center [710, 604] width 82 height 11
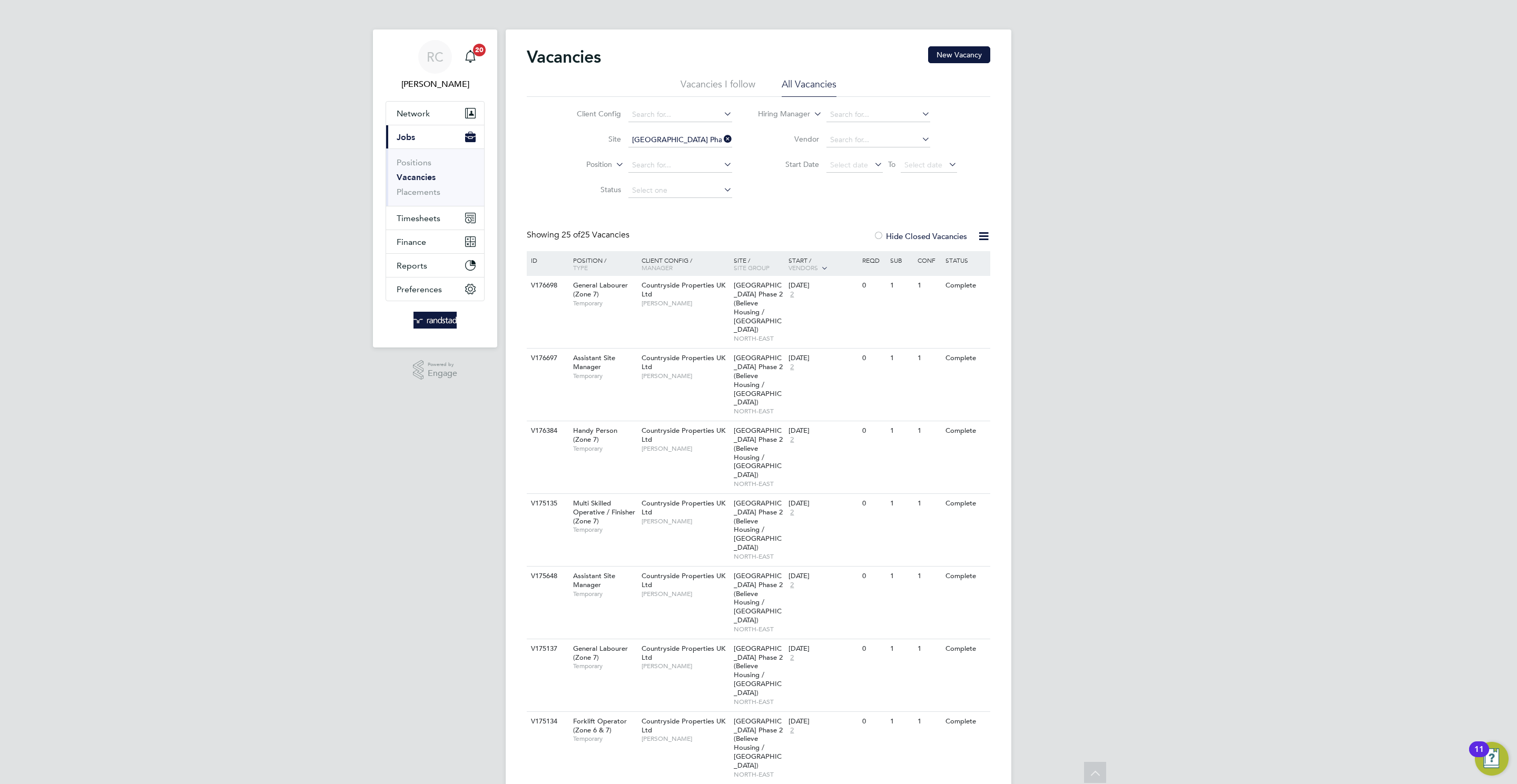
scroll to position [1130, 0]
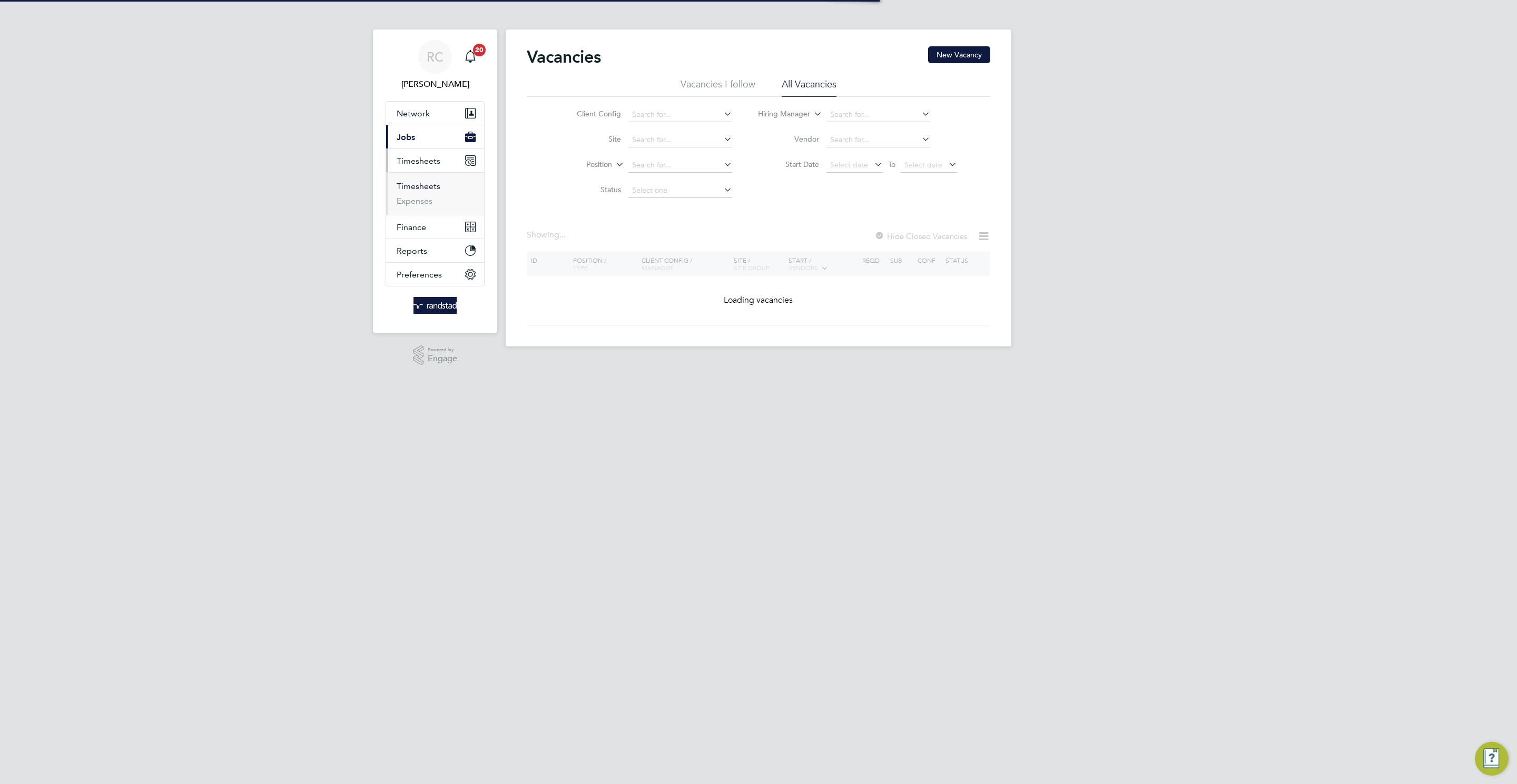
click at [418, 195] on li "Timesheets" at bounding box center [436, 188] width 79 height 15
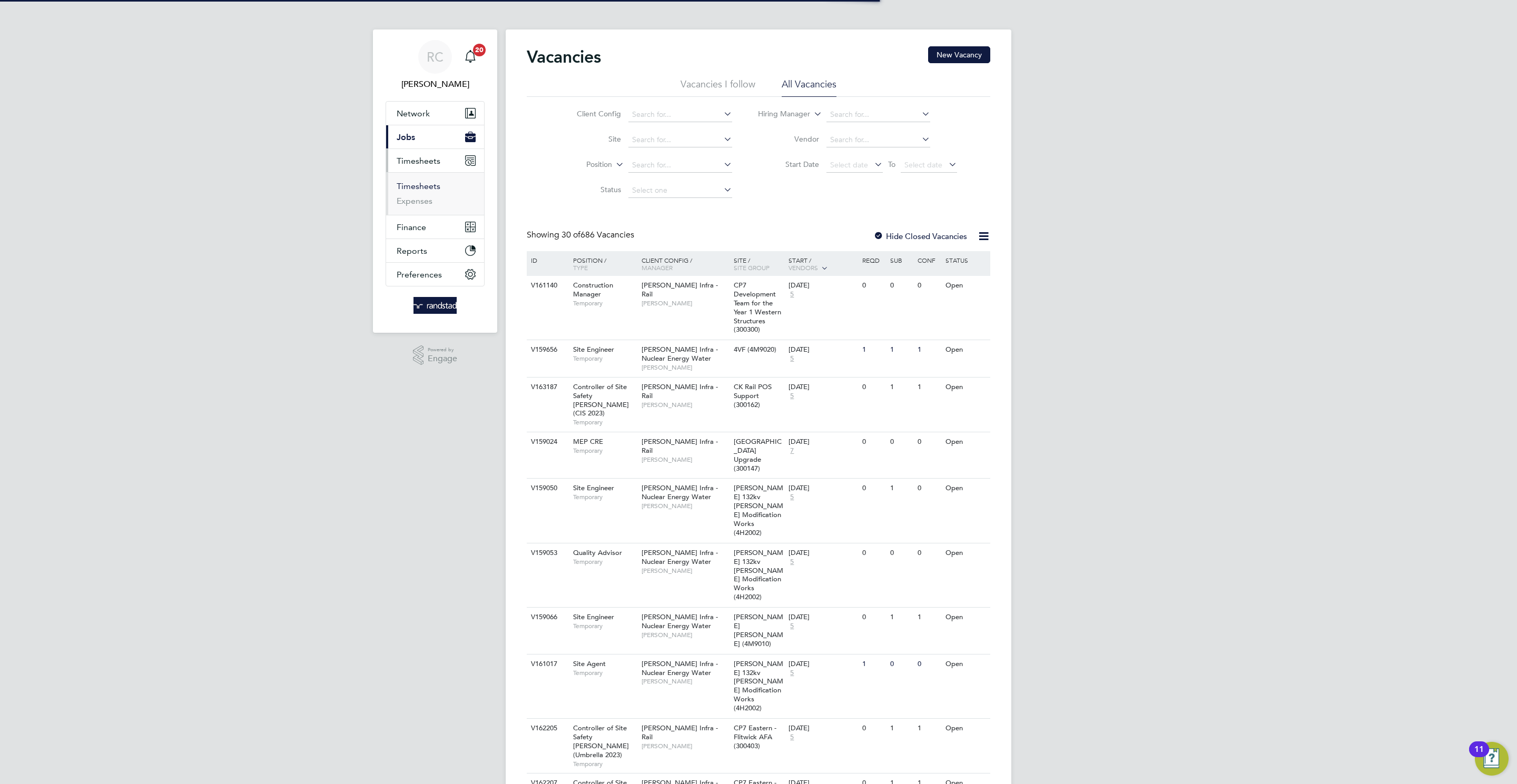
click at [419, 187] on link "Timesheets" at bounding box center [419, 186] width 44 height 10
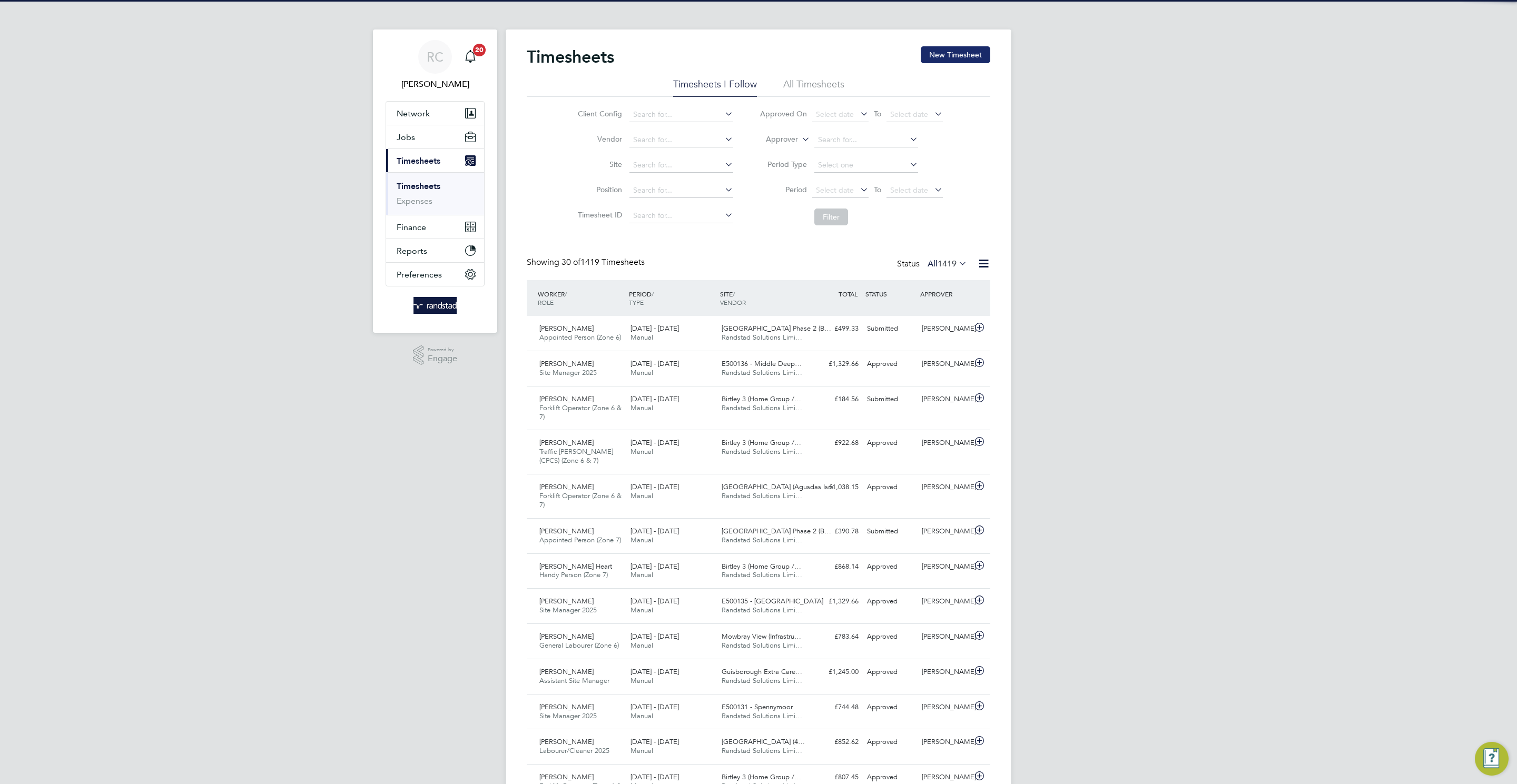
click at [933, 52] on button "New Timesheet" at bounding box center [955, 55] width 69 height 17
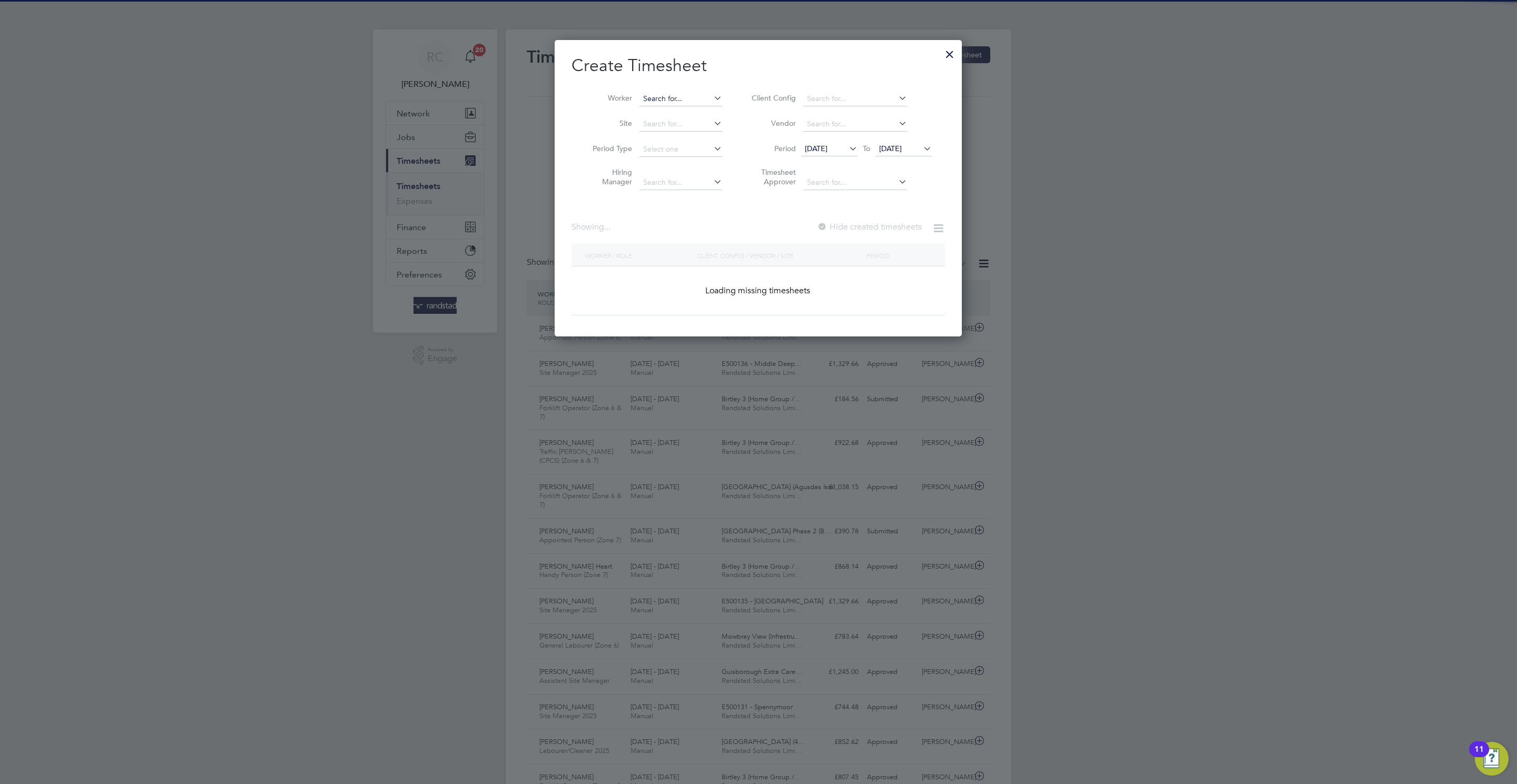
click at [664, 101] on input at bounding box center [681, 99] width 82 height 15
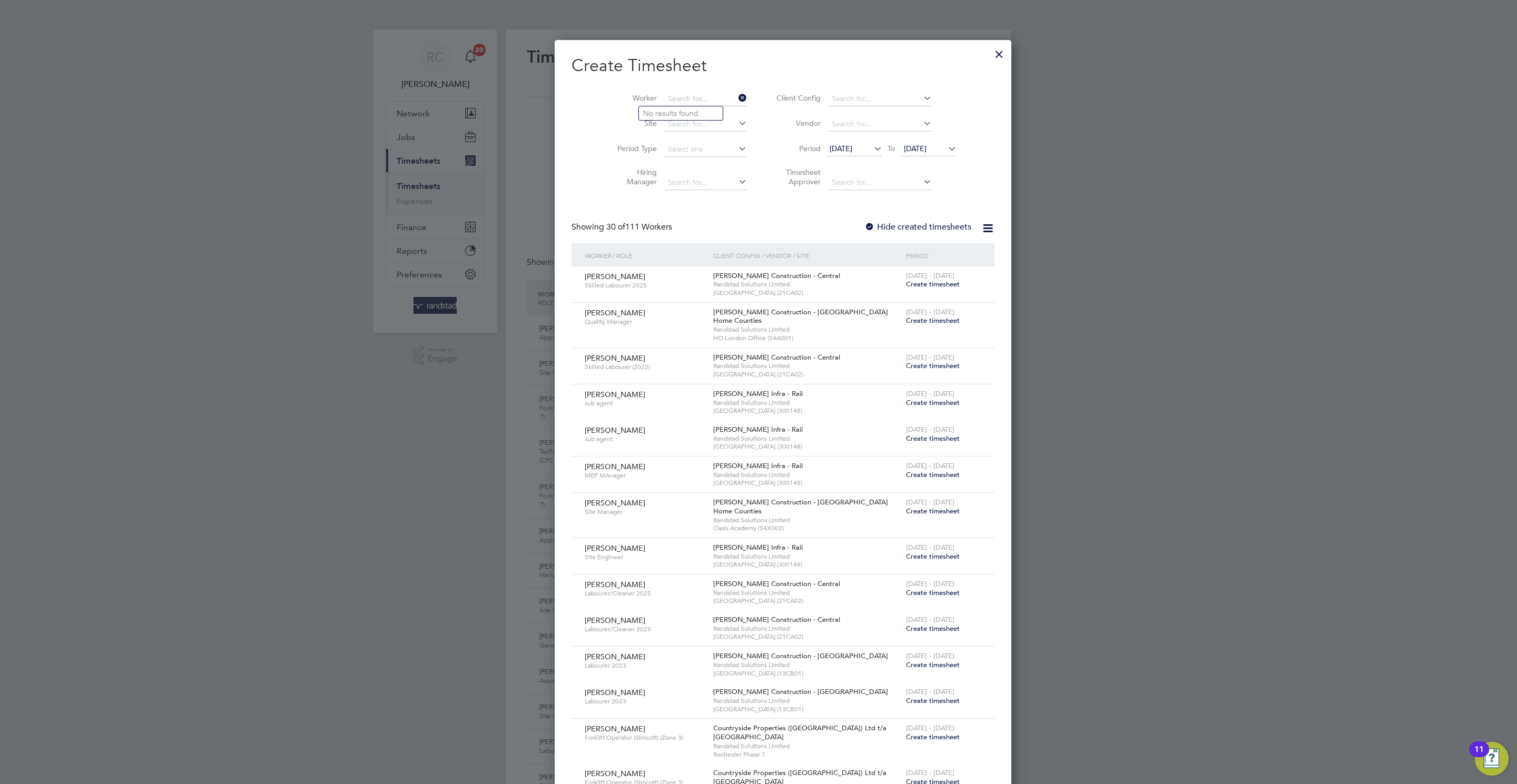
click at [668, 88] on li "Worker" at bounding box center [678, 99] width 164 height 25
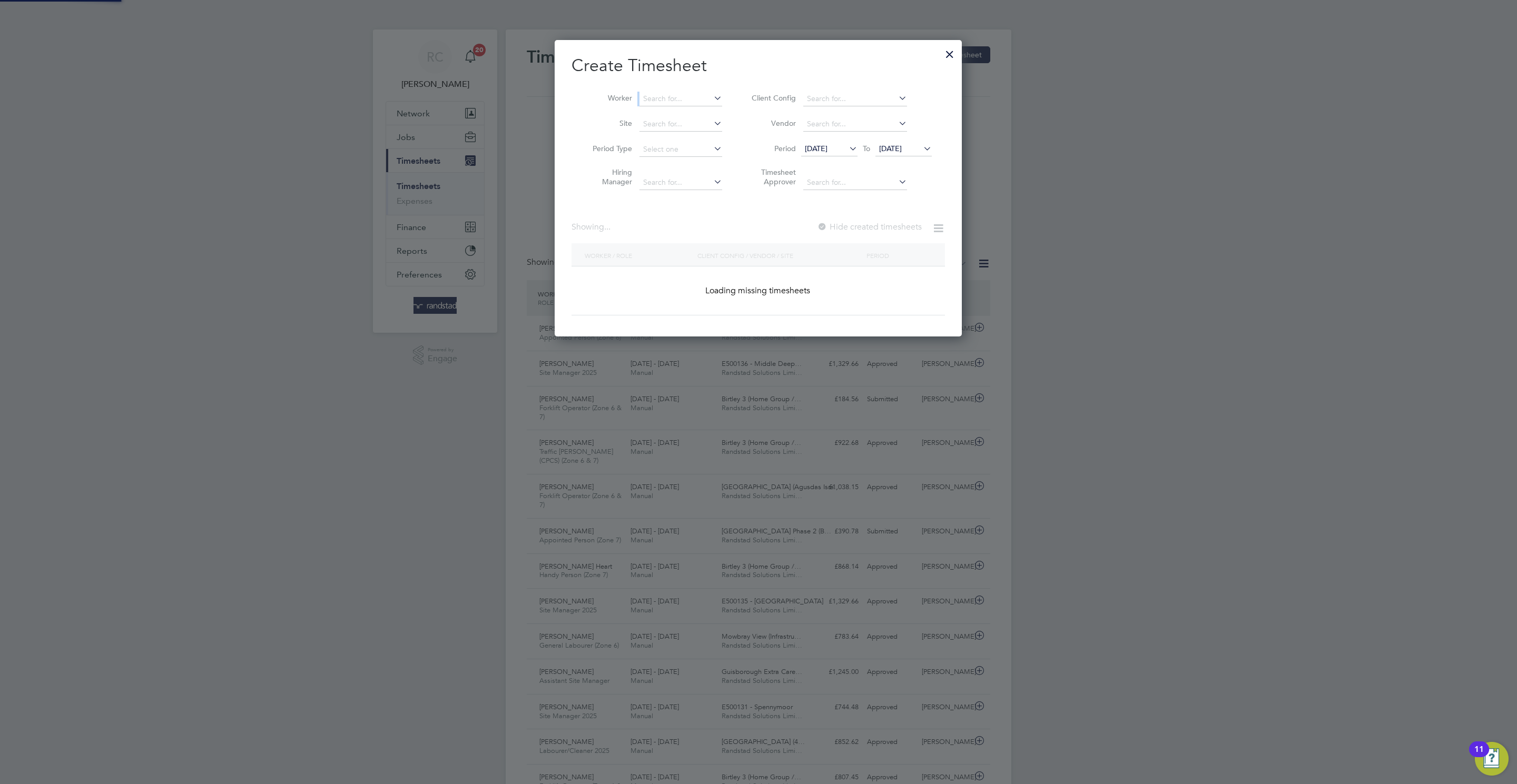
click at [667, 89] on li "Worker" at bounding box center [653, 99] width 164 height 25
click at [664, 101] on input at bounding box center [681, 99] width 82 height 15
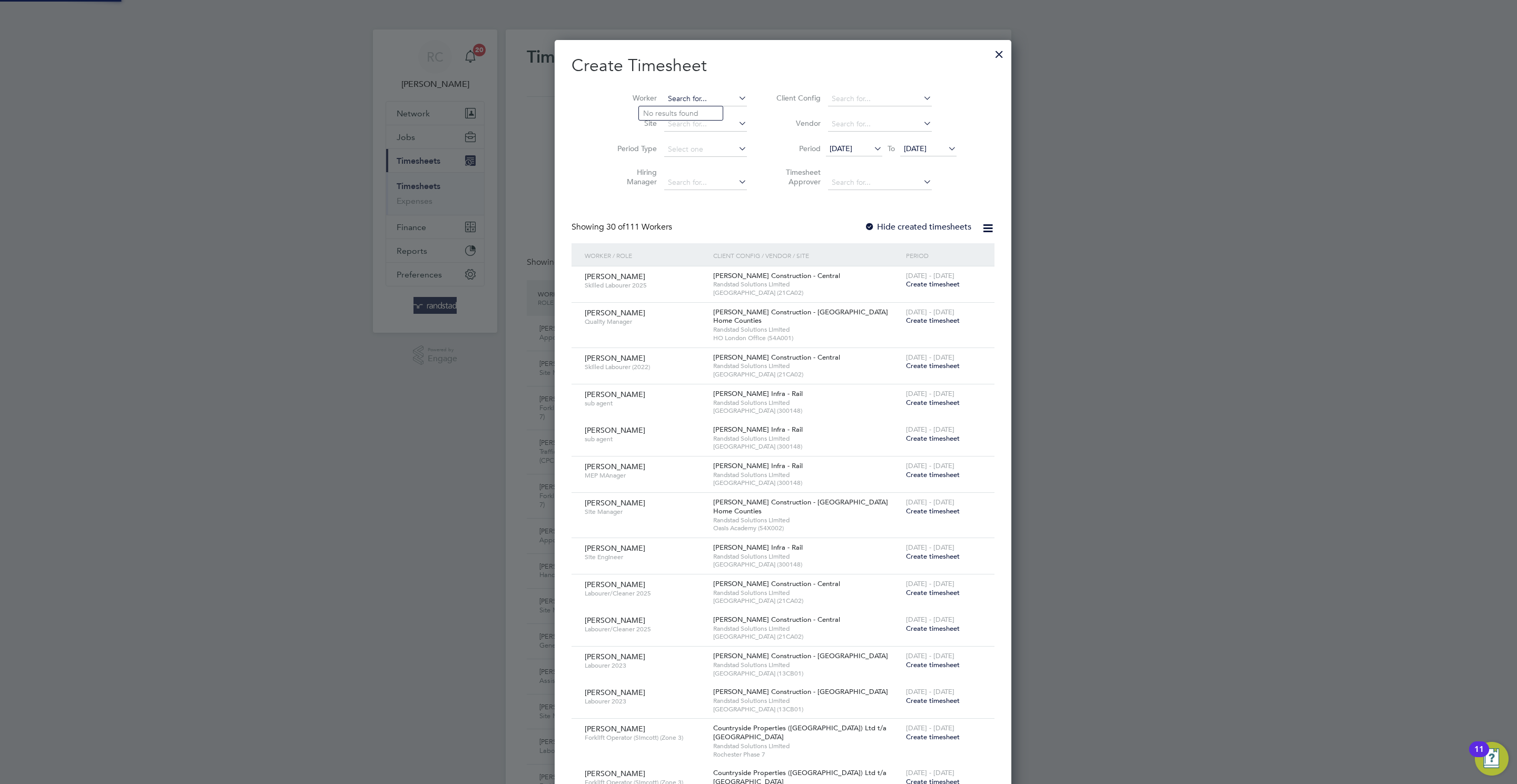
paste input "a"
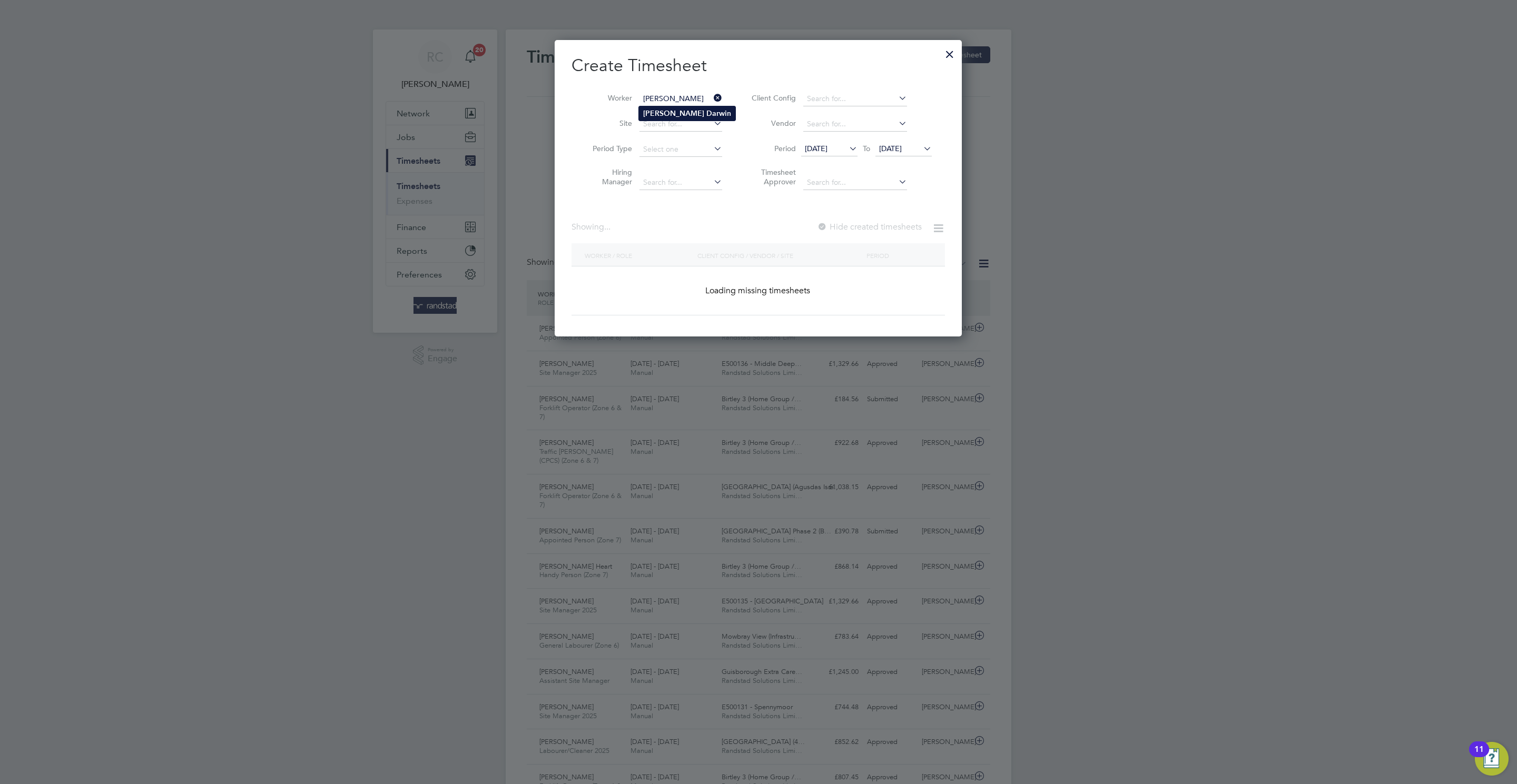
type input "[PERSON_NAME]"
drag, startPoint x: 824, startPoint y: 235, endPoint x: 827, endPoint y: 221, distance: 14.3
click at [825, 234] on div "Showing 00 Workers Hide created timesheets" at bounding box center [758, 232] width 373 height 22
click at [827, 219] on div "Create Timesheet Worker Andrew Darwin Site Period Type Hiring Manager Client Co…" at bounding box center [758, 185] width 373 height 261
click at [821, 222] on div at bounding box center [820, 227] width 11 height 11
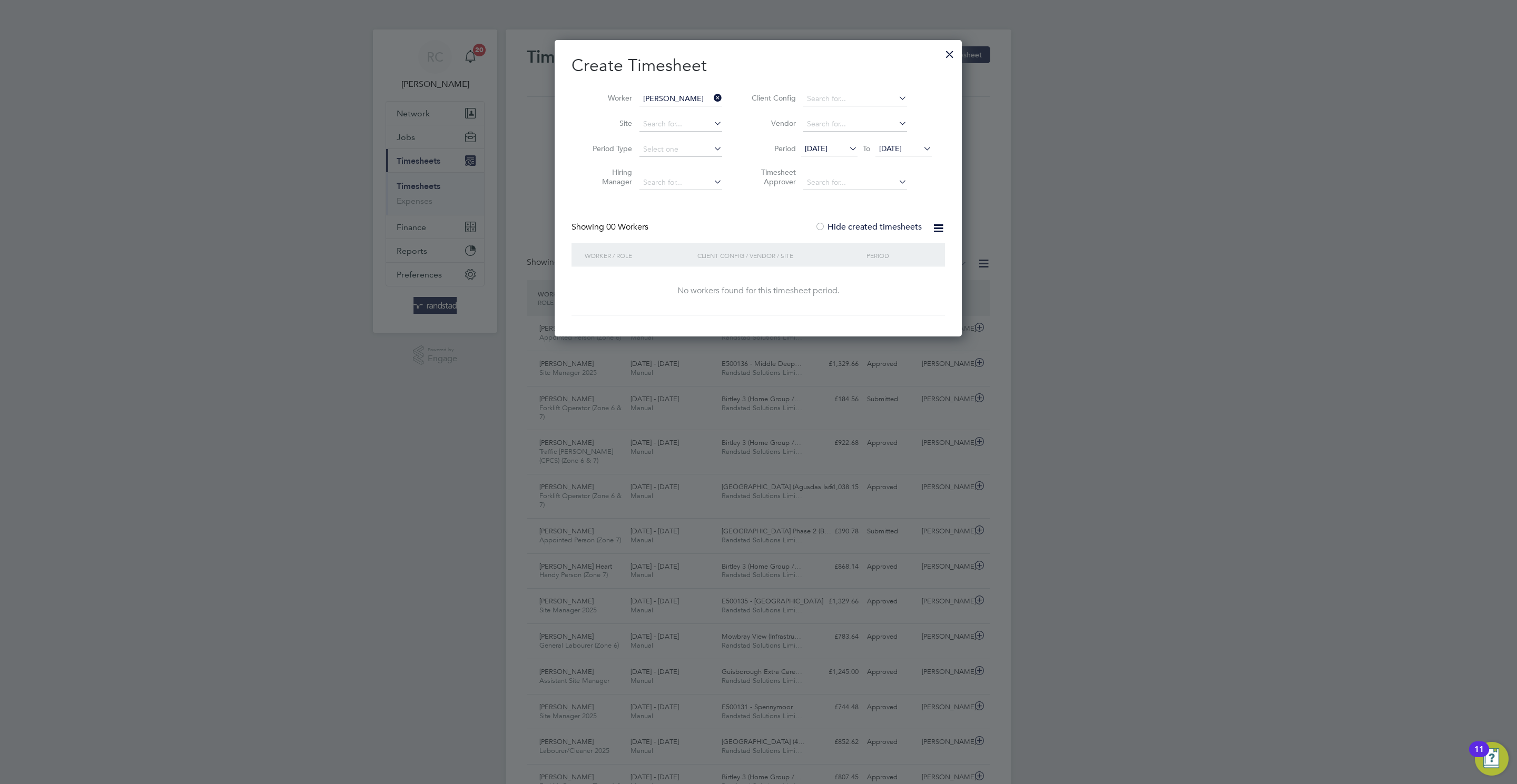
drag, startPoint x: 892, startPoint y: 150, endPoint x: 991, endPoint y: 295, distance: 175.6
click at [895, 152] on span "20 Aug 2025" at bounding box center [890, 148] width 22 height 9
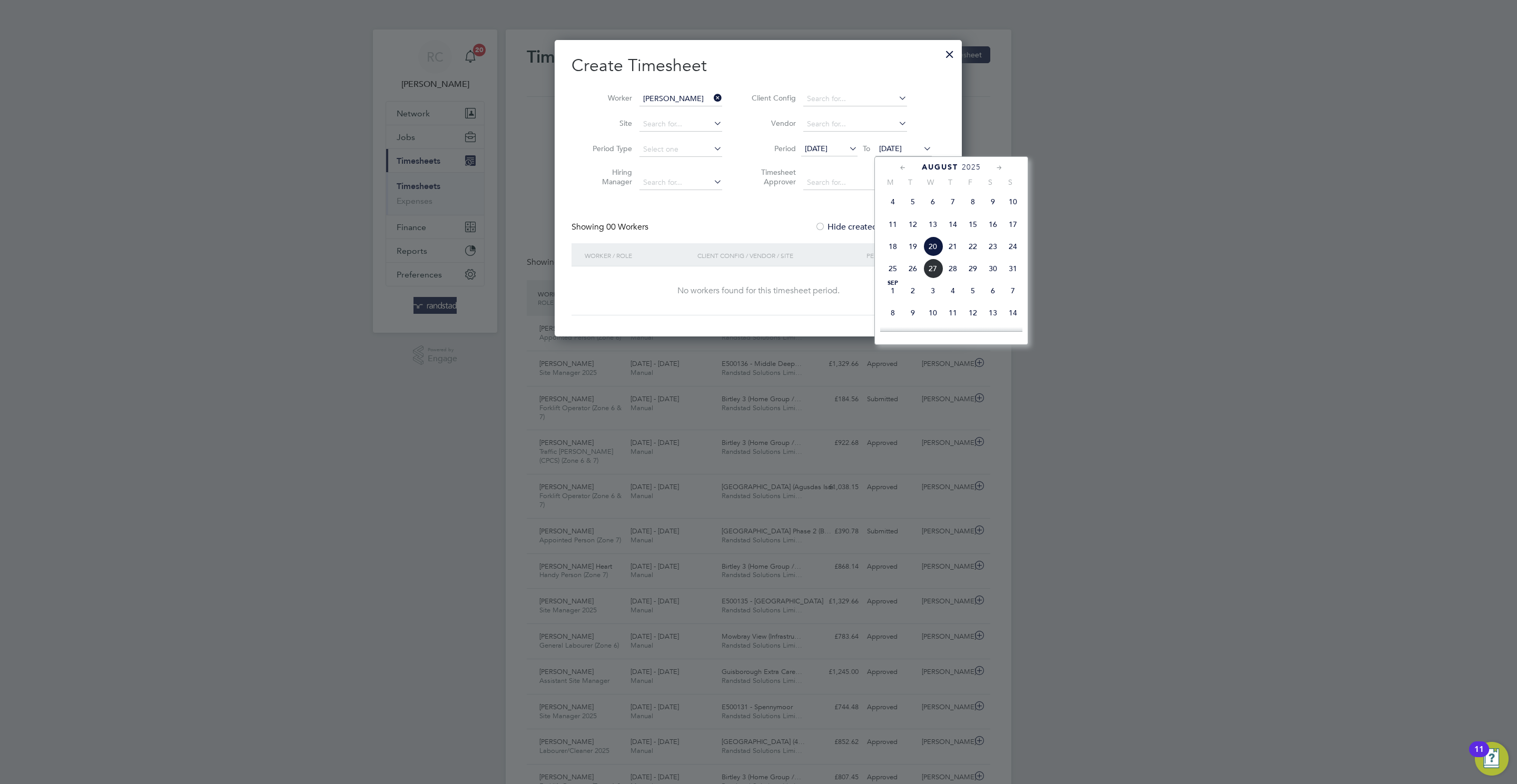
click at [977, 278] on span "29" at bounding box center [973, 268] width 20 height 20
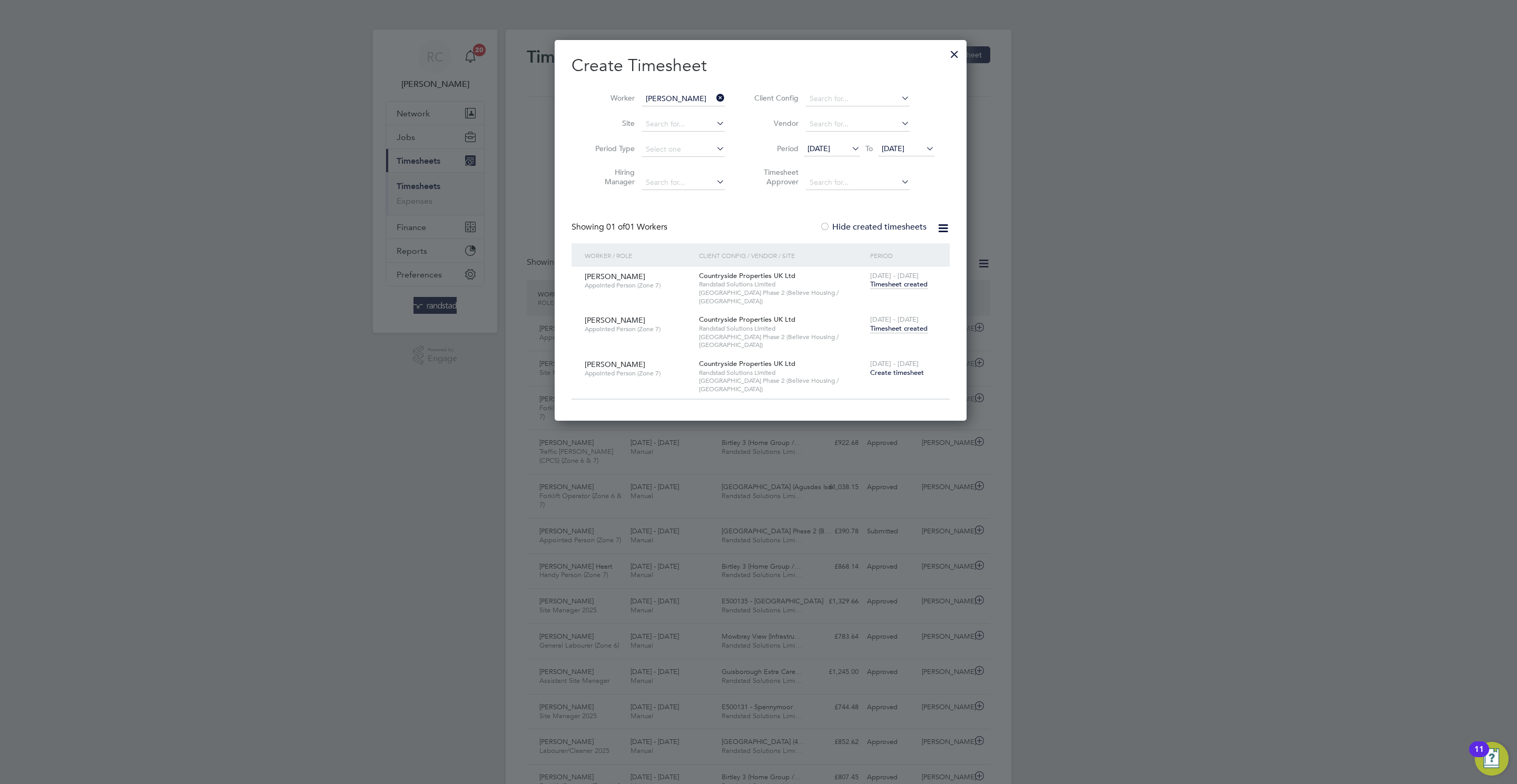
click at [908, 315] on span "[DATE] - [DATE]" at bounding box center [895, 319] width 48 height 9
click at [910, 324] on span "Timesheet created" at bounding box center [899, 328] width 57 height 9
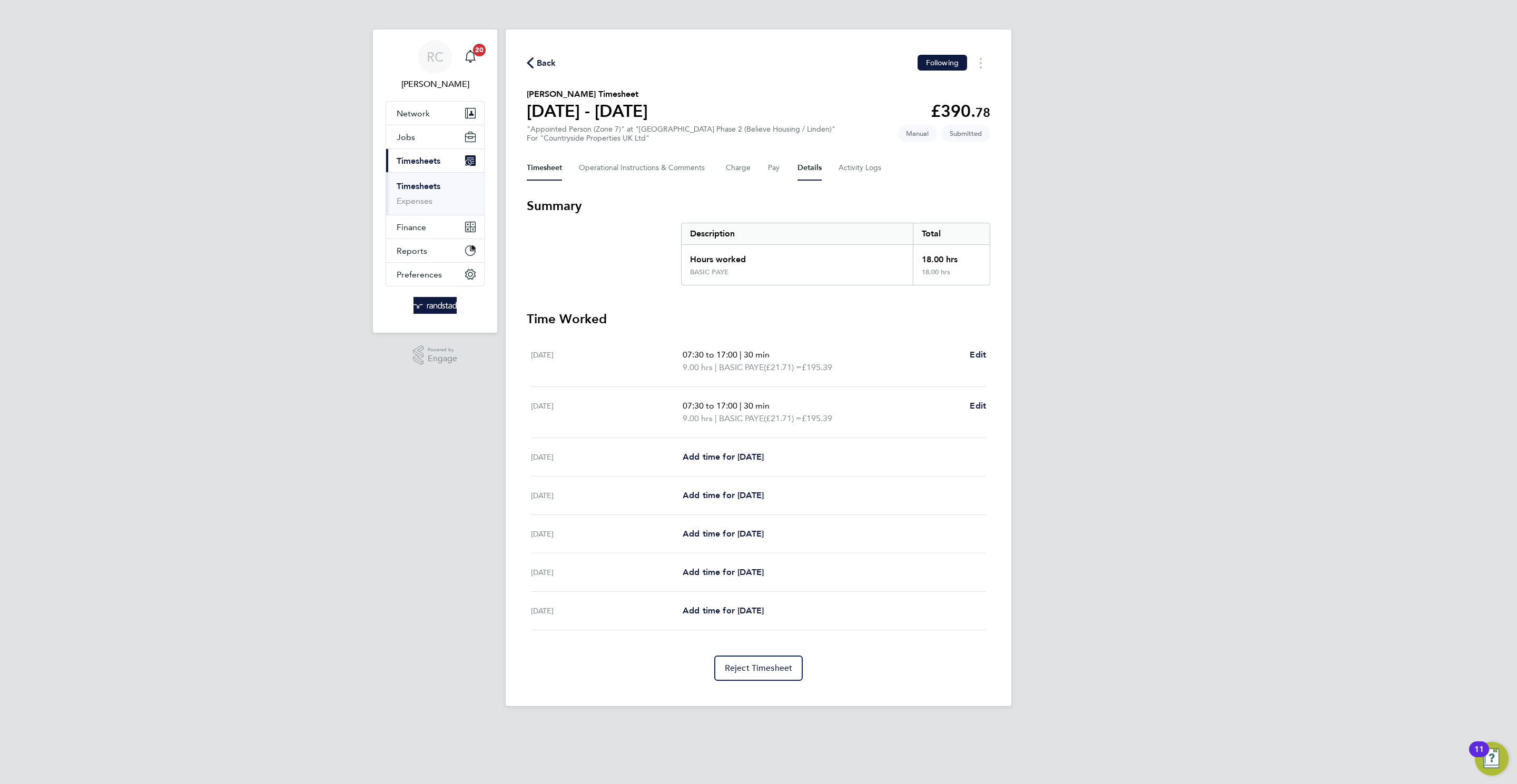
click at [806, 162] on button "Details" at bounding box center [809, 168] width 24 height 25
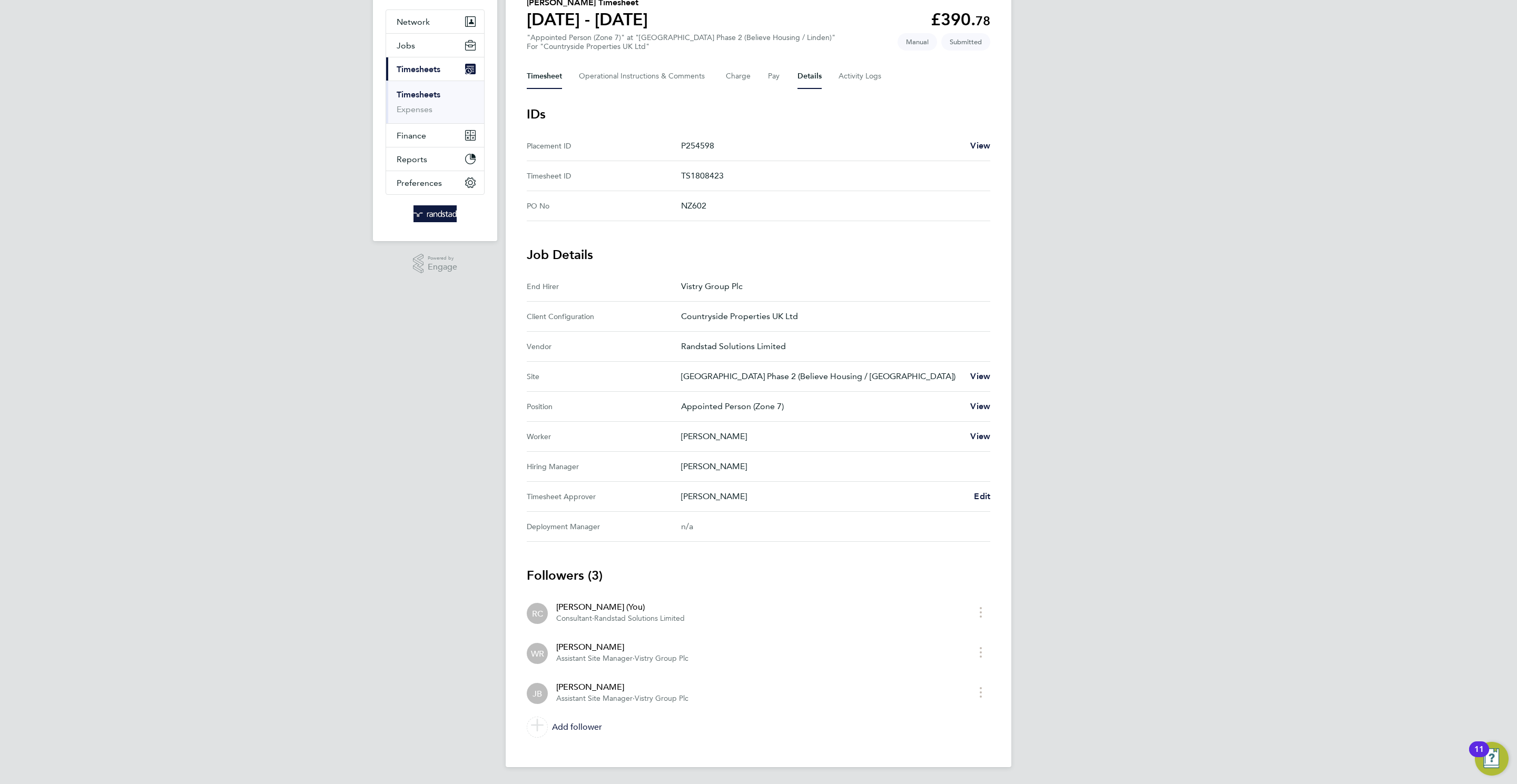
click at [553, 68] on button "Timesheet" at bounding box center [544, 76] width 35 height 25
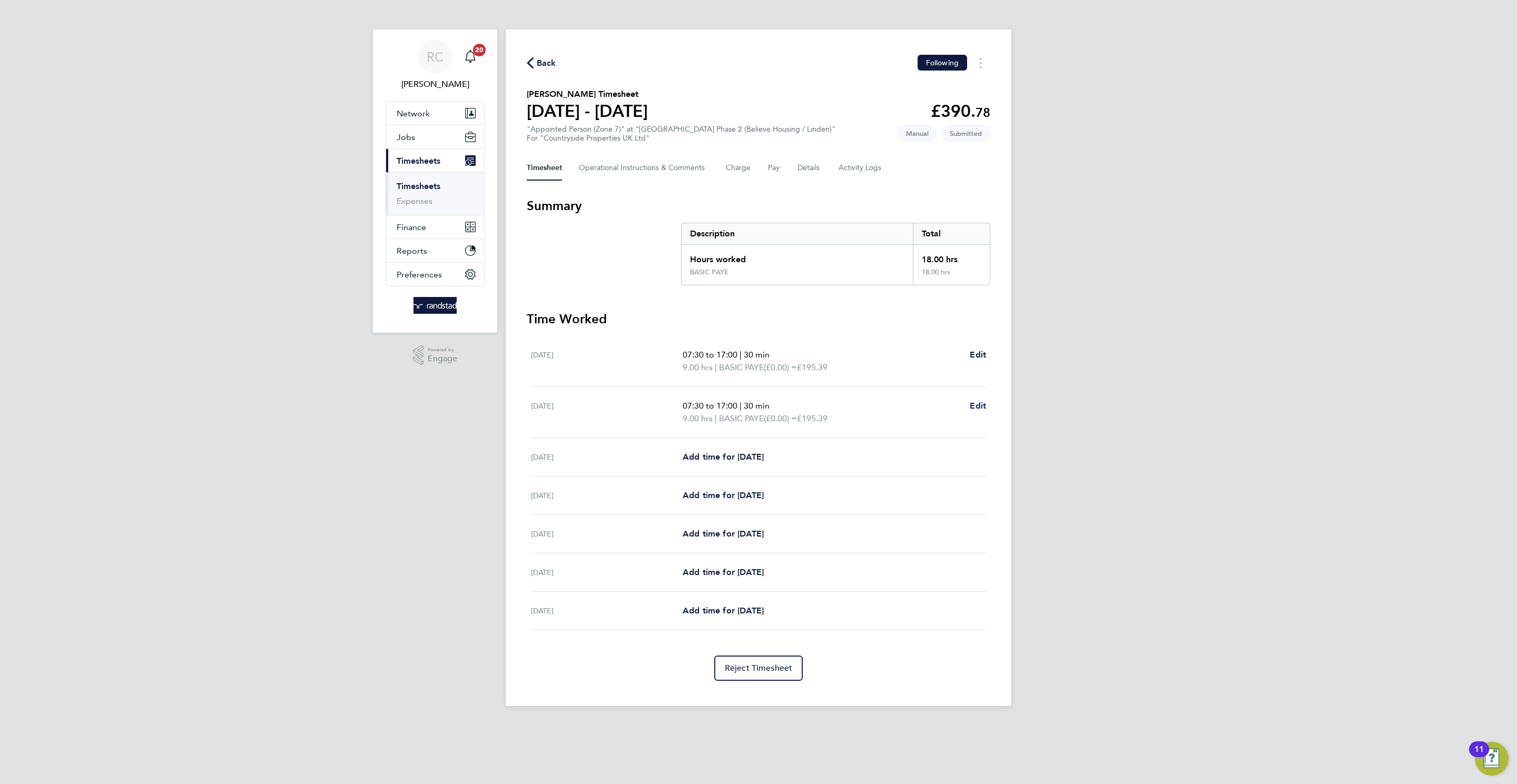
click at [972, 408] on span "Edit" at bounding box center [978, 406] width 16 height 10
select select "30"
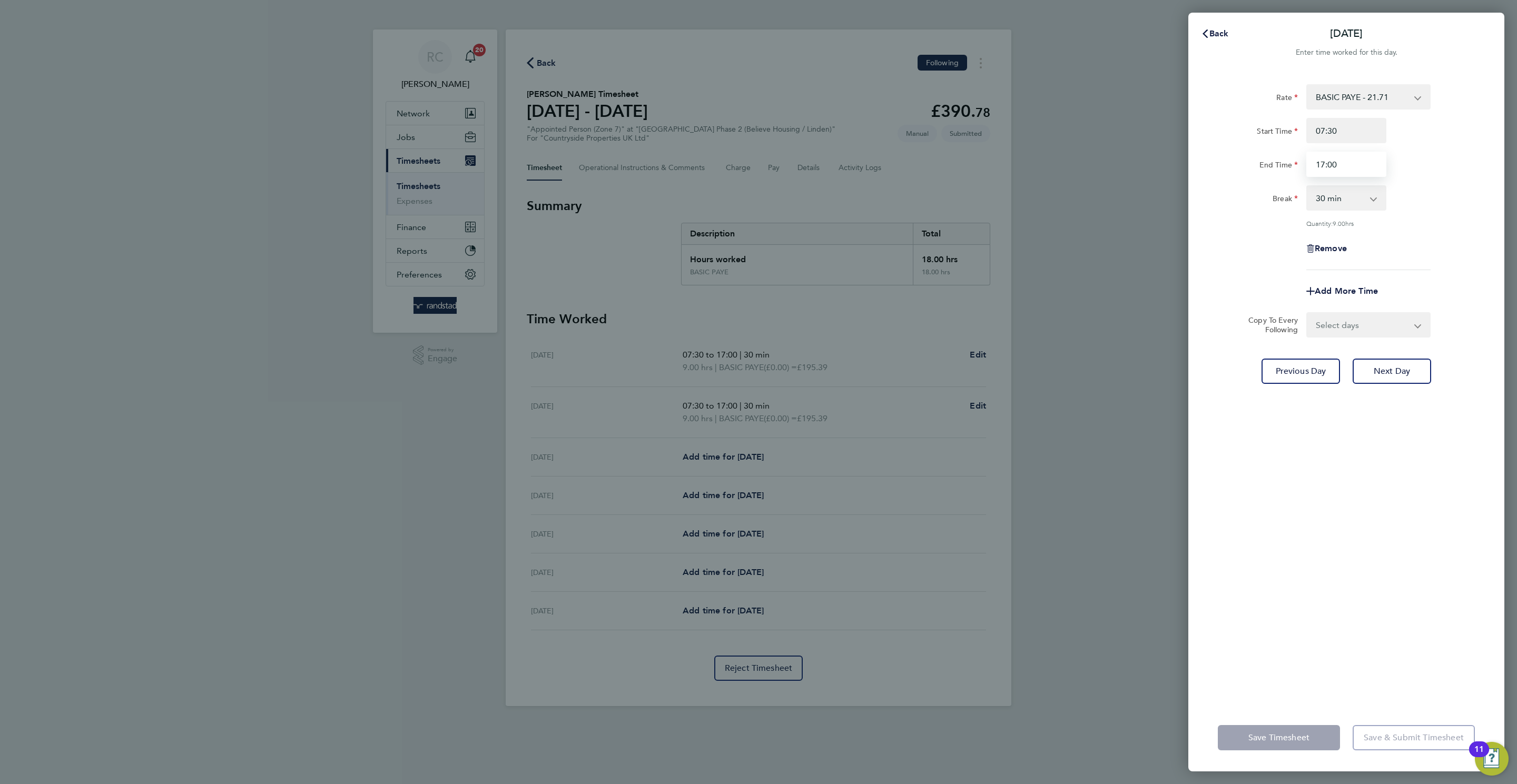
click at [1347, 158] on input "17:00" at bounding box center [1346, 164] width 80 height 25
type input "17:00"
click at [1255, 613] on div "Rate BASIC PAYE - 21.71 Start Time 07:30 End Time 17:00 Break 0 min 15 min 30 m…" at bounding box center [1346, 388] width 316 height 632
click at [1282, 736] on span "Save Timesheet" at bounding box center [1279, 738] width 61 height 11
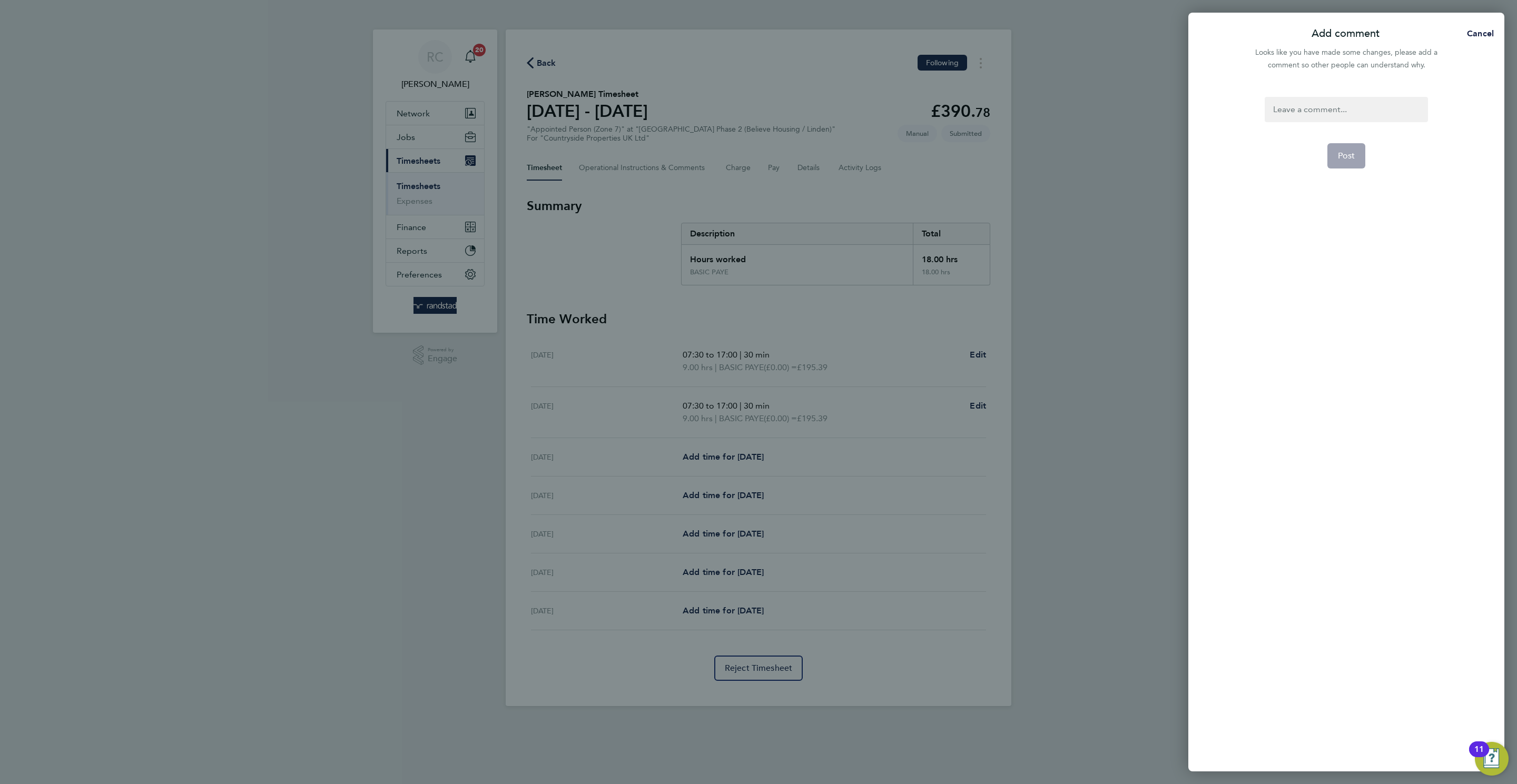
click at [1342, 103] on div at bounding box center [1346, 109] width 163 height 25
click at [1349, 165] on button "Post" at bounding box center [1346, 155] width 38 height 25
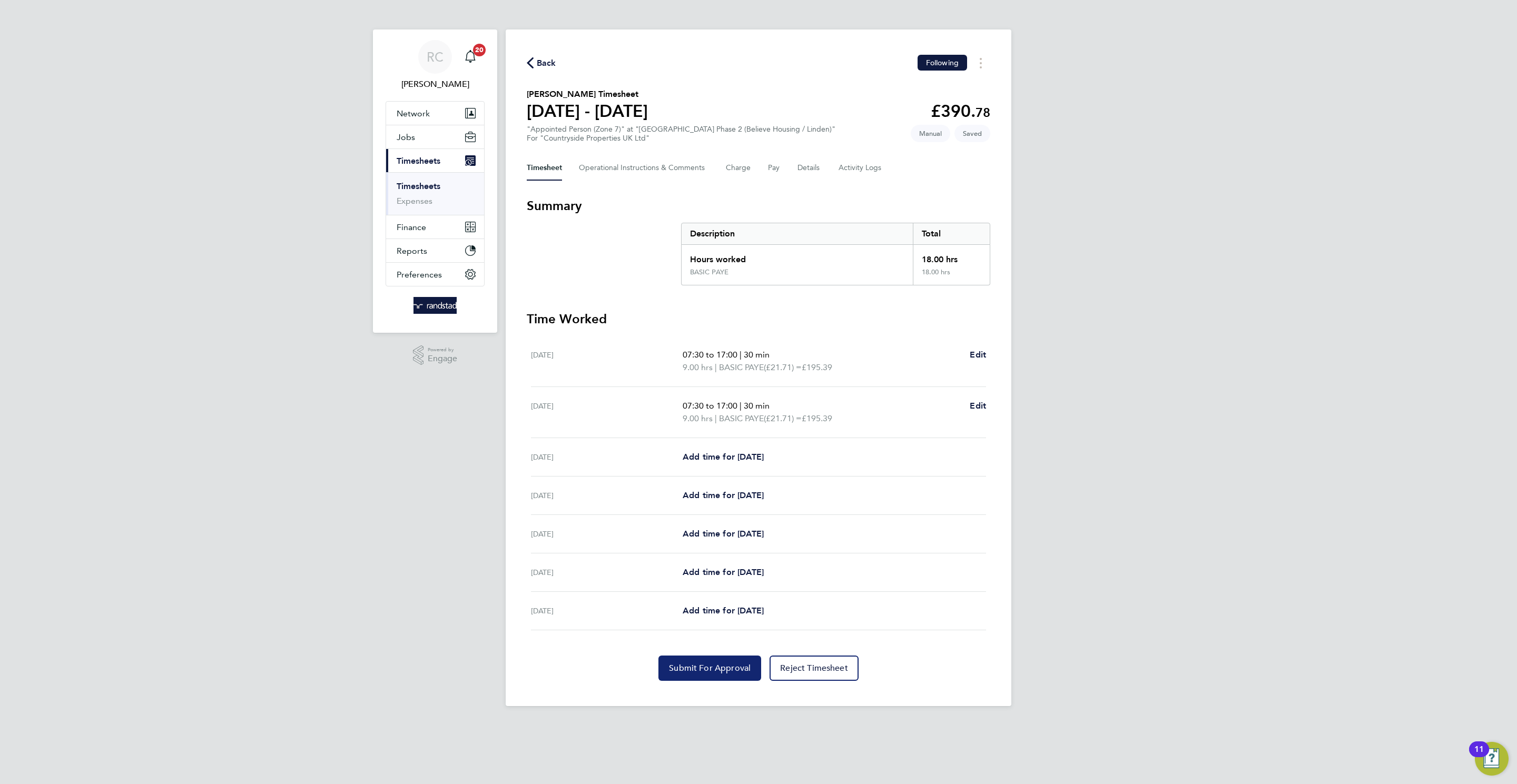
click at [700, 665] on span "Submit For Approval" at bounding box center [710, 668] width 82 height 11
click at [532, 52] on div "Back Following Andrew Darwin's Timesheet 18 - 24 Aug 2025 £390. 78 "Appointed P…" at bounding box center [758, 367] width 506 height 676
click at [541, 57] on span "Back" at bounding box center [546, 63] width 19 height 12
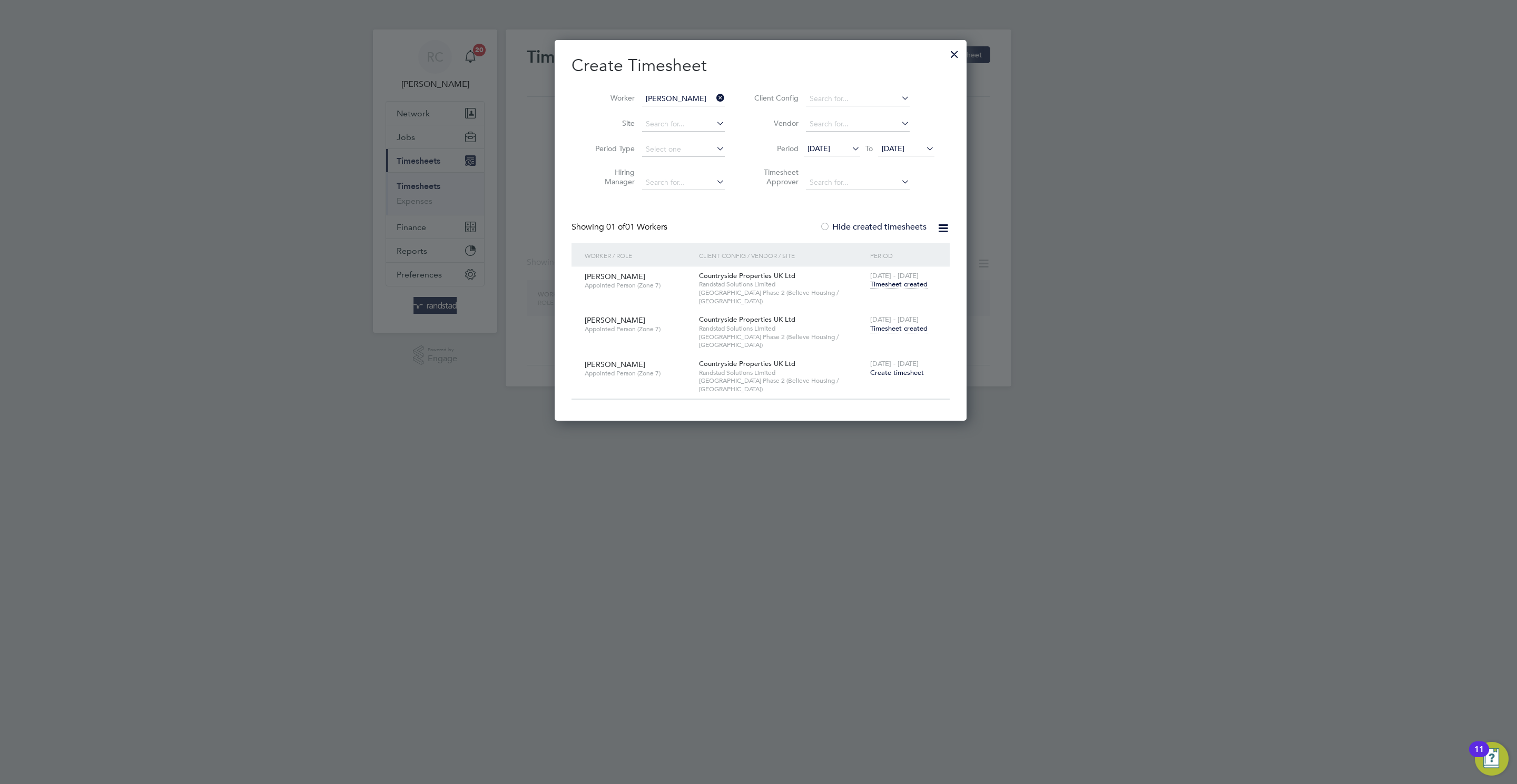
click at [673, 102] on input "[PERSON_NAME]" at bounding box center [683, 99] width 82 height 15
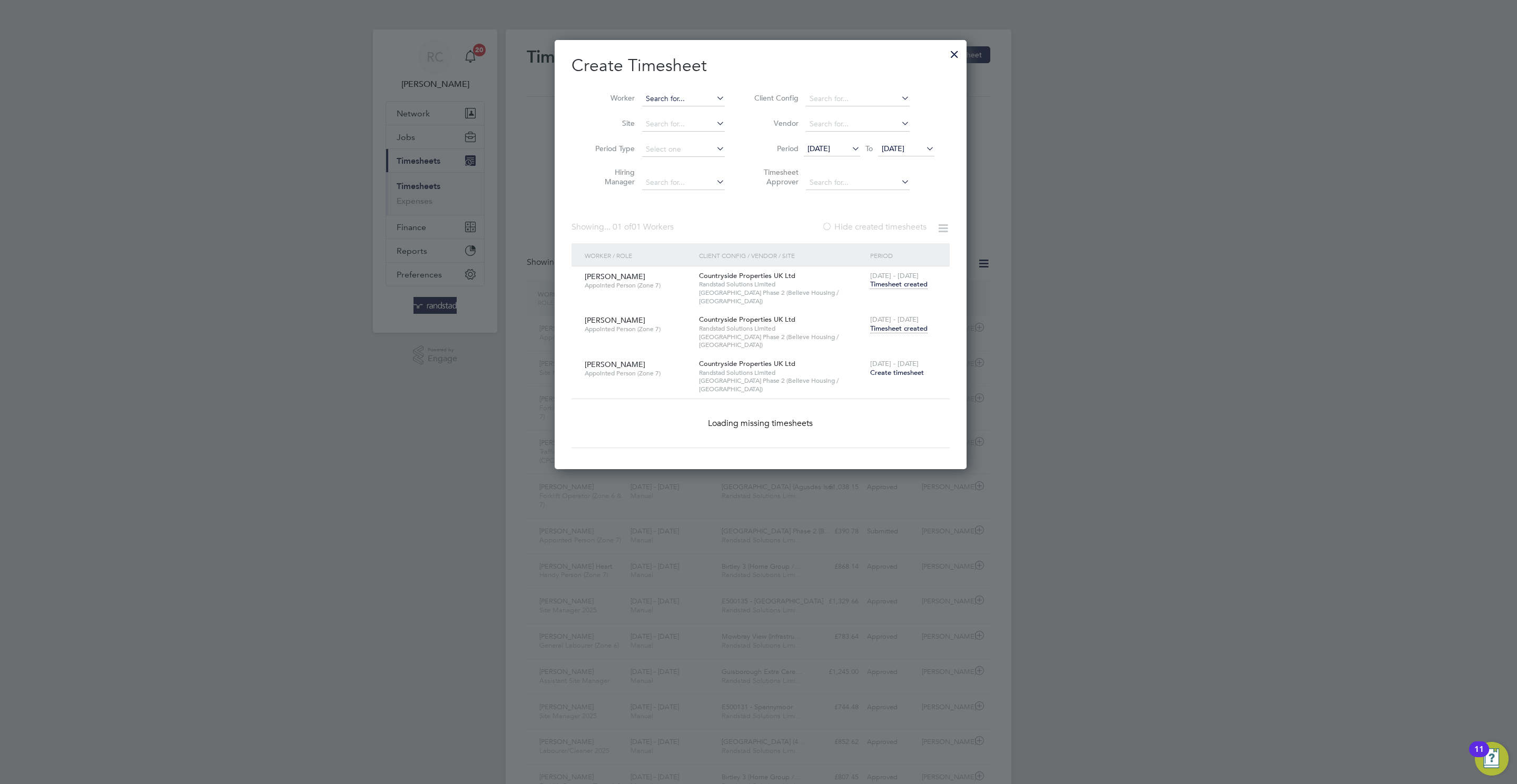
paste input "Lloyd croft"
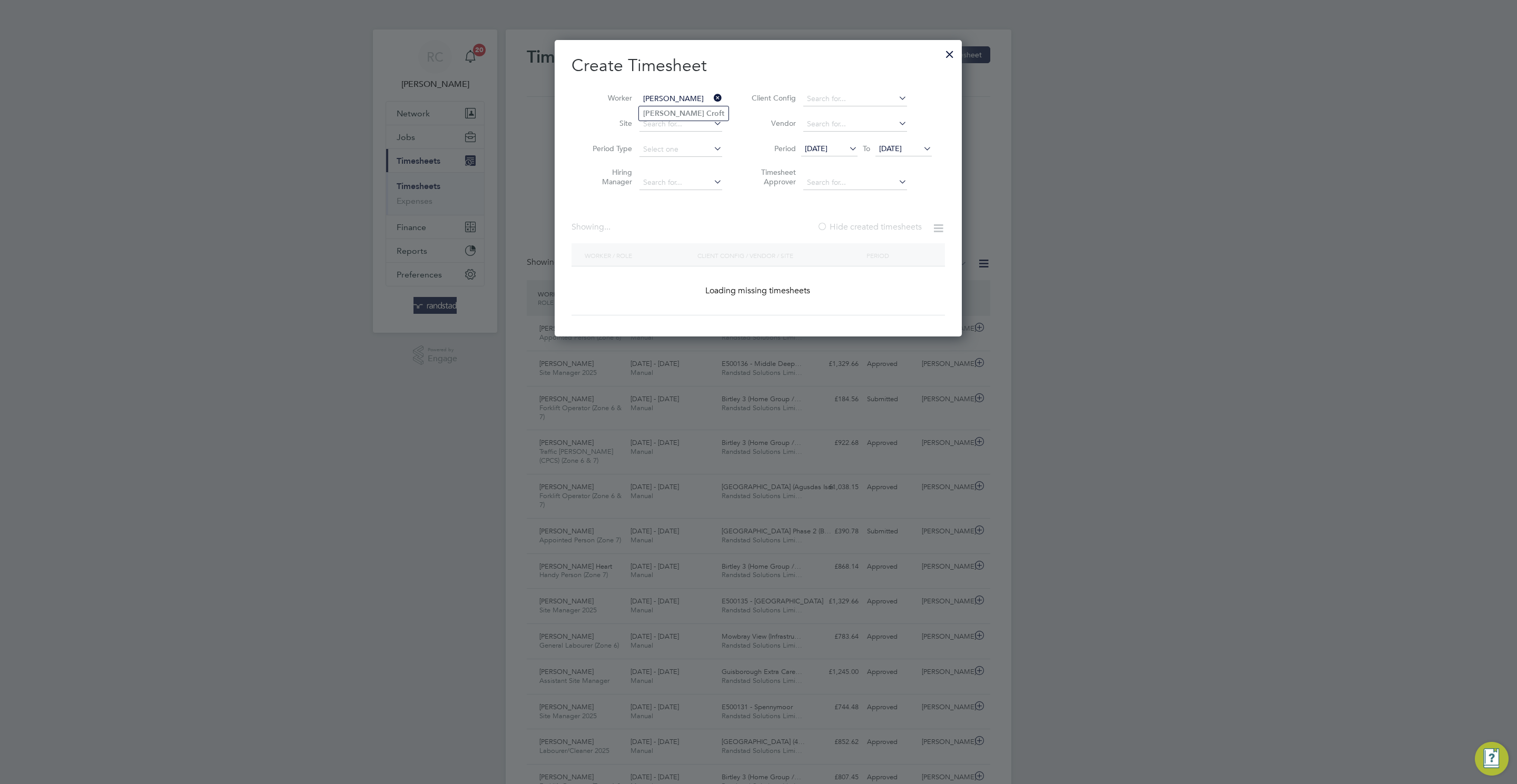
click at [683, 112] on li "Lloyd Croft" at bounding box center [684, 114] width 90 height 14
type input "[PERSON_NAME]"
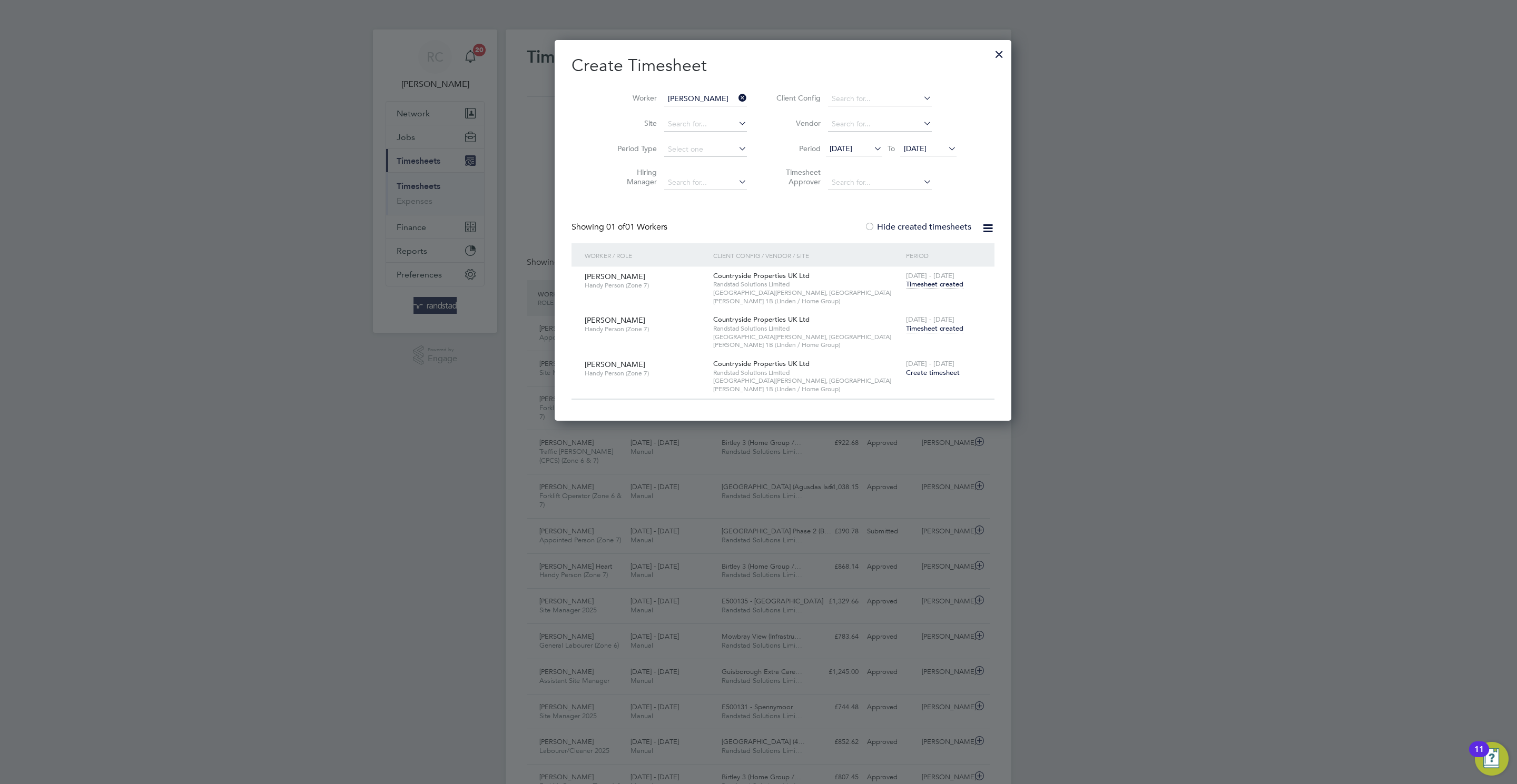
click at [906, 324] on span "Timesheet created" at bounding box center [934, 328] width 57 height 9
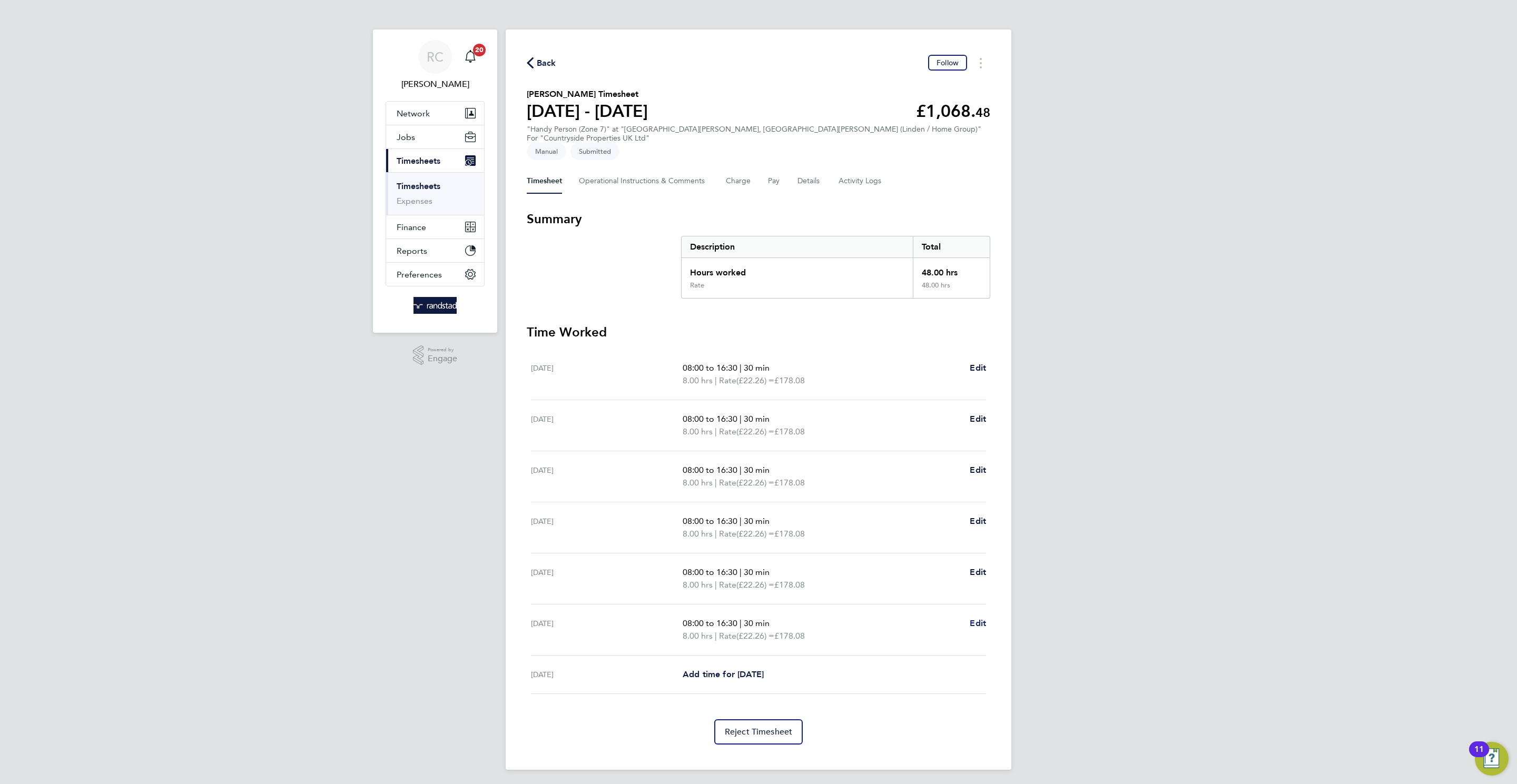
click at [979, 618] on span "Edit" at bounding box center [978, 623] width 16 height 10
select select "30"
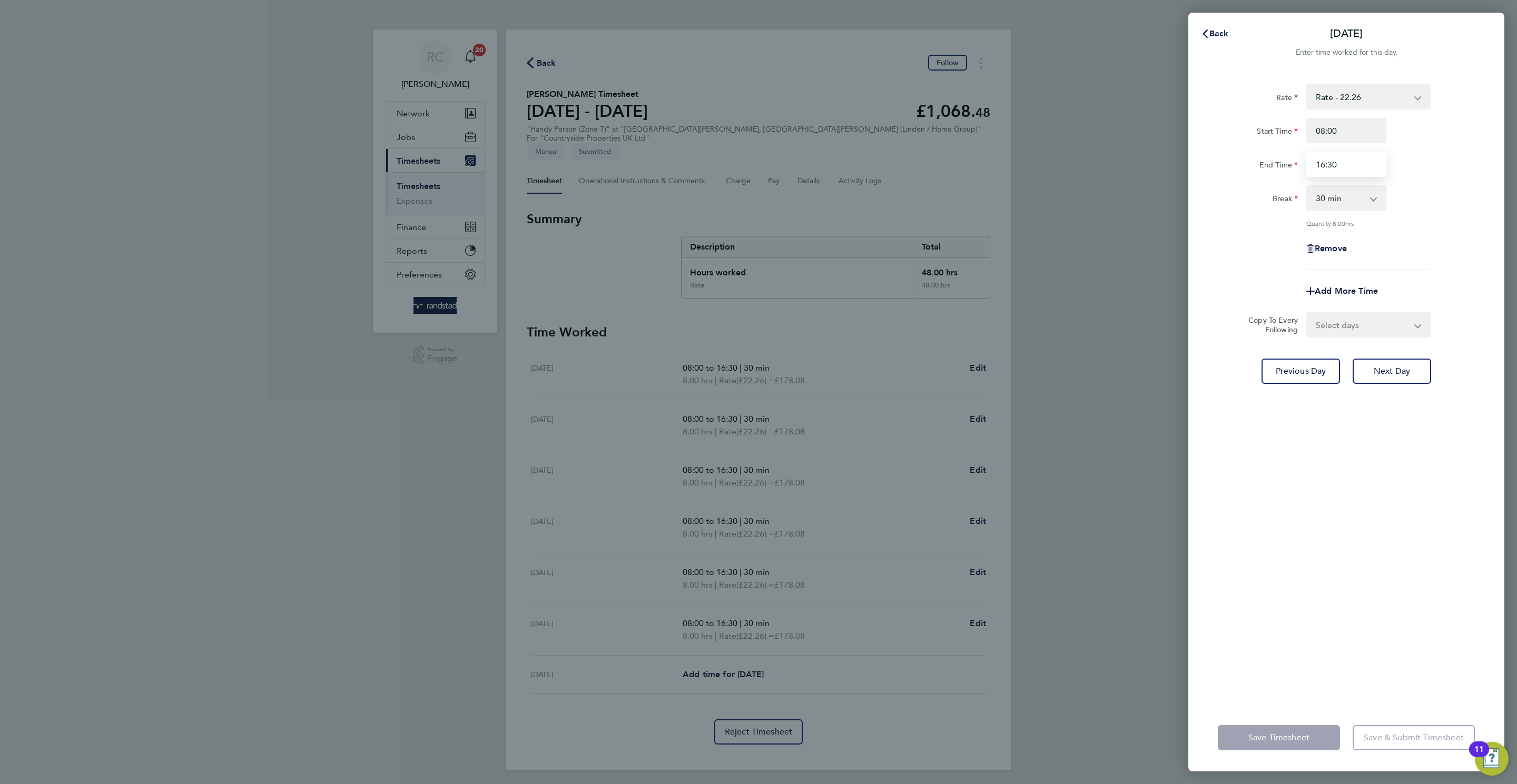
click at [1350, 160] on input "16:30" at bounding box center [1346, 164] width 80 height 25
type input "16:30"
click at [1303, 604] on div "Rate Rate - 22.26 Start Time 08:00 End Time 16:30 Break 0 min 15 min 30 min 45 …" at bounding box center [1346, 388] width 316 height 632
click at [1291, 742] on button "Save Timesheet" at bounding box center [1279, 738] width 122 height 25
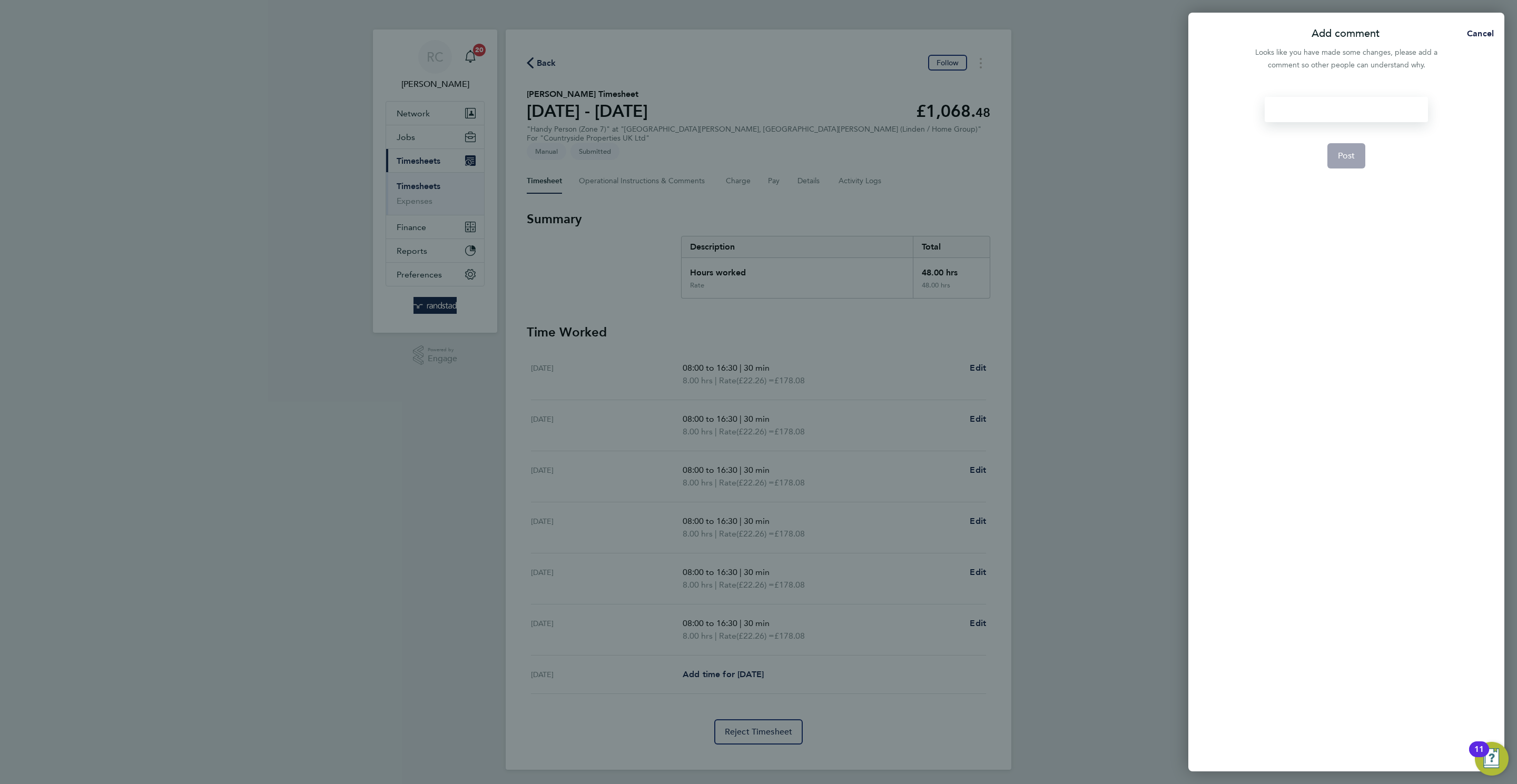
click at [1310, 105] on div at bounding box center [1346, 109] width 163 height 25
click at [1310, 112] on div at bounding box center [1346, 109] width 163 height 25
click at [1351, 162] on button "Post" at bounding box center [1346, 155] width 38 height 25
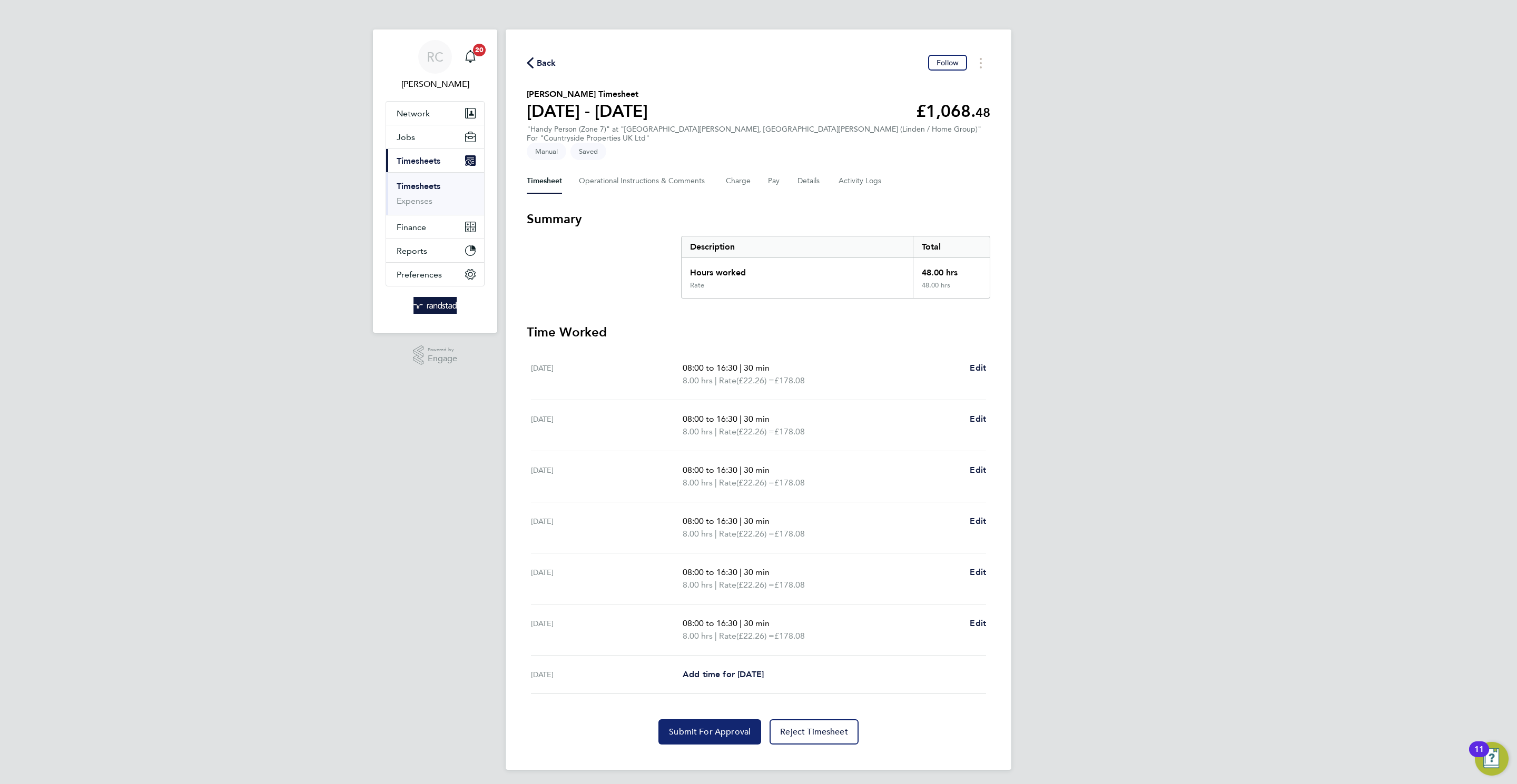
click at [709, 726] on span "Submit For Approval" at bounding box center [710, 732] width 82 height 11
click at [538, 57] on span "Back" at bounding box center [546, 63] width 19 height 12
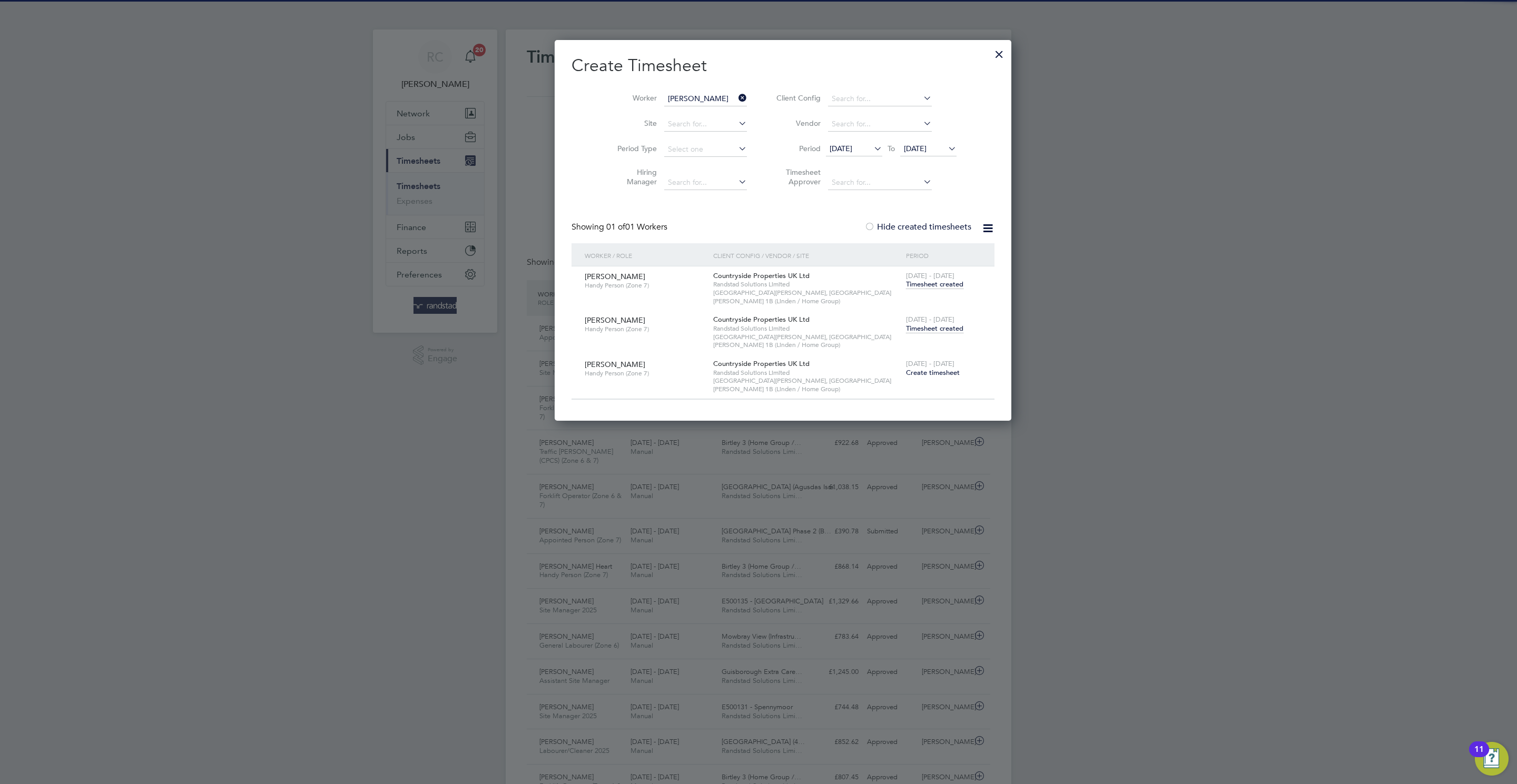
scroll to position [27, 92]
click at [910, 326] on div "18 - 24 Aug 2025 Timesheet created" at bounding box center [943, 324] width 81 height 28
click at [907, 324] on span "Timesheet created" at bounding box center [934, 328] width 57 height 9
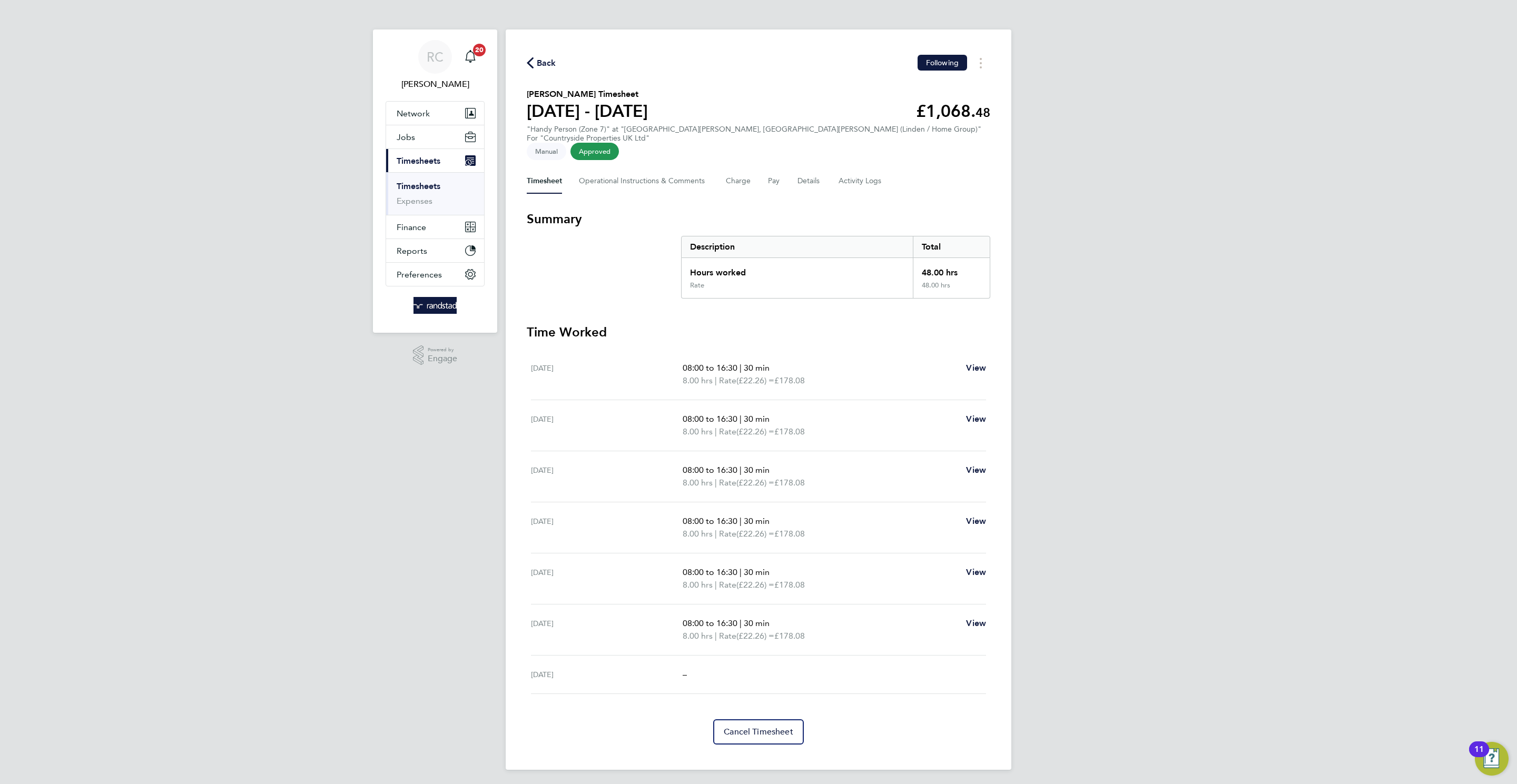
click at [1382, 460] on div "RC Rebecca Cahill Notifications 20 Applications: Network Team Members Businesse…" at bounding box center [758, 393] width 1517 height 786
click at [546, 67] on span "Back" at bounding box center [546, 63] width 19 height 12
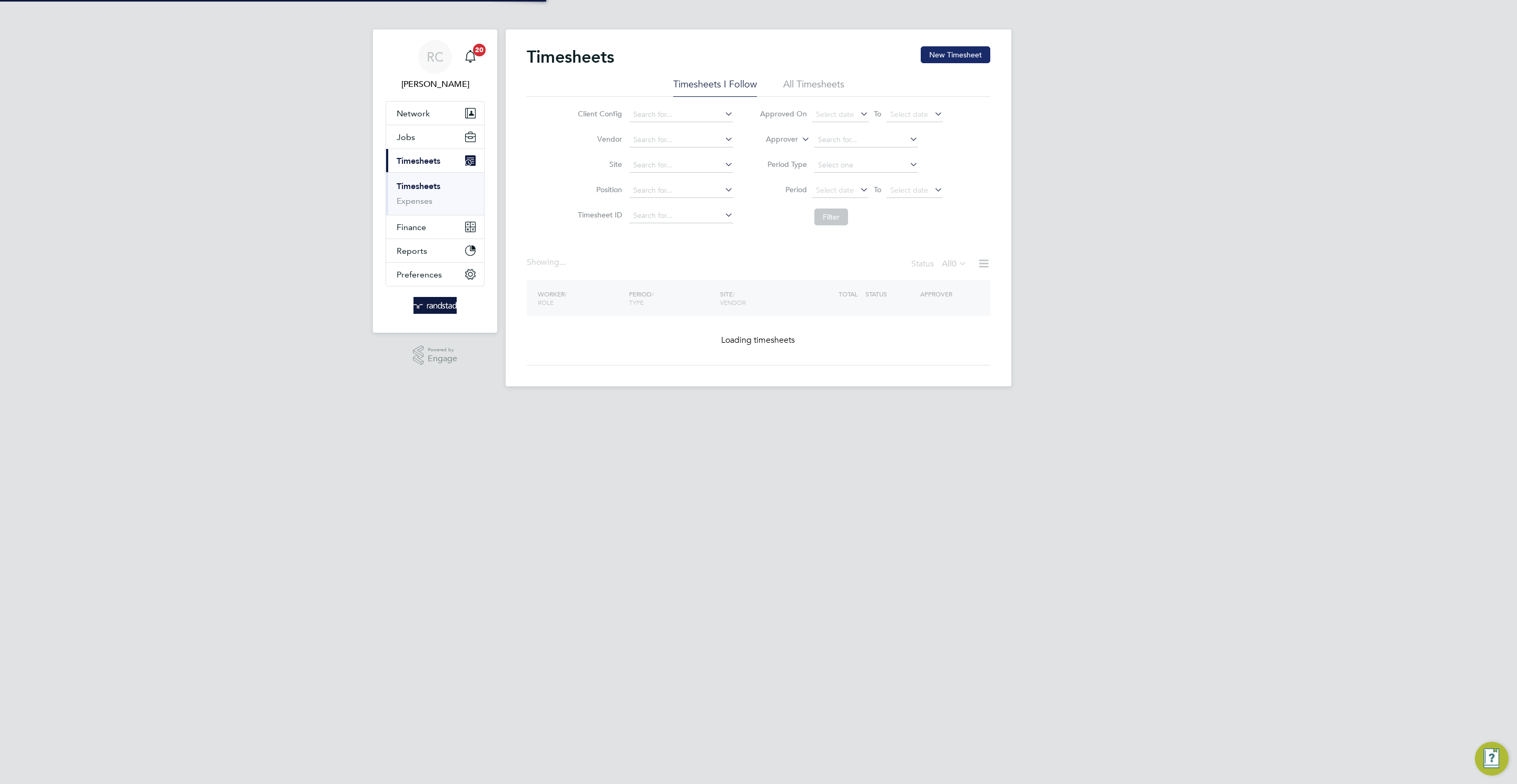
click at [953, 55] on button "New Timesheet" at bounding box center [955, 55] width 69 height 17
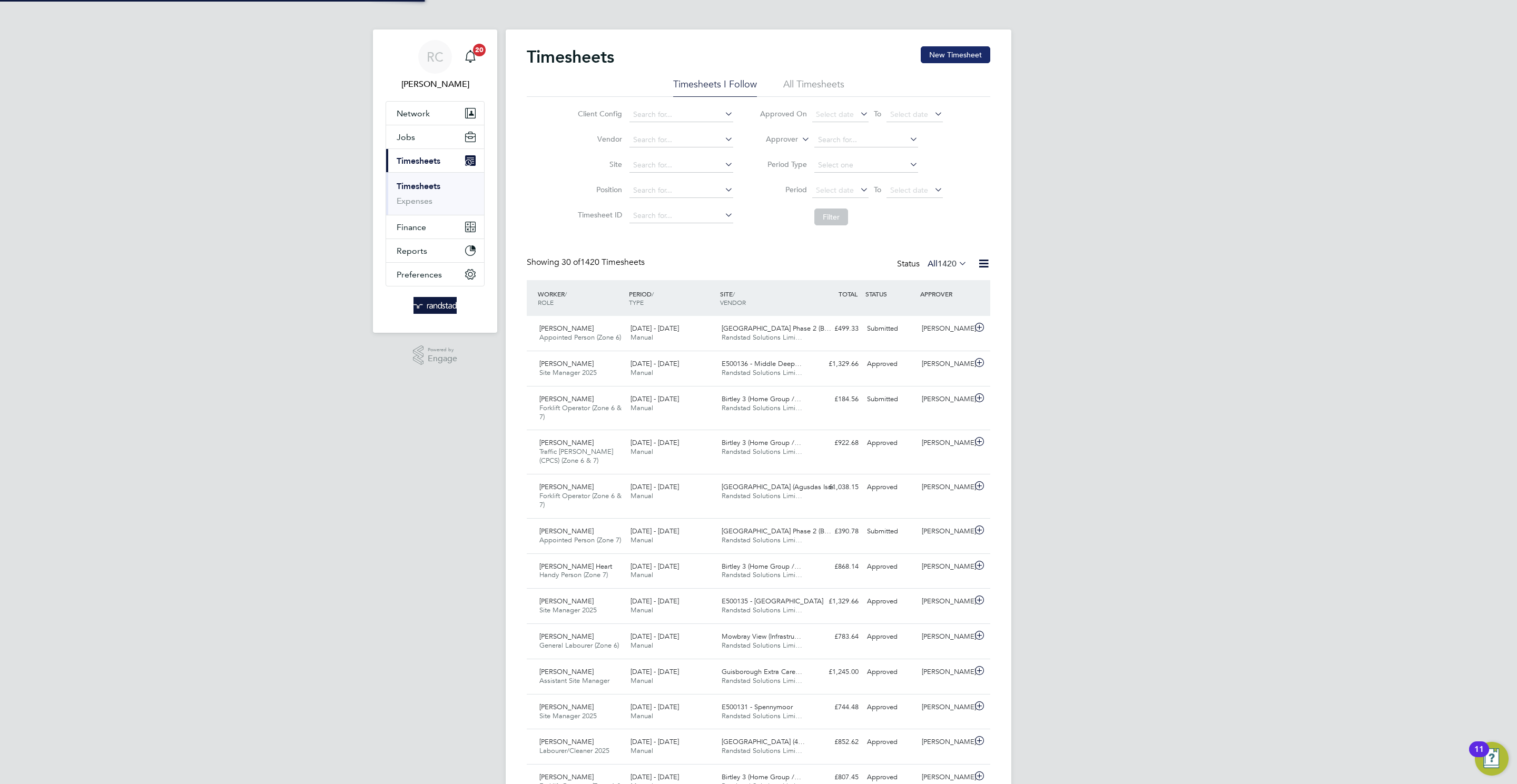
click at [950, 55] on div "Timesheets New Timesheet Timesheets I Follow All Timesheets Client Config Vendo…" at bounding box center [758, 762] width 506 height 1464
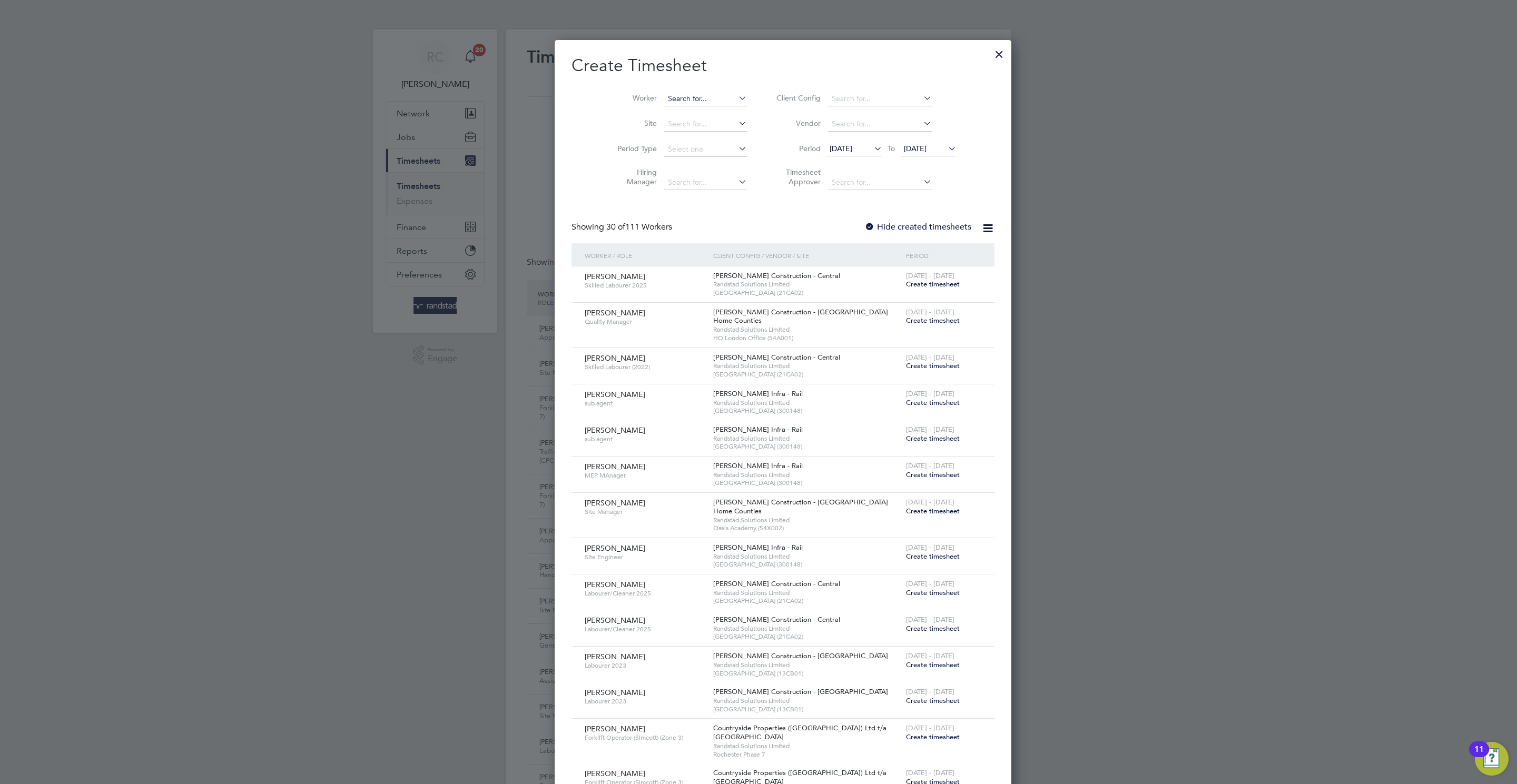
click at [690, 101] on input at bounding box center [705, 99] width 82 height 15
paste input "steven dickson"
click at [706, 113] on b "Dickson" at bounding box center [737, 113] width 61 height 9
type input "[PERSON_NAME]"
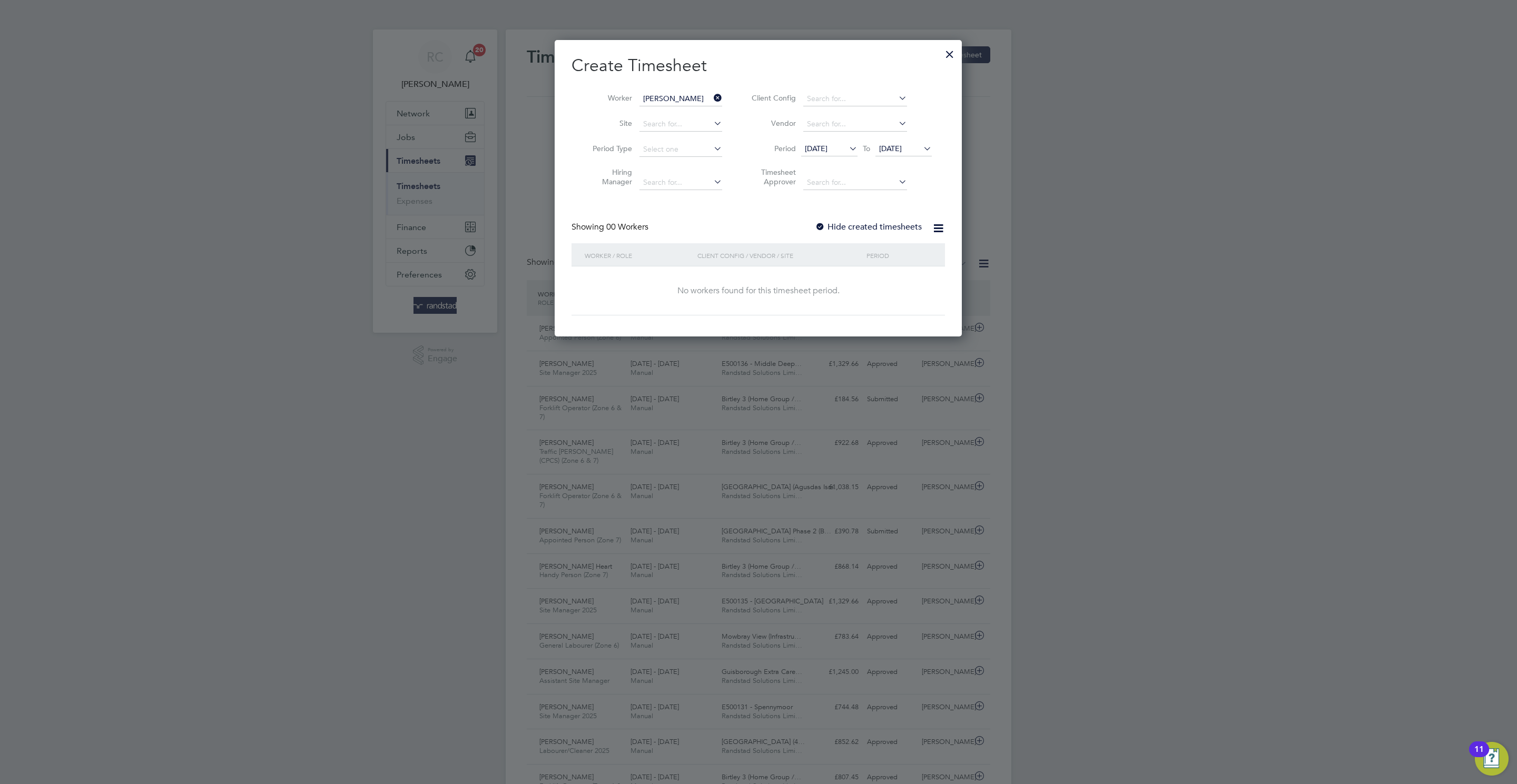
click at [825, 230] on div at bounding box center [820, 227] width 11 height 11
click at [909, 138] on li "Period 13 Aug 2025 To 20 Aug 2025" at bounding box center [840, 150] width 210 height 25
click at [895, 151] on span "20 Aug 2025" at bounding box center [890, 148] width 22 height 9
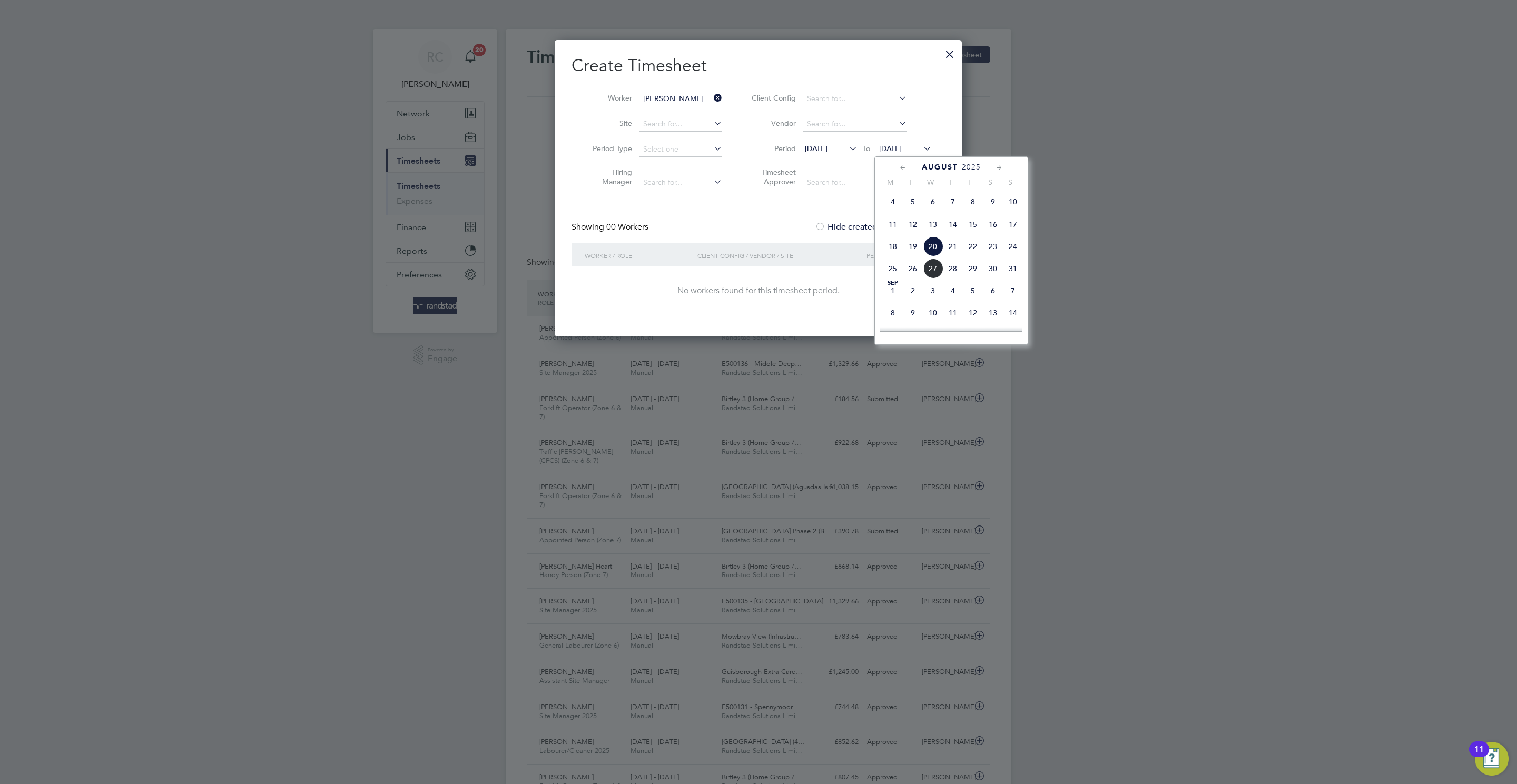
click at [976, 257] on span "22" at bounding box center [973, 247] width 20 height 20
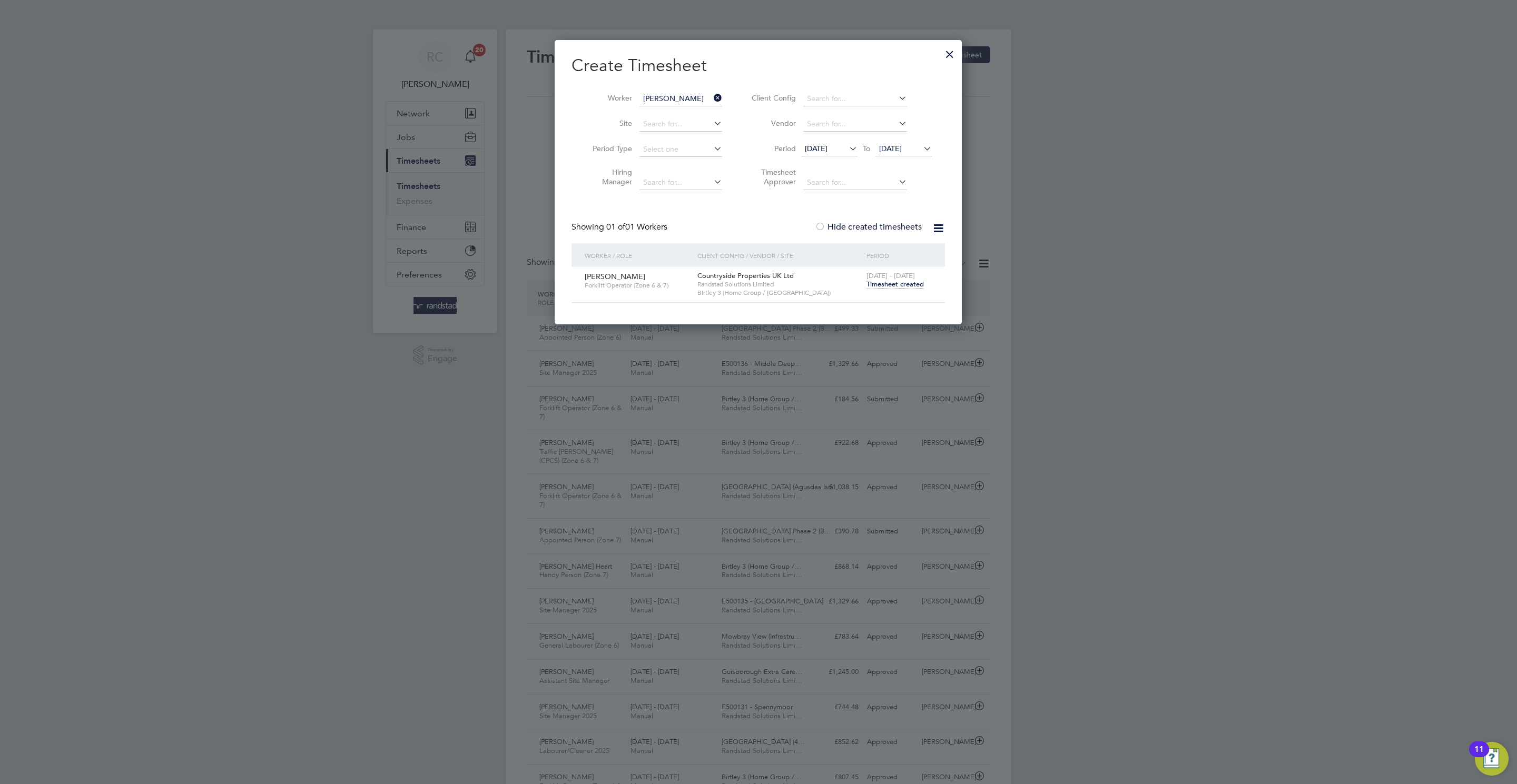
click at [902, 282] on span "Timesheet created" at bounding box center [895, 284] width 57 height 9
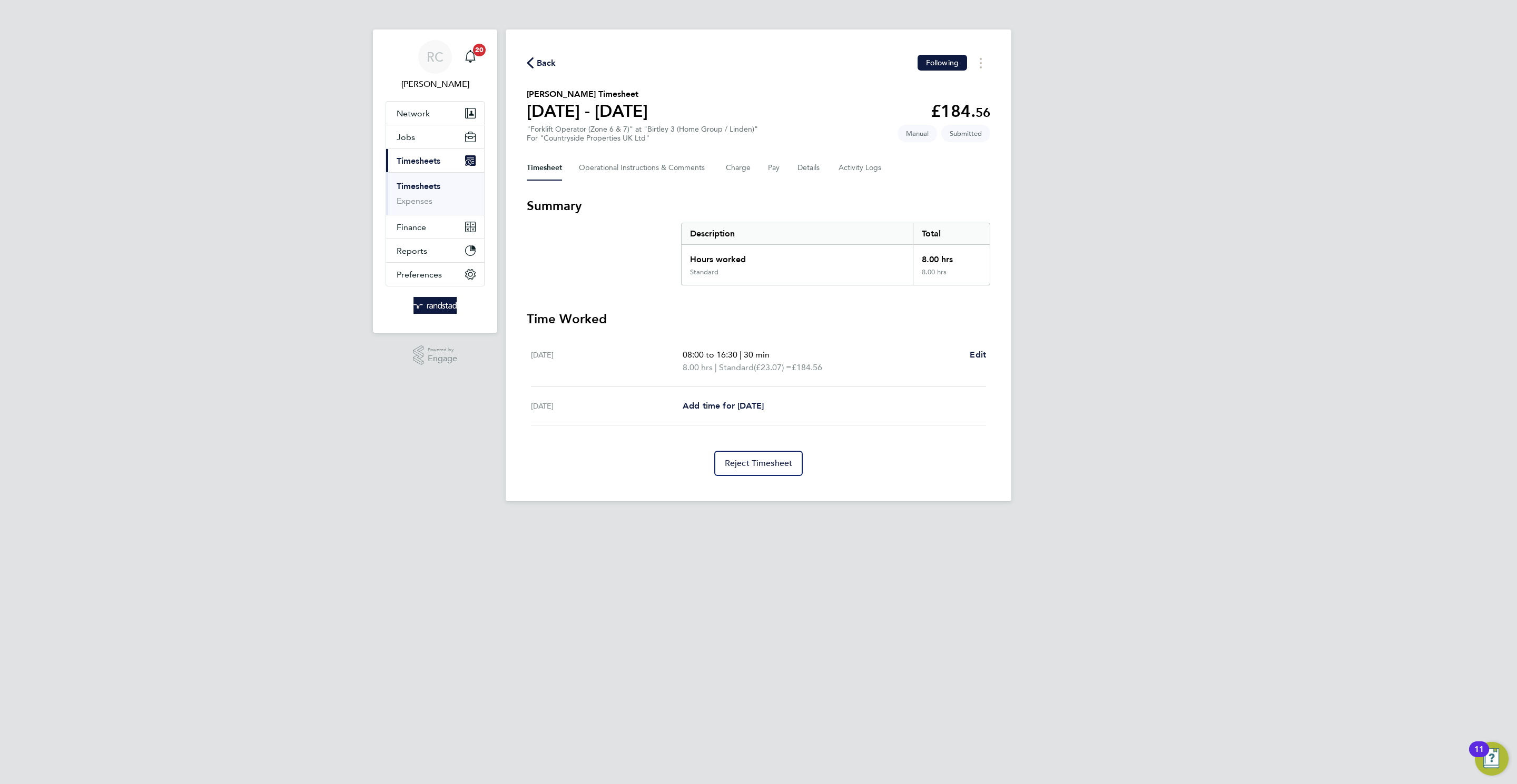
click at [993, 356] on div "Back Following Steven Dickson's Timesheet 18 - 24 Aug 2025 £184. 56 "Forklift O…" at bounding box center [758, 265] width 506 height 471
click at [811, 166] on button "Details" at bounding box center [809, 168] width 24 height 25
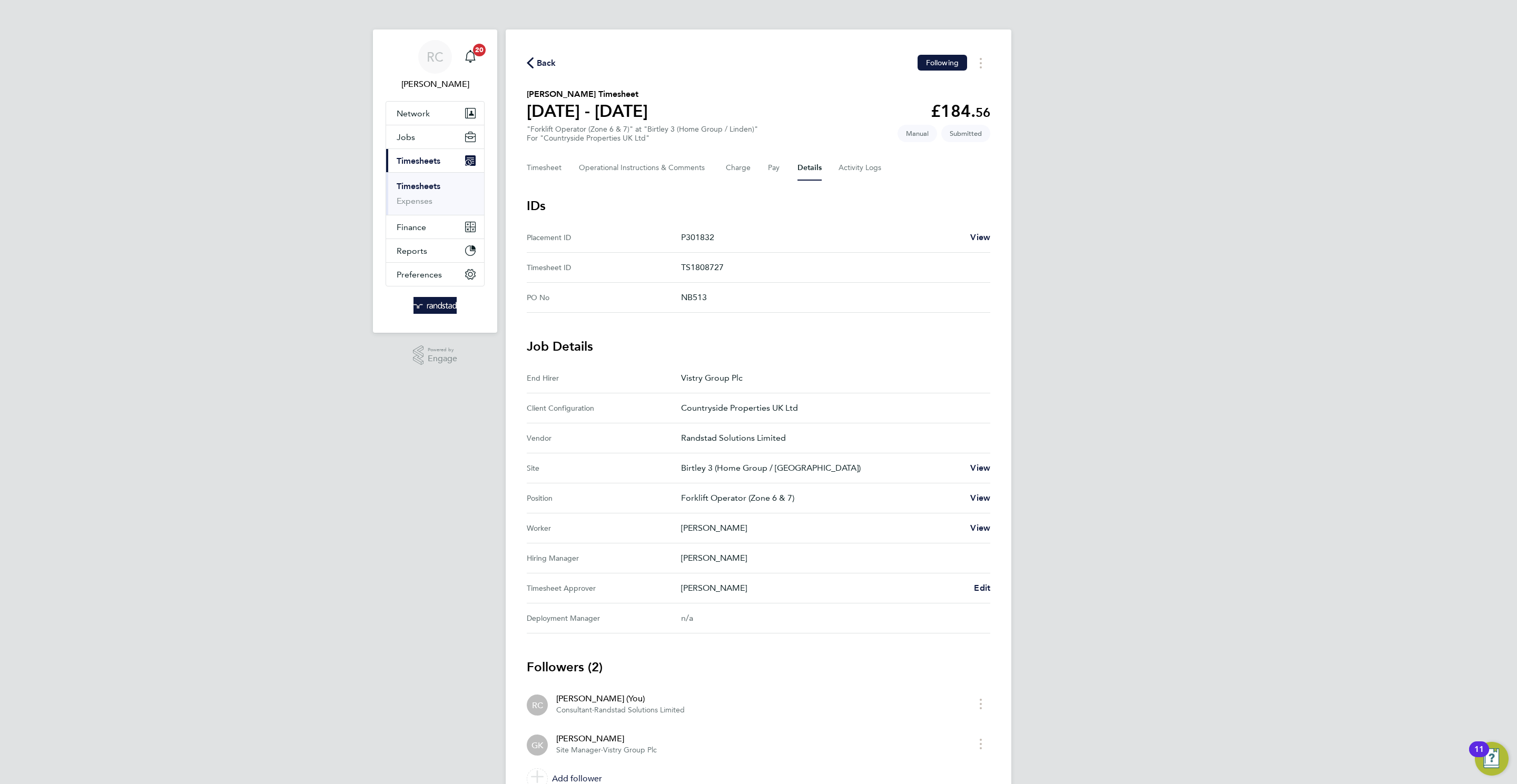
click at [991, 588] on div "Back Following Steven Dickson's Timesheet 18 - 24 Aug 2025 £184. 56 "Forklift O…" at bounding box center [758, 424] width 506 height 789
click at [985, 586] on span "Edit" at bounding box center [982, 587] width 16 height 10
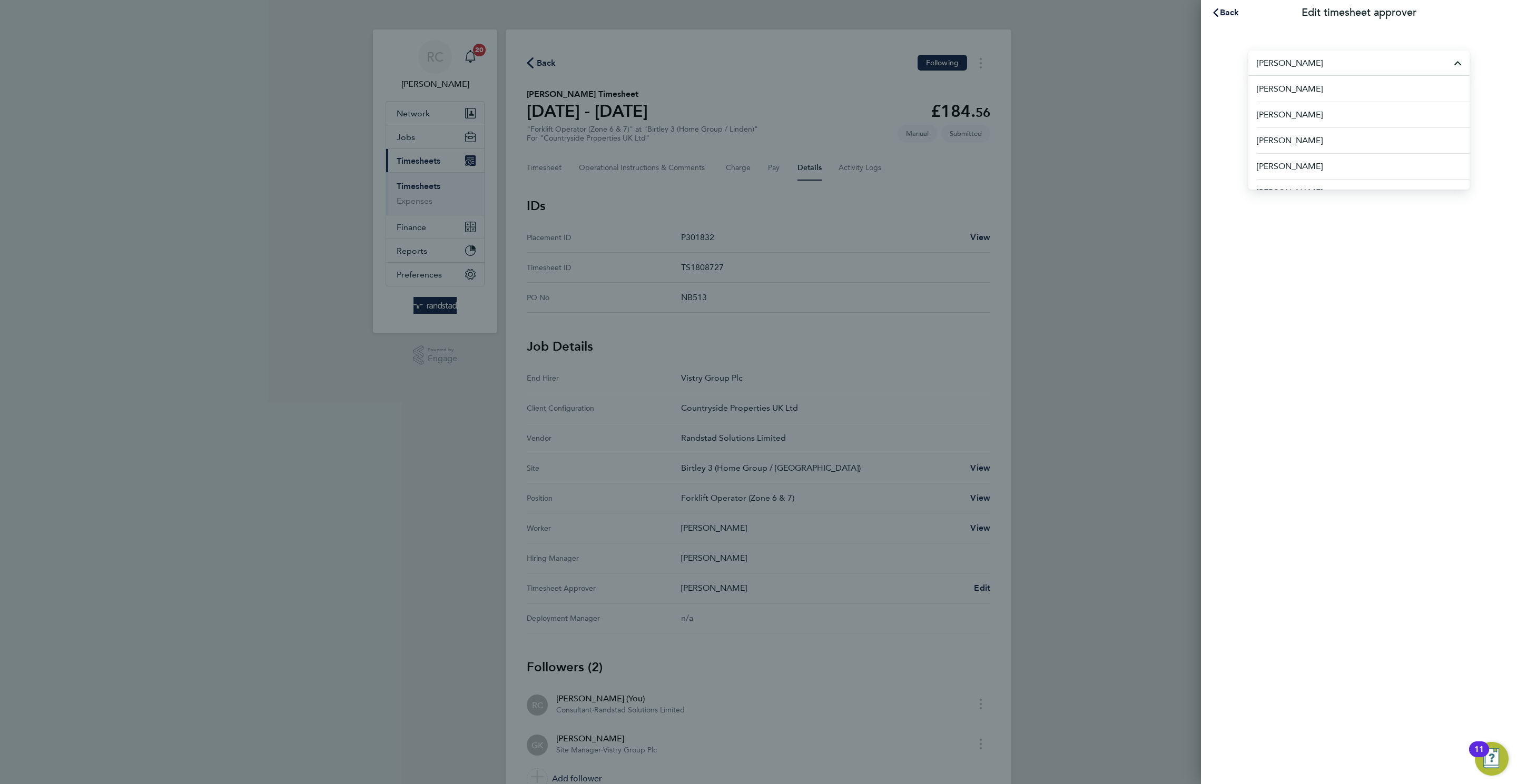
click at [1237, 361] on div "Back Edit timesheet approver Grant Kirkham Aaron Murray Aaron Watkins Abbie Dan…" at bounding box center [1359, 392] width 316 height 784
click at [1236, 361] on div "Back Edit timesheet approver Grant Kirkham Aaron Murray Aaron Watkins Abbie Dan…" at bounding box center [1359, 392] width 316 height 784
click at [1348, 52] on input "Grant Kirkham" at bounding box center [1359, 63] width 221 height 25
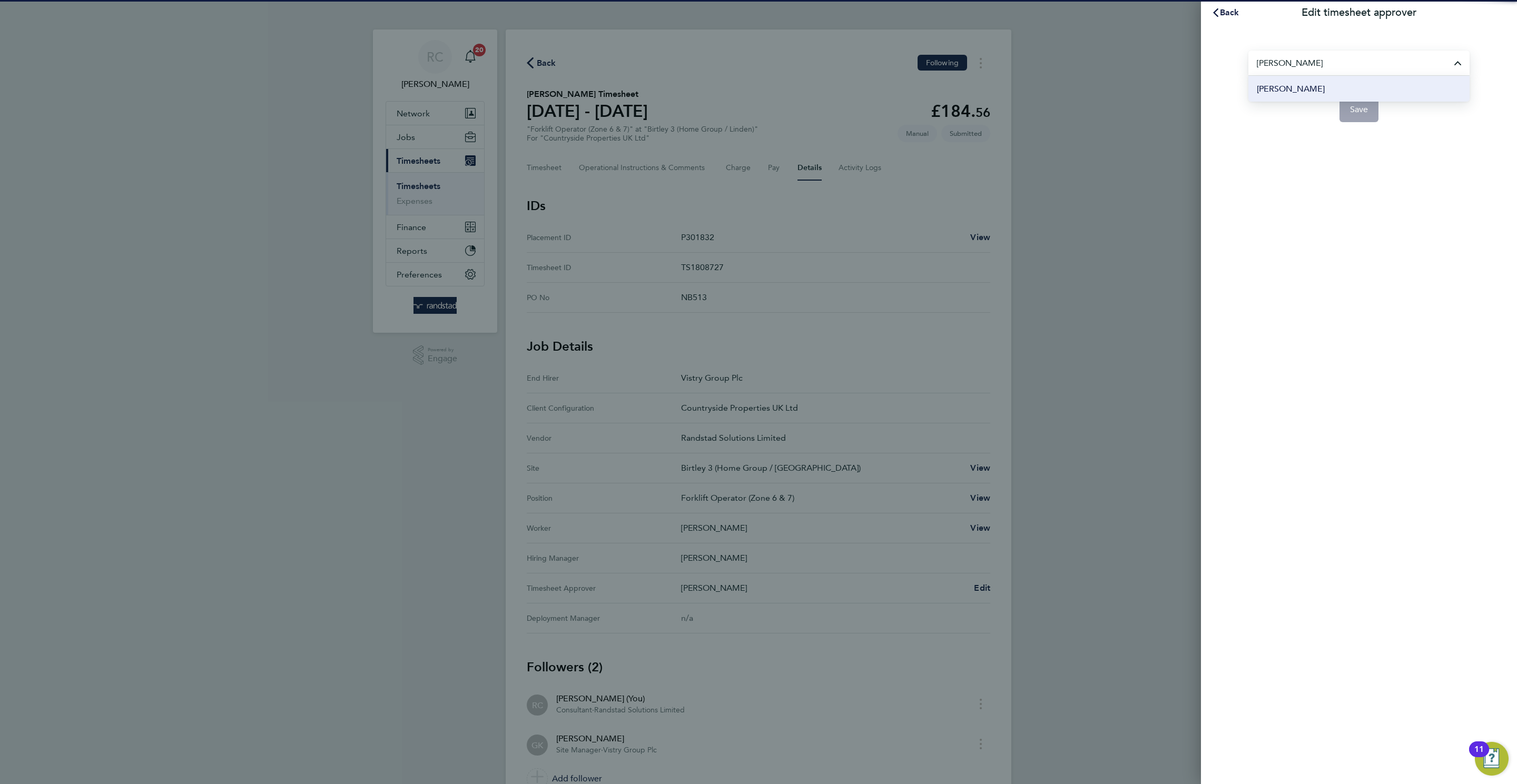
click at [1343, 82] on li "Stephen Purdy" at bounding box center [1359, 89] width 221 height 26
type input "Stephen Purdy"
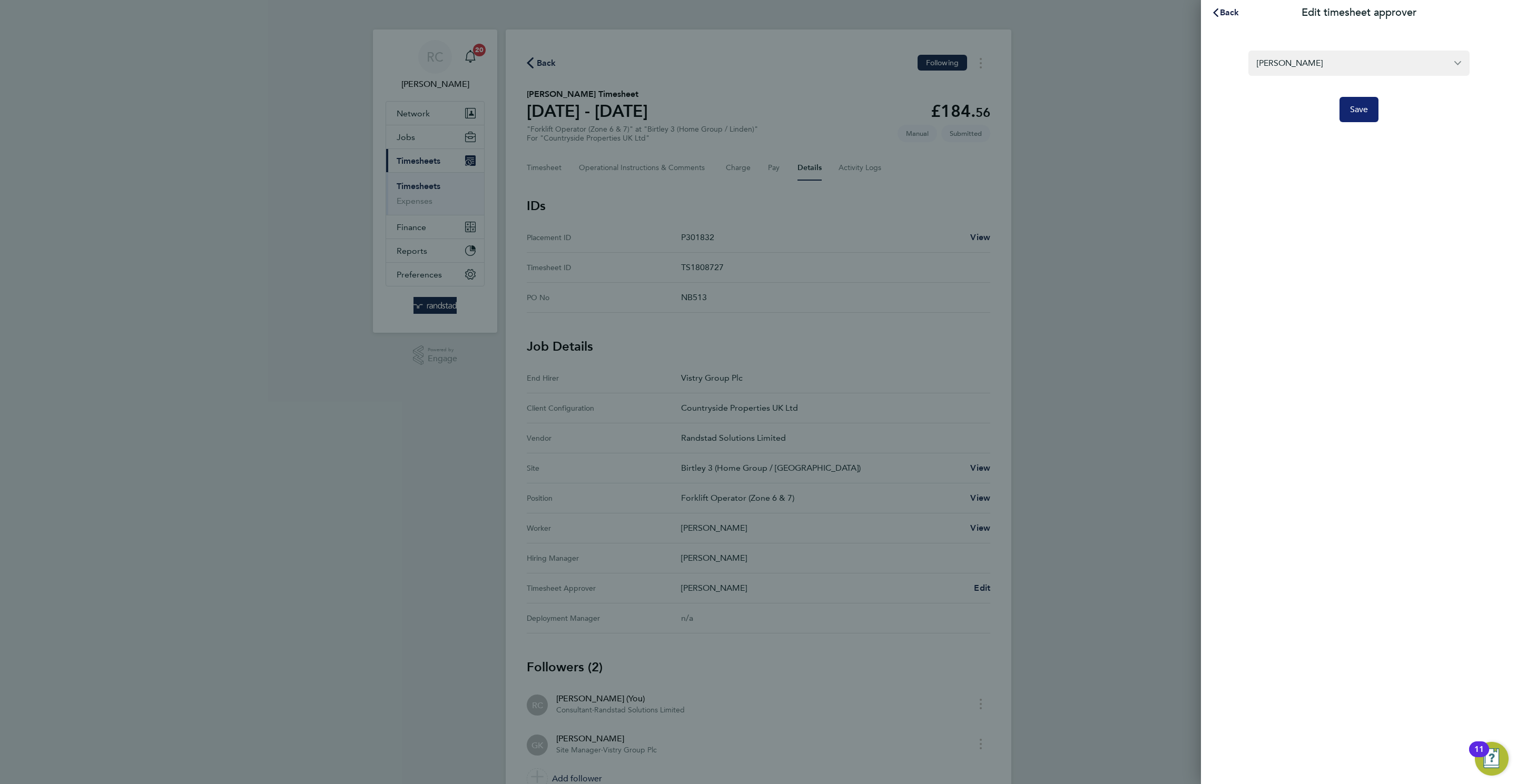
click at [1367, 116] on button "Save" at bounding box center [1359, 109] width 39 height 25
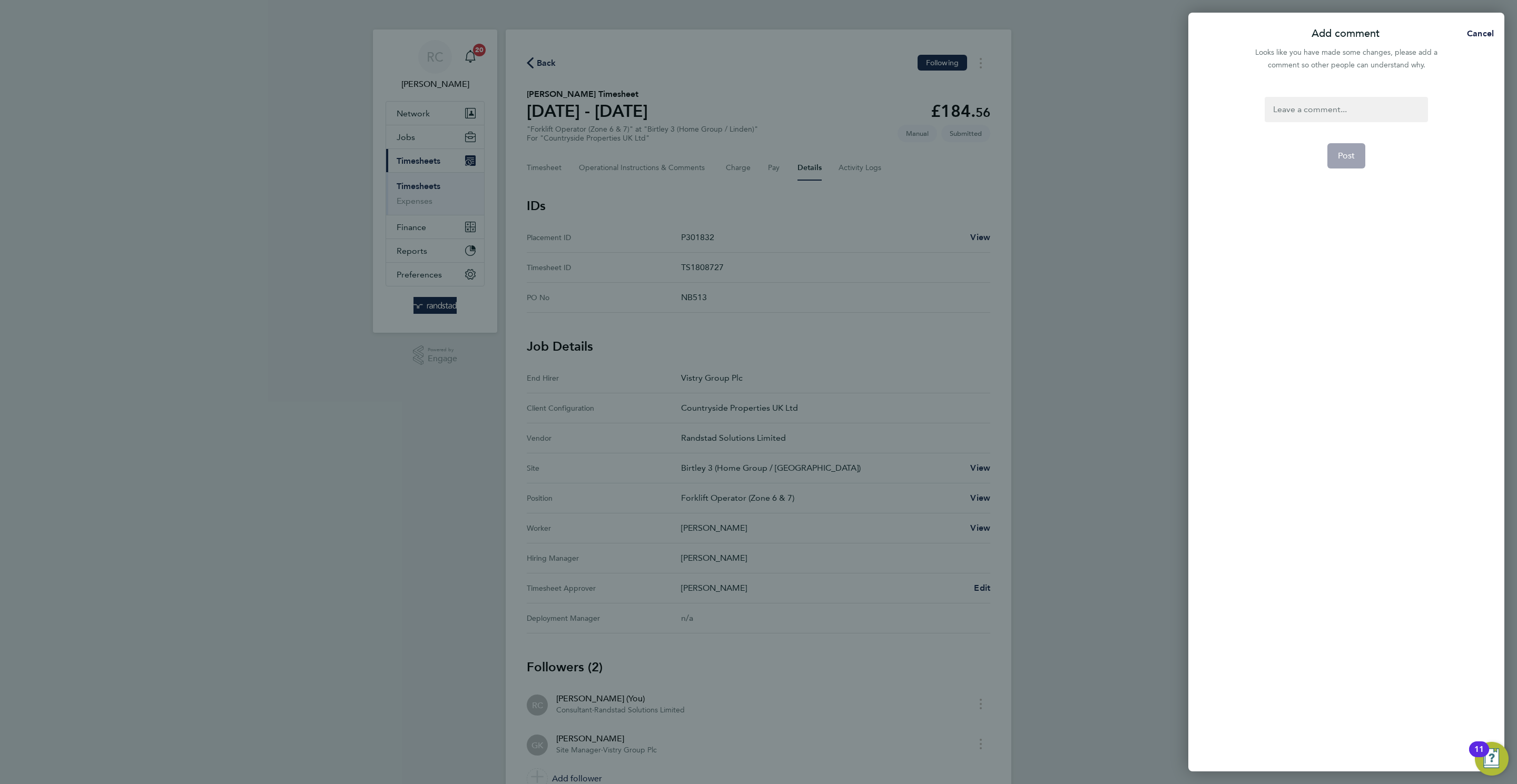
click at [1338, 101] on div at bounding box center [1346, 109] width 163 height 25
click at [1338, 164] on button "Post" at bounding box center [1346, 155] width 38 height 25
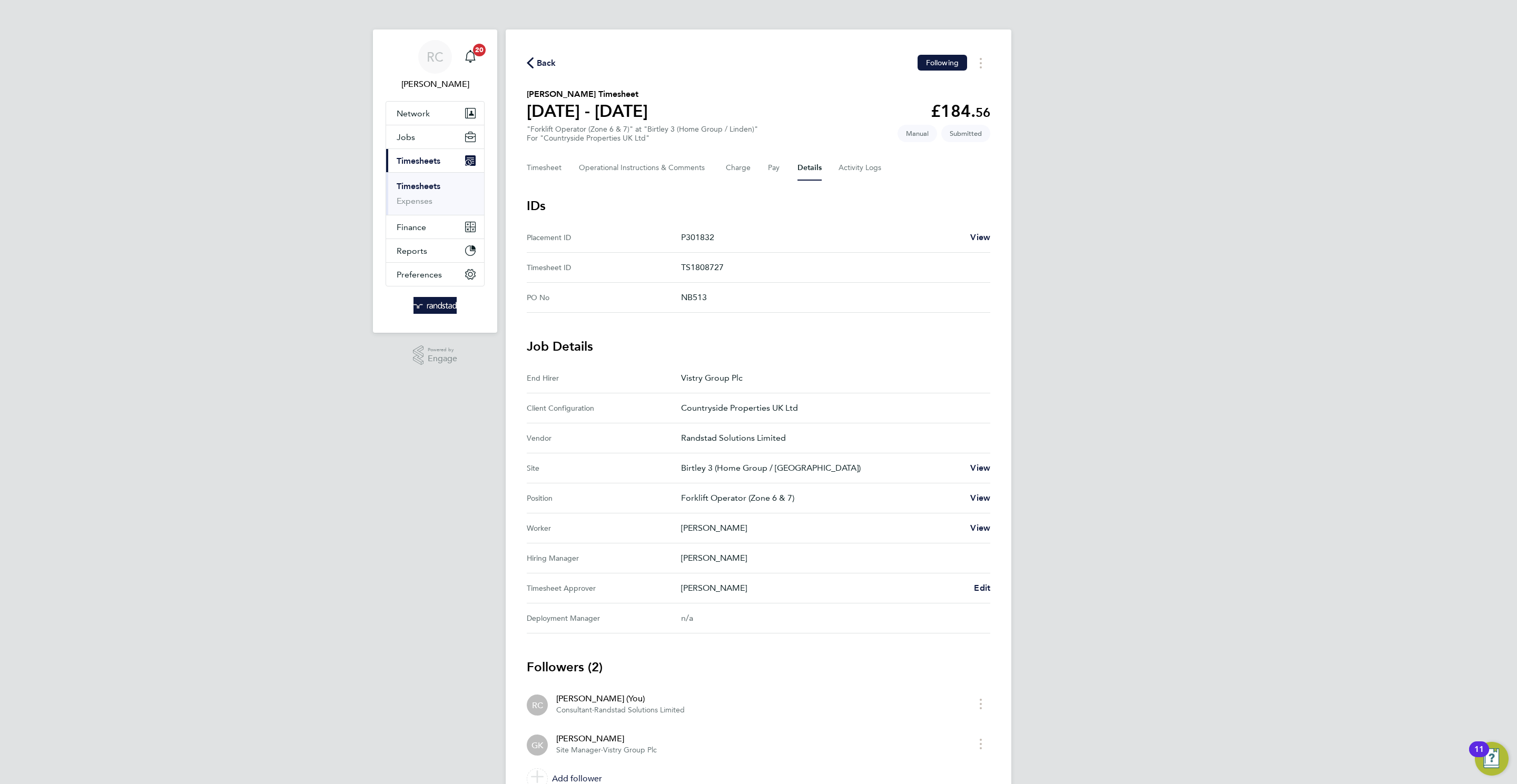
drag, startPoint x: 530, startPoint y: 59, endPoint x: 629, endPoint y: 70, distance: 99.6
click at [532, 60] on icon "button" at bounding box center [530, 62] width 7 height 11
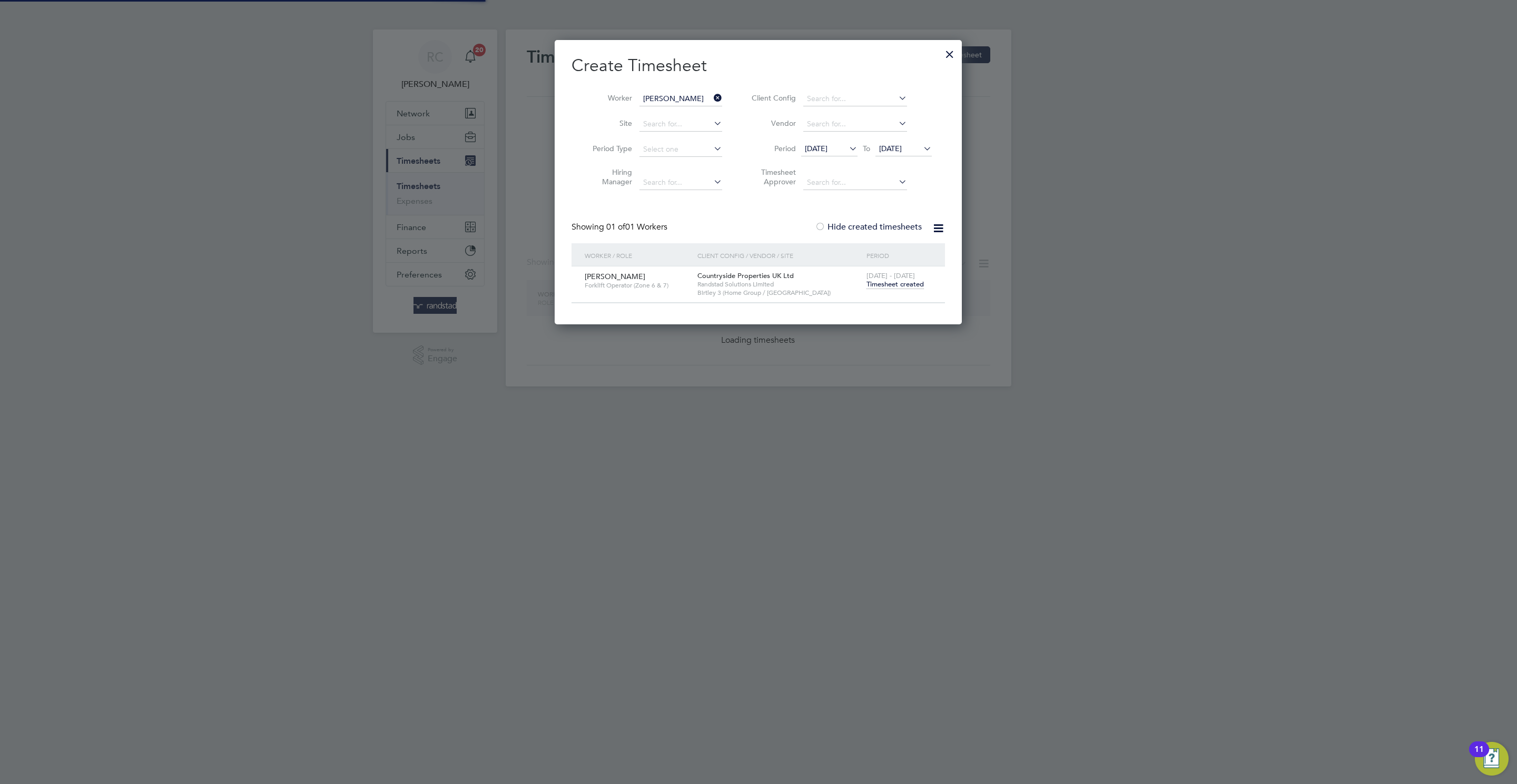
scroll to position [286, 408]
click at [668, 97] on input "Steven Dickson" at bounding box center [681, 99] width 82 height 15
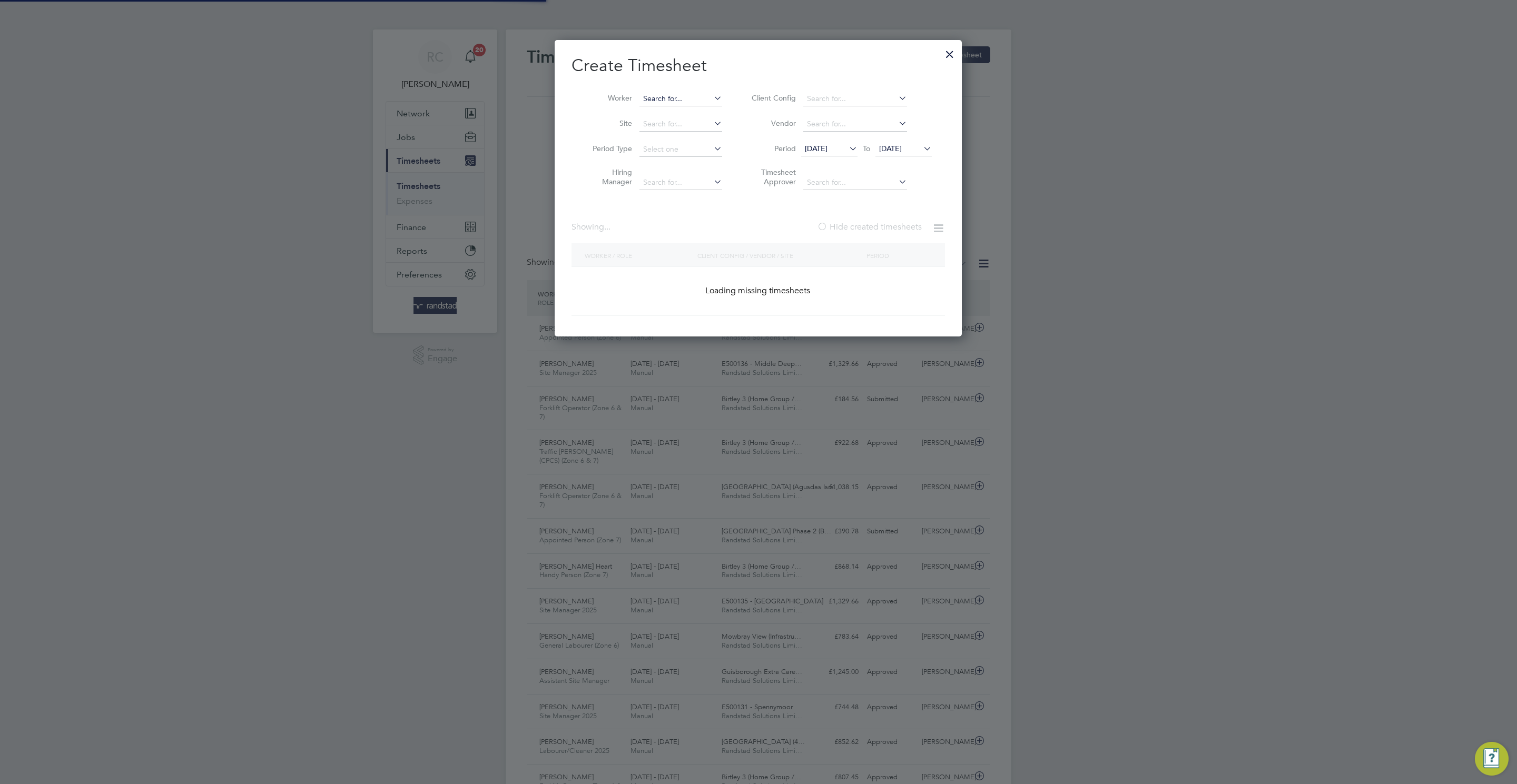
paste input "C-000545028"
drag, startPoint x: 686, startPoint y: 112, endPoint x: 751, endPoint y: 133, distance: 68.3
click at [687, 113] on li "Alan Wilson" at bounding box center [681, 113] width 84 height 14
type input "Alan Wilson"
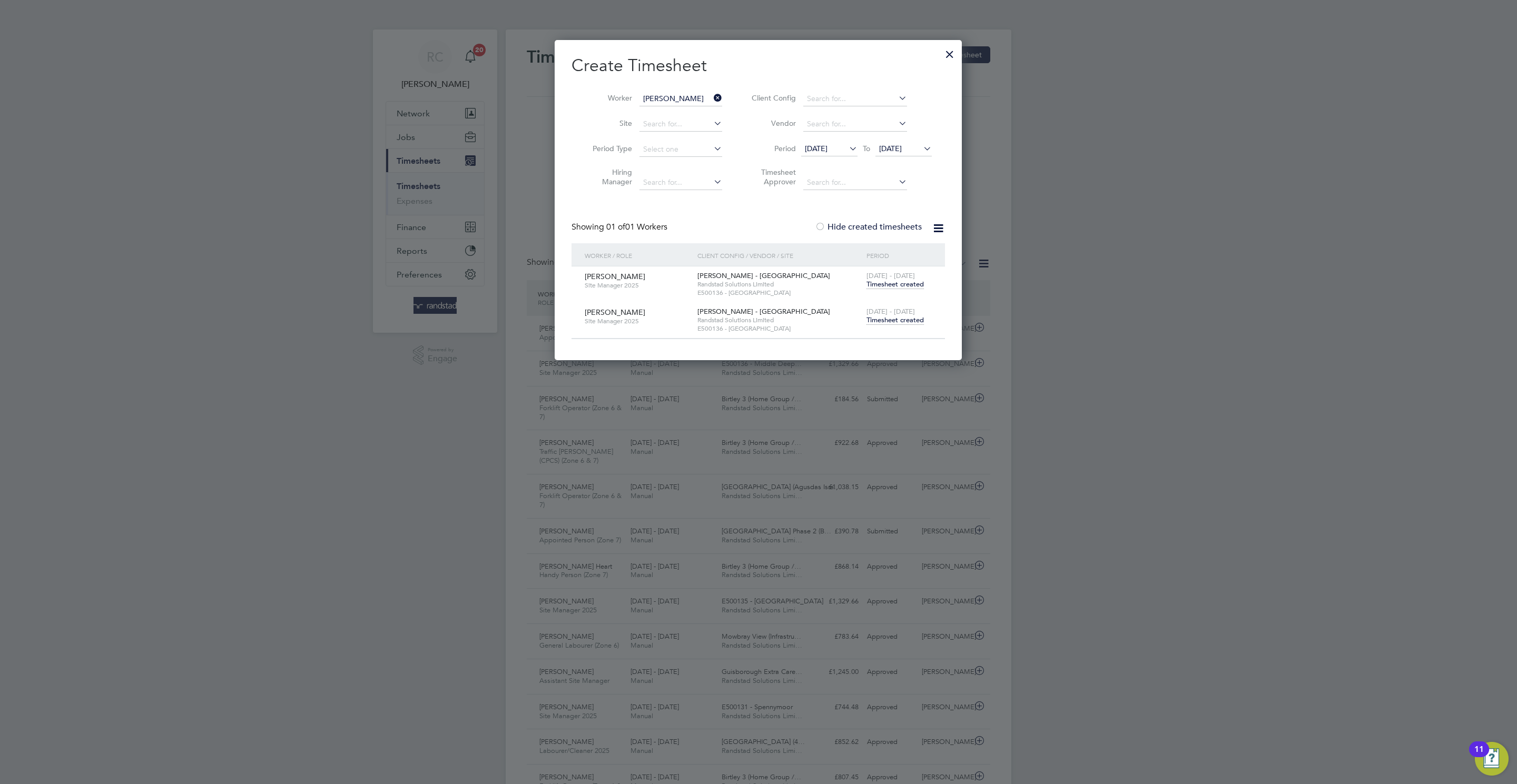
click at [905, 323] on span "Timesheet created" at bounding box center [895, 320] width 57 height 9
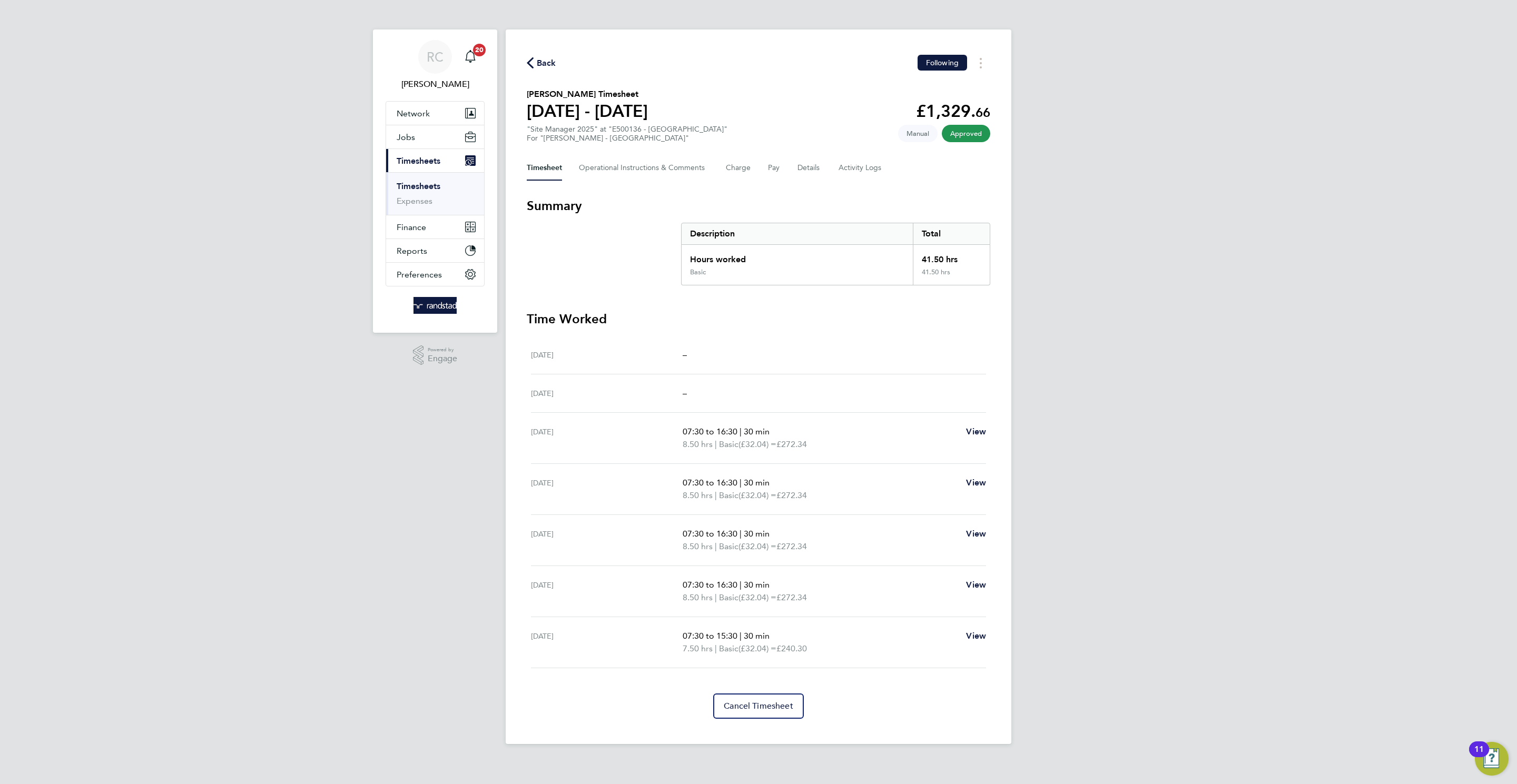
click at [536, 61] on span "Back" at bounding box center [546, 63] width 19 height 12
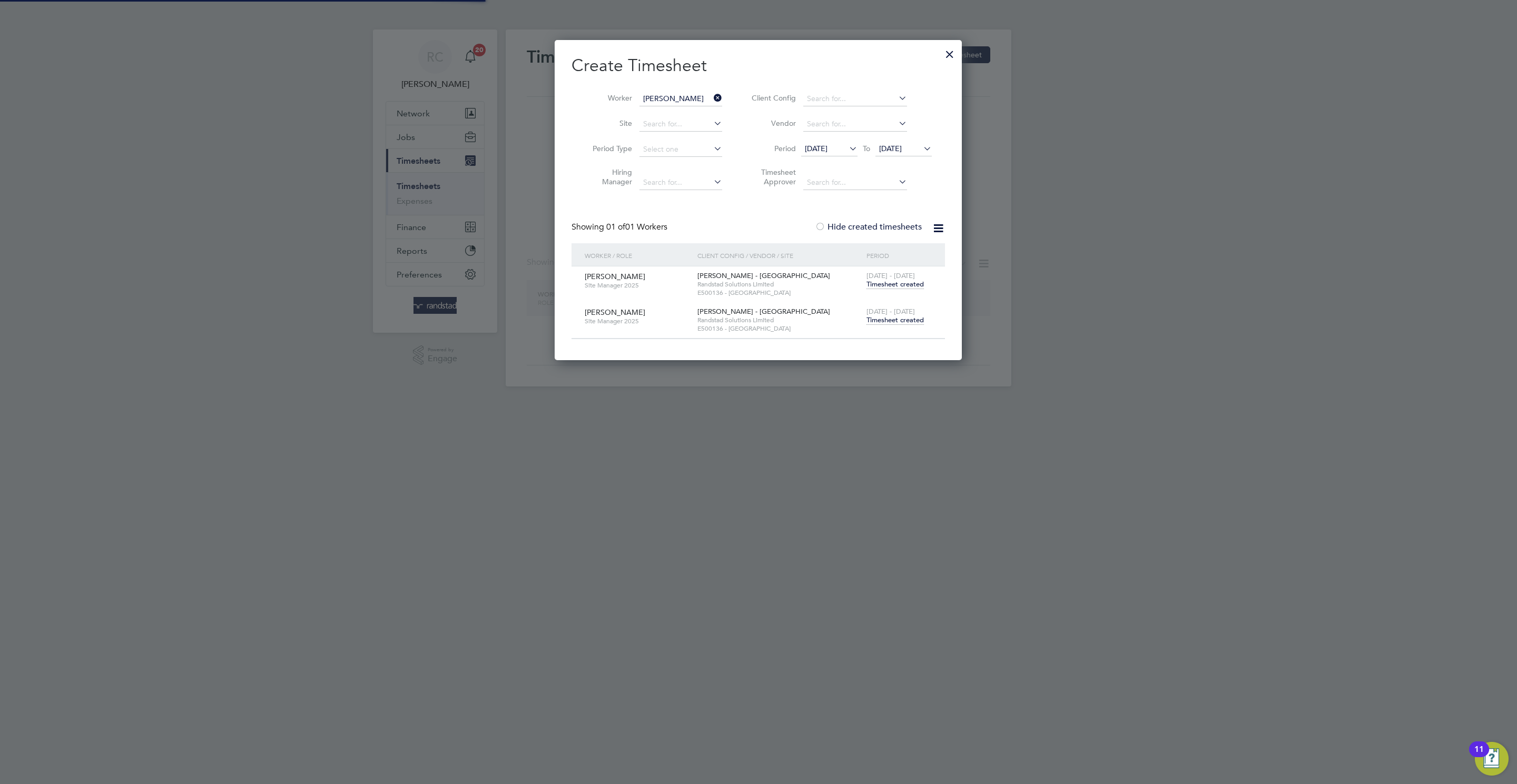
click at [654, 97] on input "Alan Wilson" at bounding box center [681, 99] width 82 height 15
paste input "C-000792506"
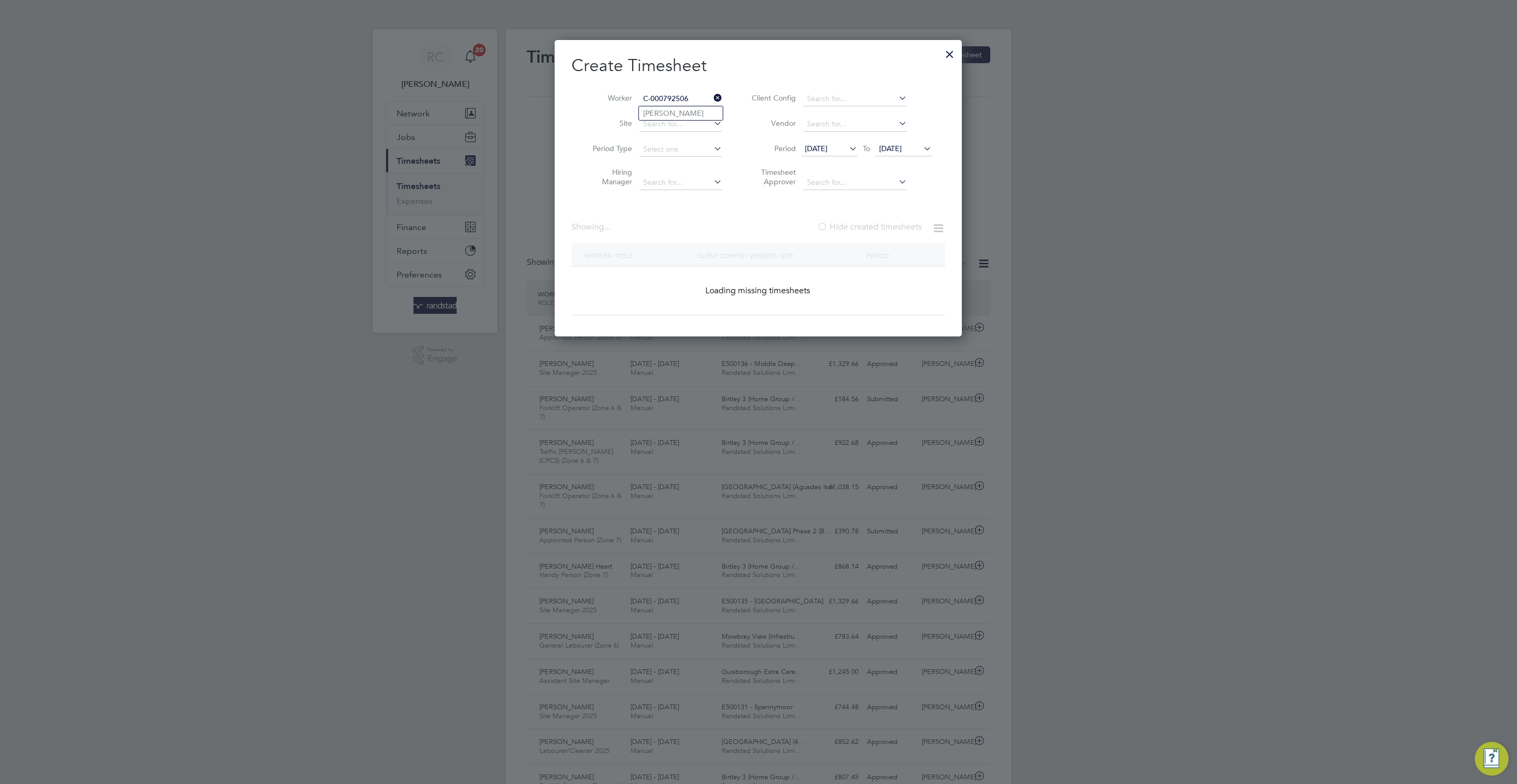
click at [671, 112] on li "Martin Fairbrother" at bounding box center [681, 113] width 84 height 14
type input "Martin Fairbrother"
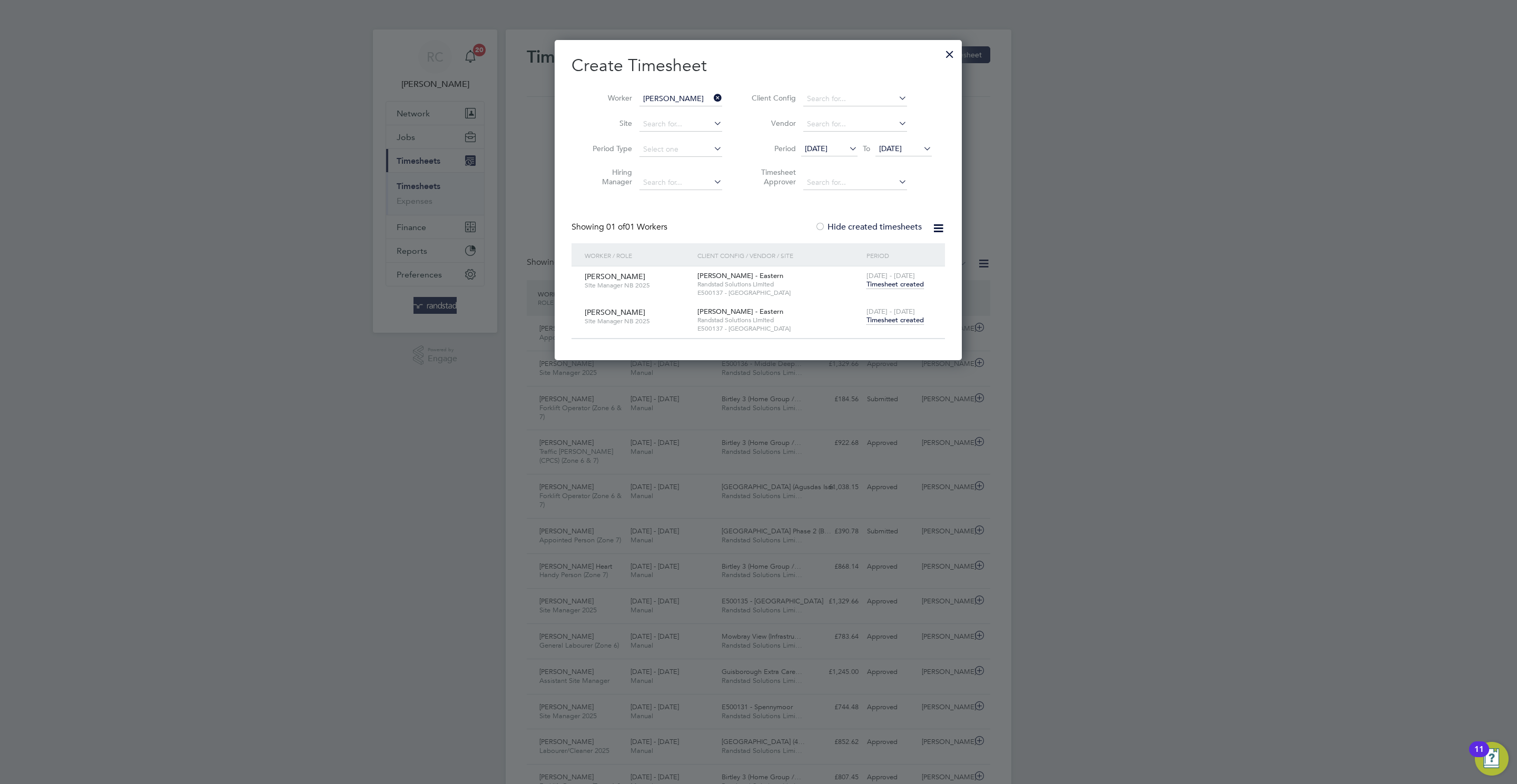
click at [899, 318] on span "Timesheet created" at bounding box center [895, 320] width 57 height 9
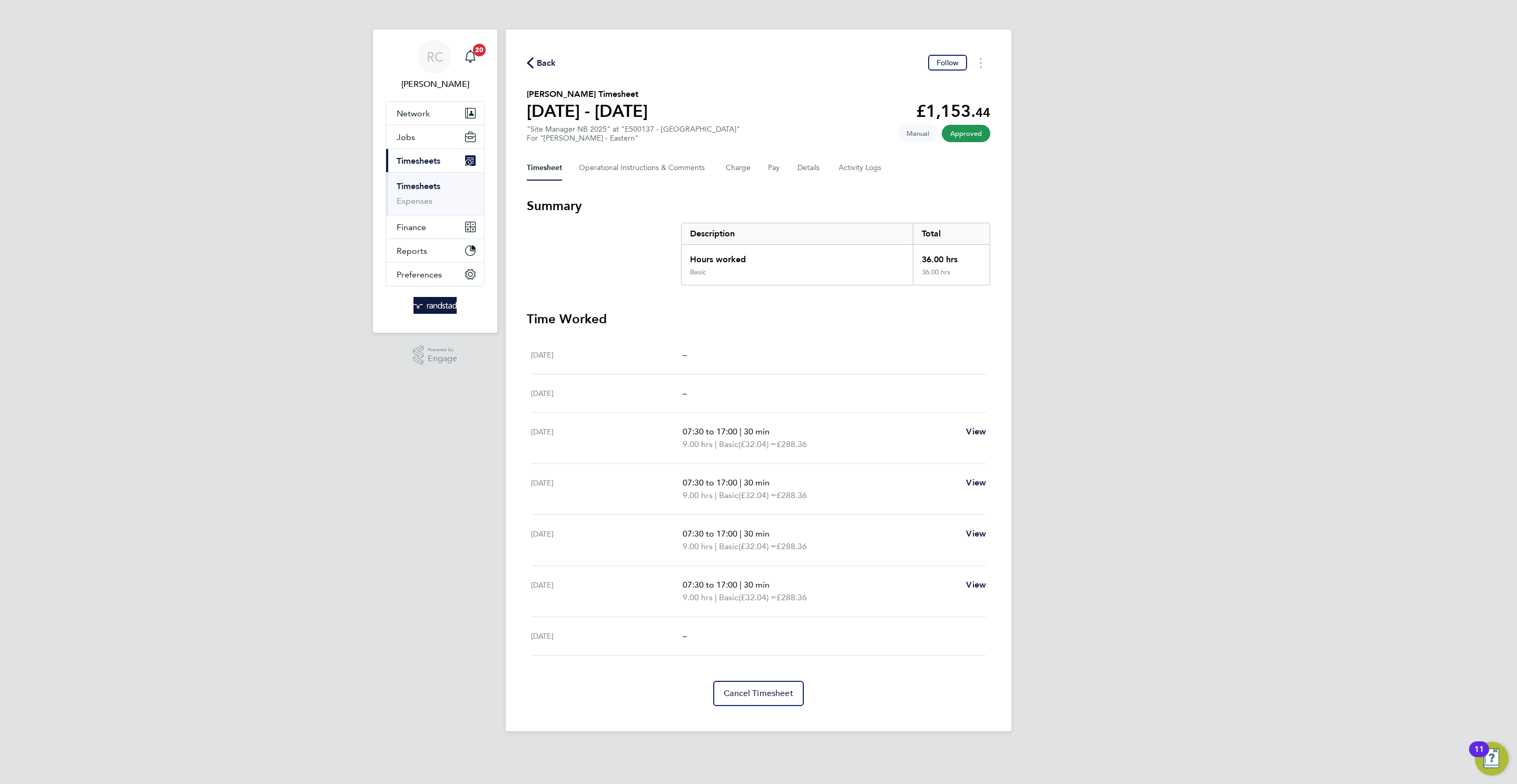
click at [549, 60] on span "Back" at bounding box center [546, 63] width 19 height 12
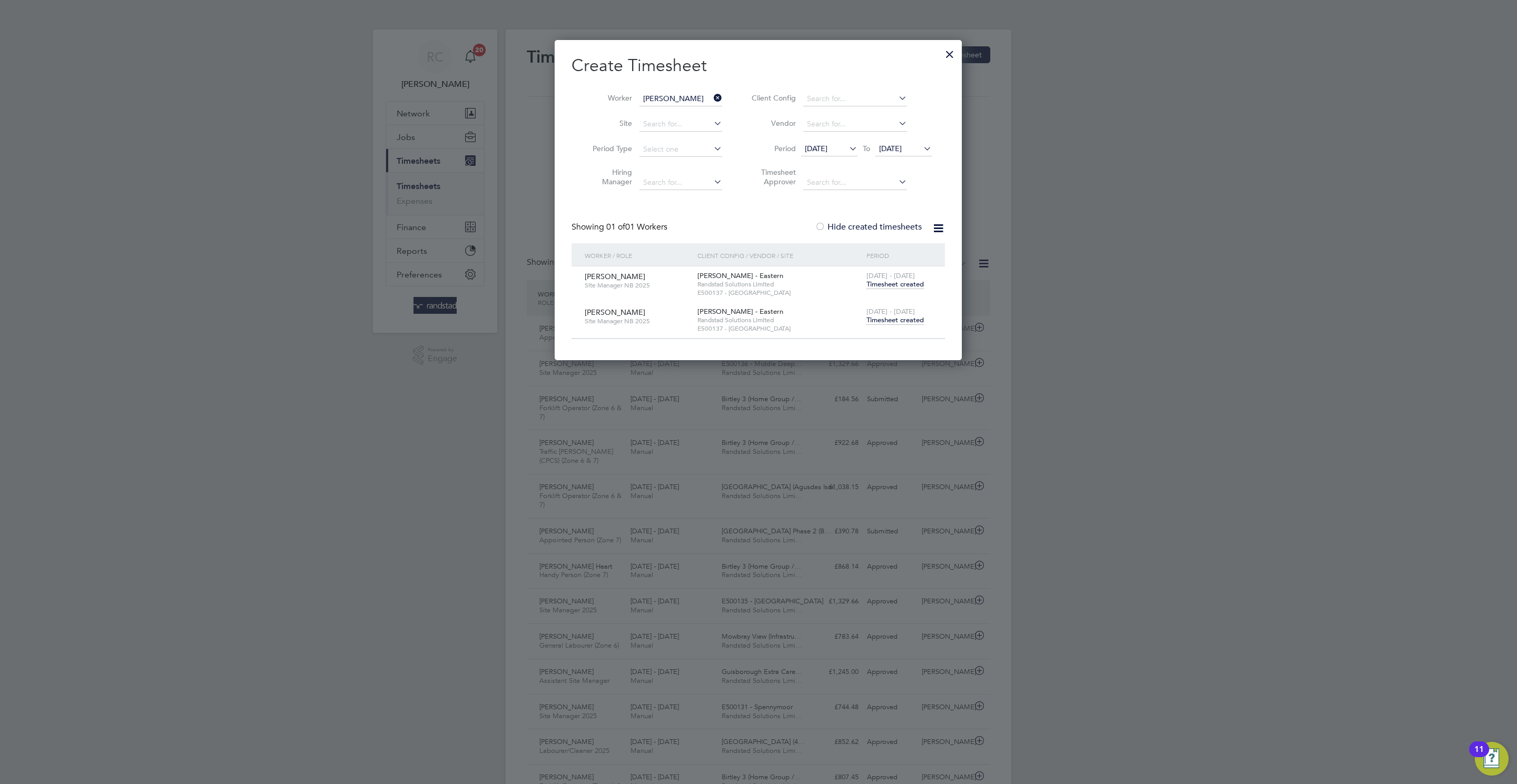
scroll to position [27, 92]
